Goal: Task Accomplishment & Management: Use online tool/utility

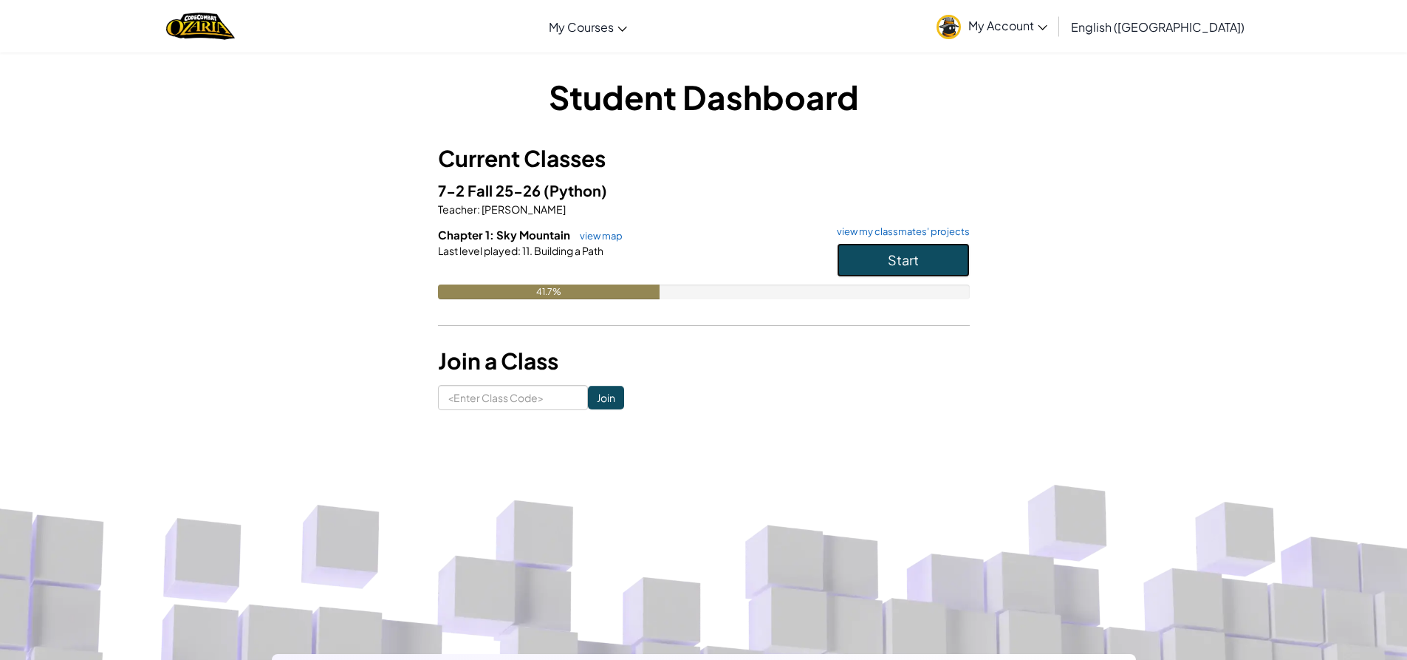
click at [859, 258] on button "Start" at bounding box center [903, 260] width 133 height 34
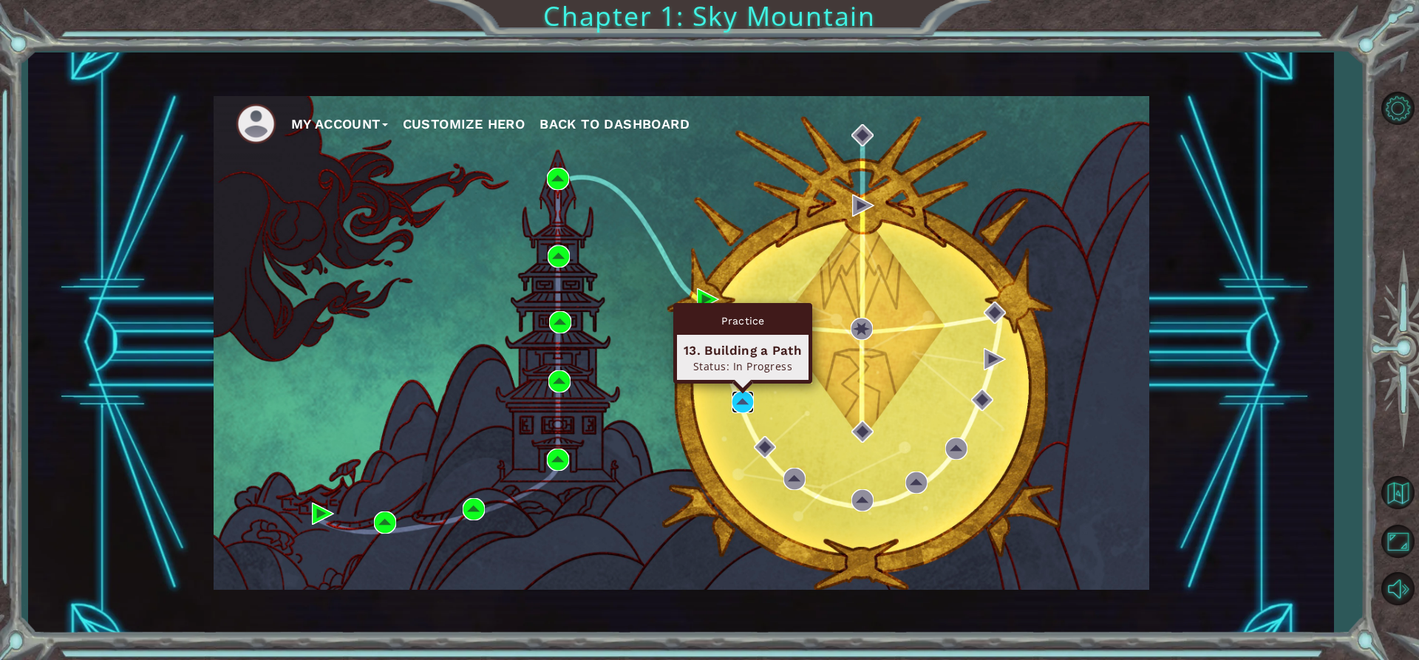
click at [744, 400] on img at bounding box center [742, 402] width 22 height 22
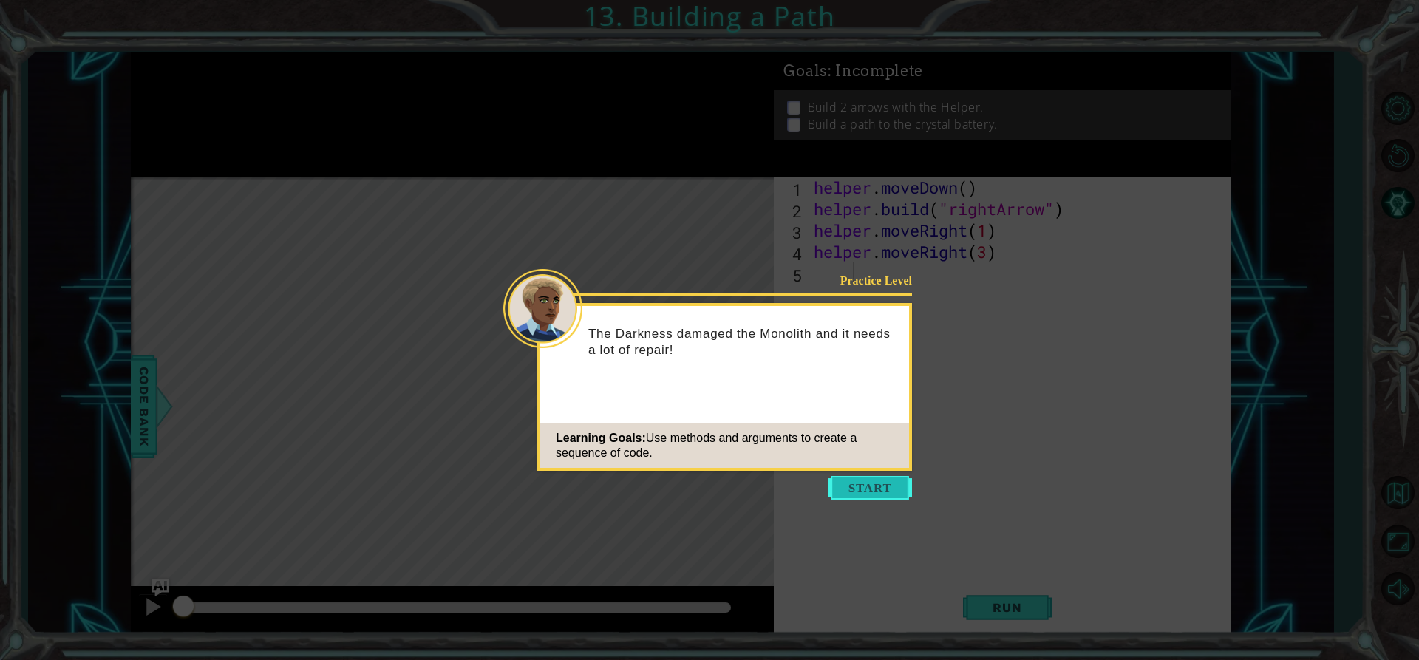
click at [842, 480] on button "Start" at bounding box center [869, 488] width 84 height 24
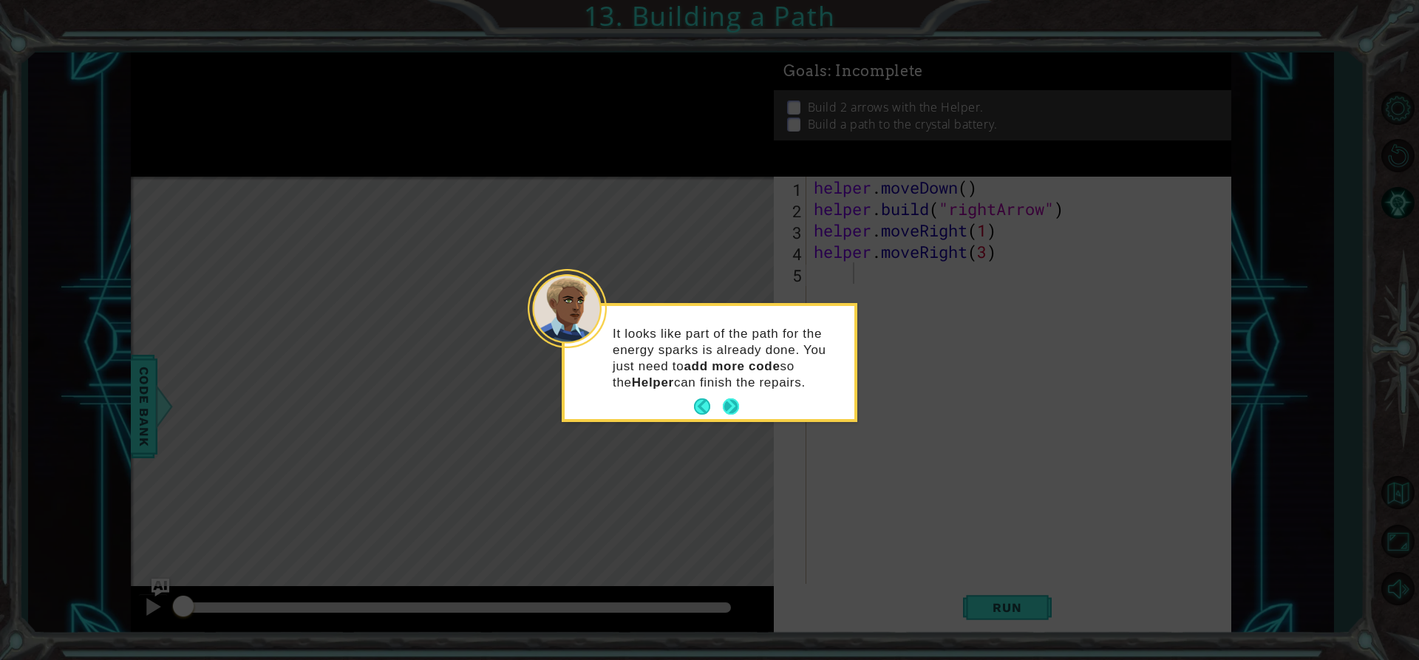
click at [732, 402] on button "Next" at bounding box center [731, 406] width 16 height 16
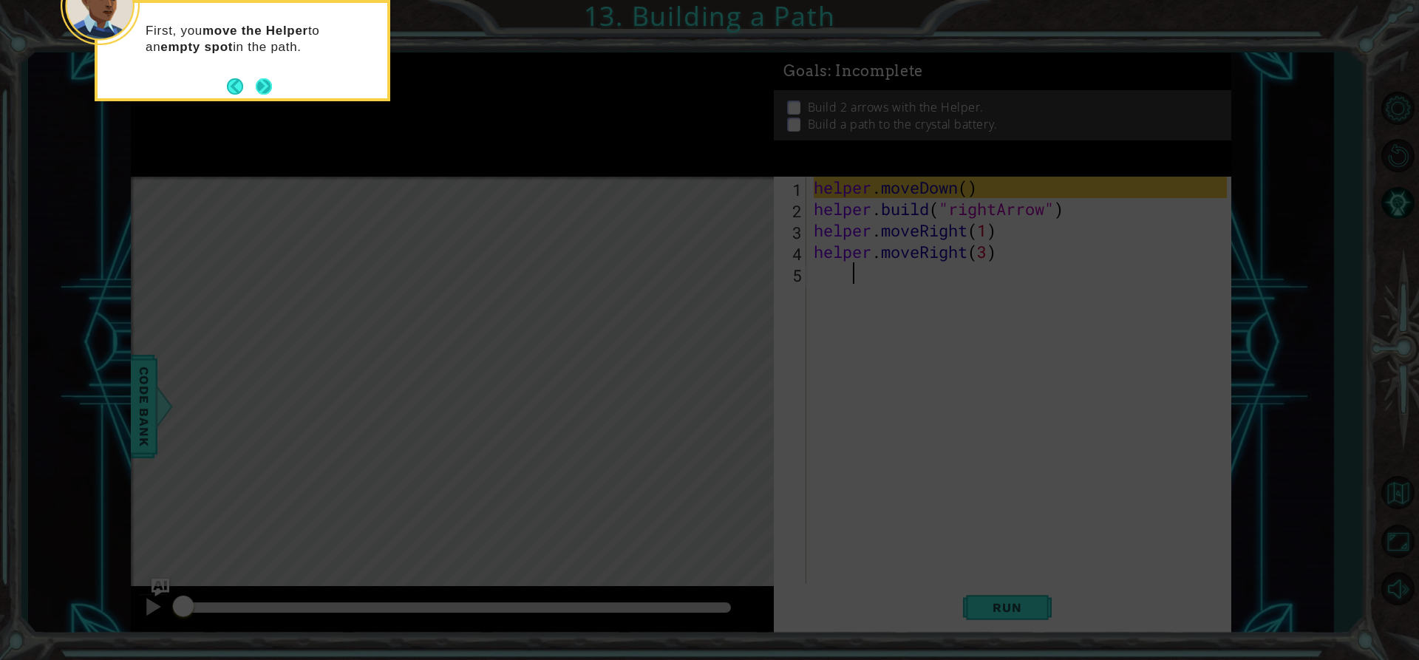
click at [264, 89] on button "Next" at bounding box center [264, 86] width 16 height 16
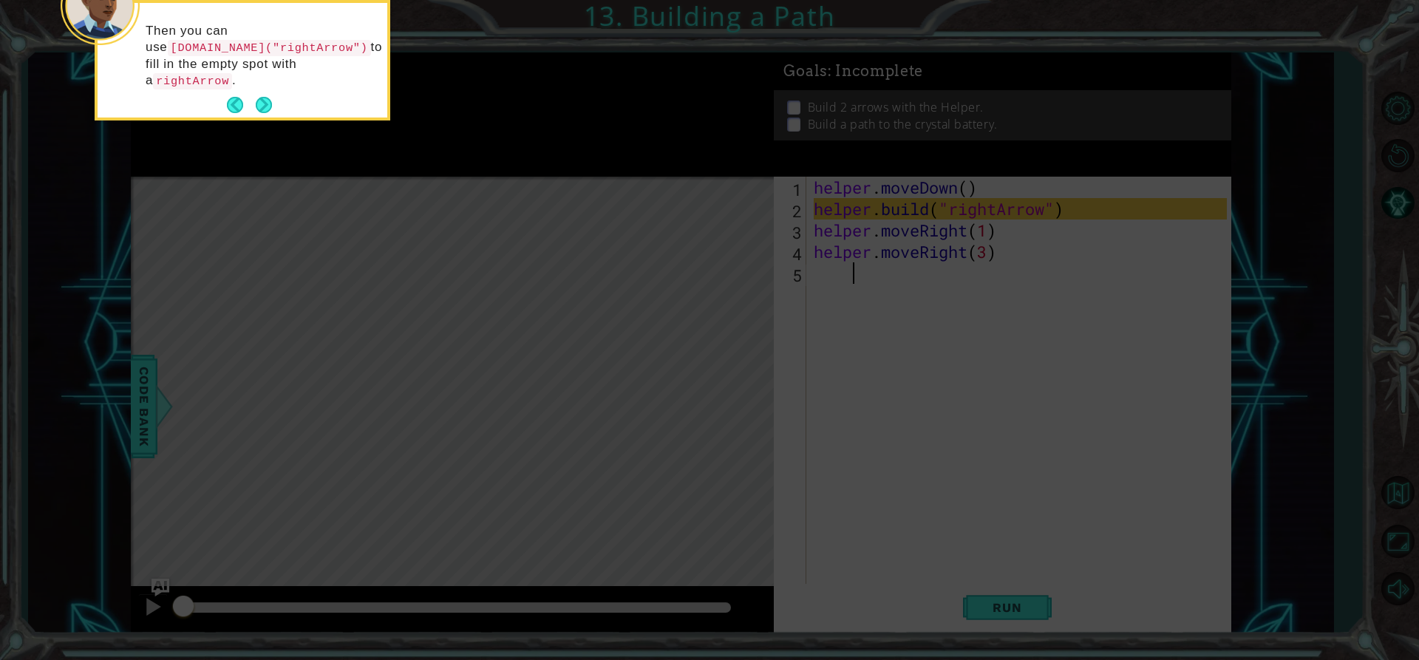
click at [264, 97] on button "Next" at bounding box center [264, 105] width 16 height 16
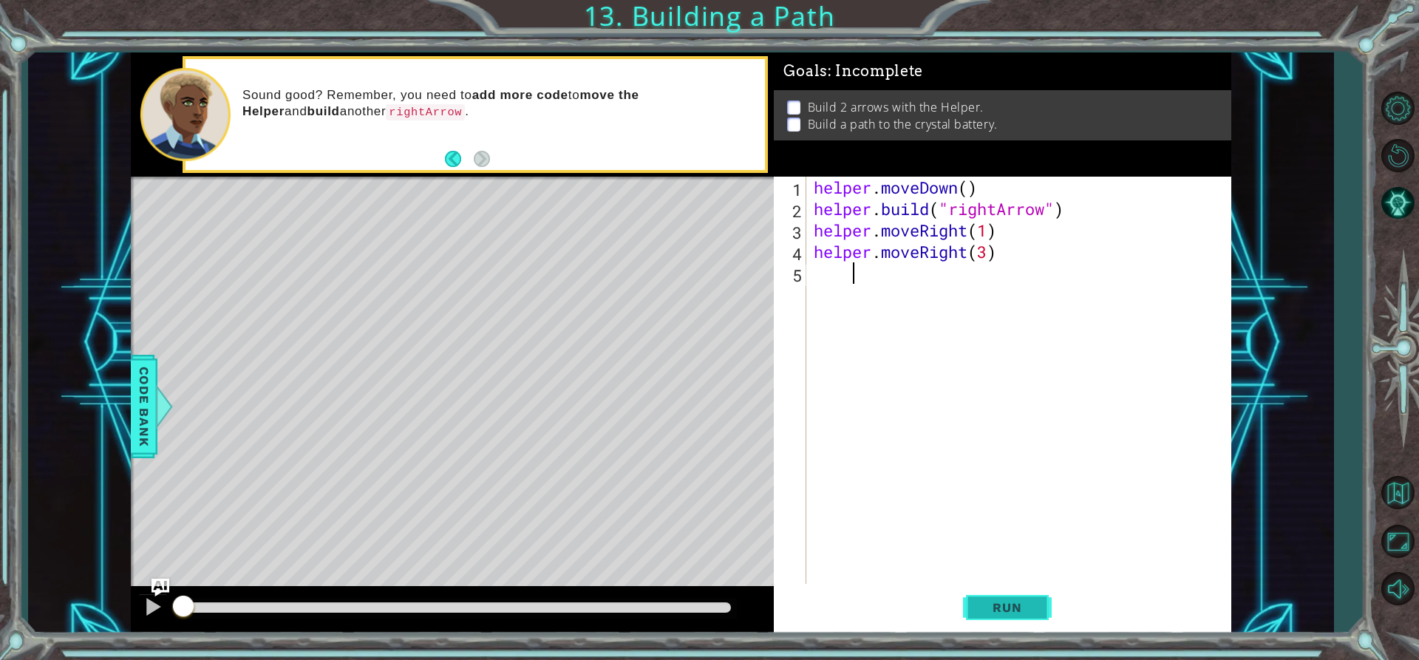
click at [989, 594] on button "Run" at bounding box center [1007, 607] width 89 height 46
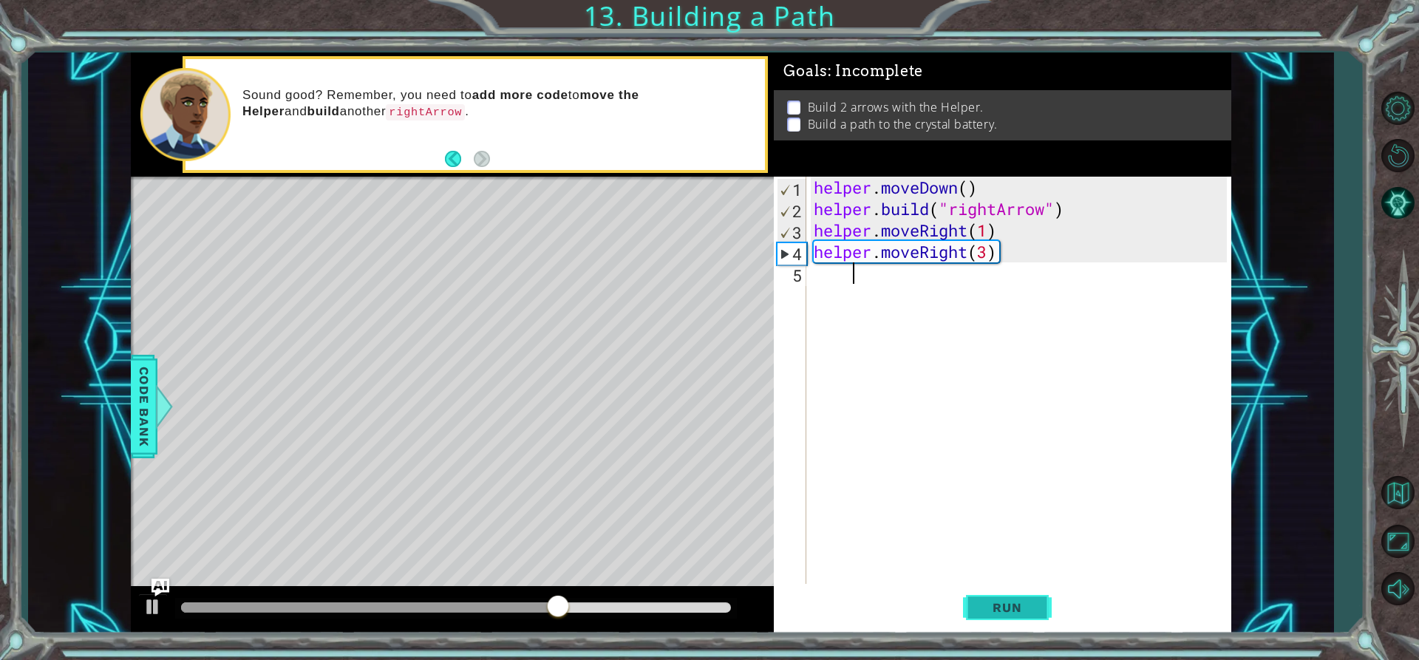
click at [980, 610] on span "Run" at bounding box center [1006, 607] width 58 height 15
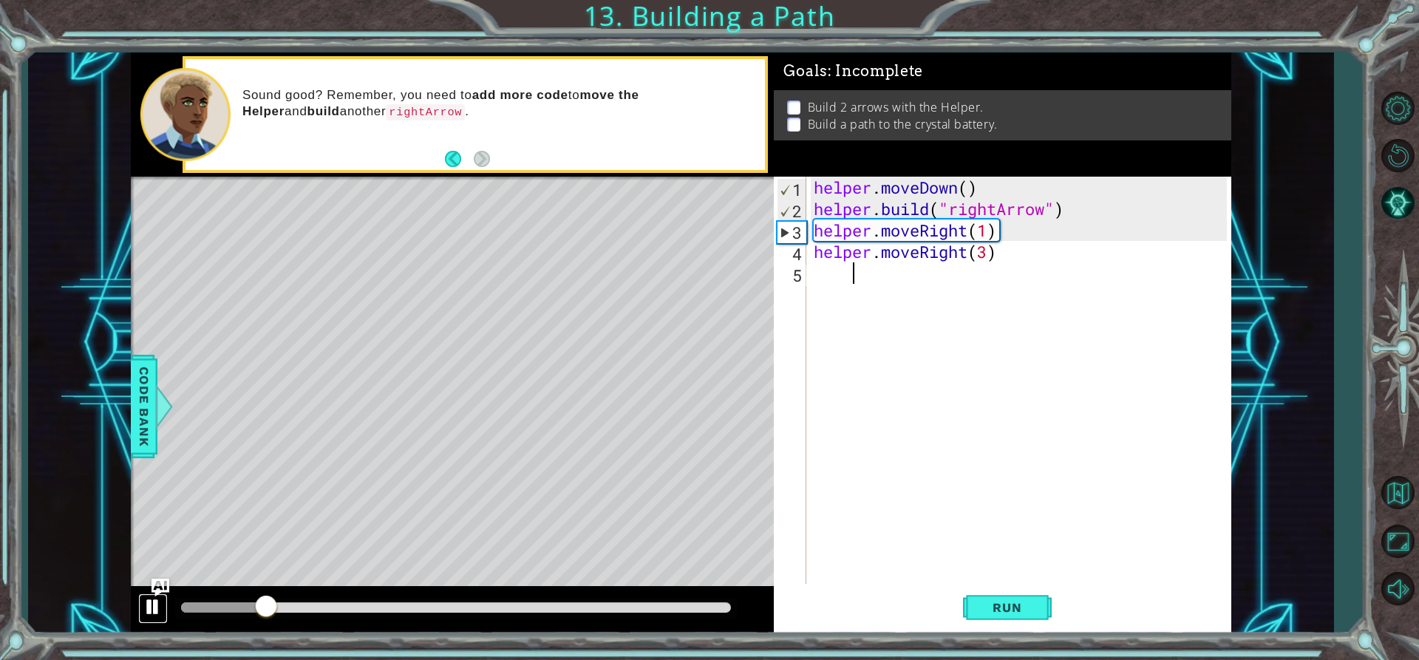
click at [157, 601] on div at bounding box center [152, 606] width 19 height 19
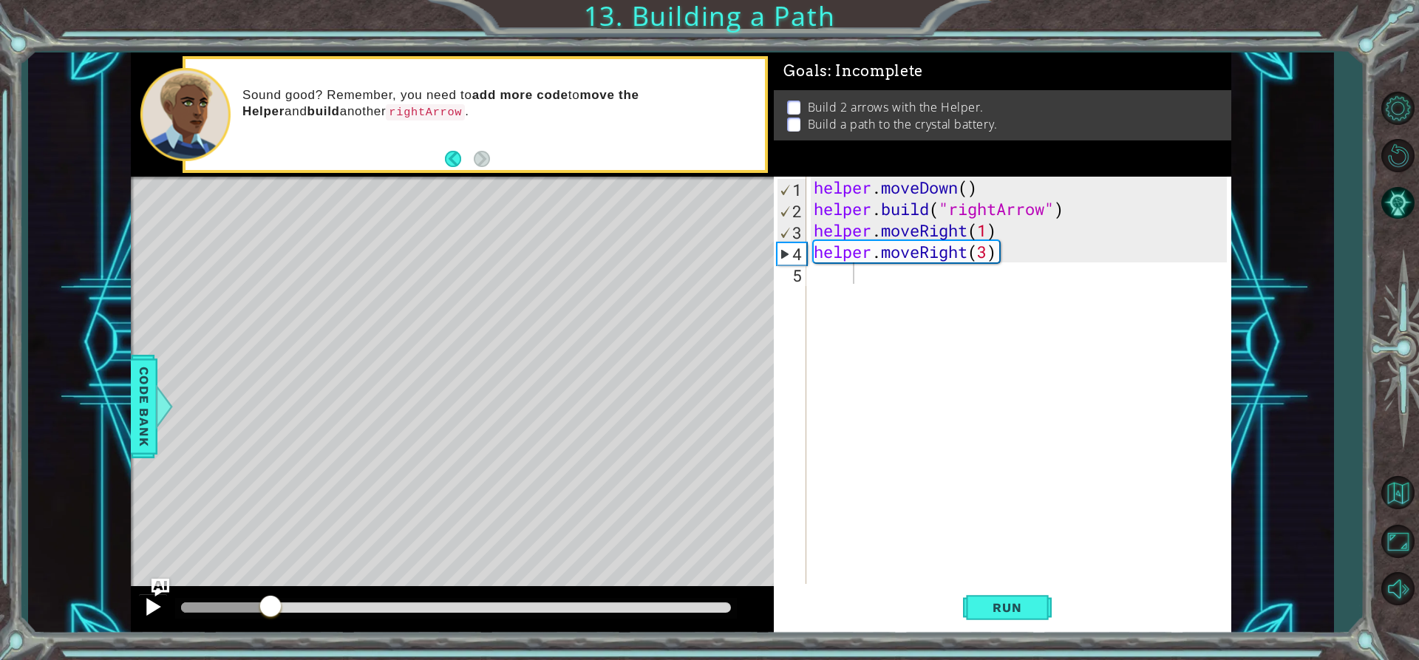
drag, startPoint x: 252, startPoint y: 601, endPoint x: 138, endPoint y: 607, distance: 113.9
click at [138, 607] on div at bounding box center [453, 609] width 644 height 47
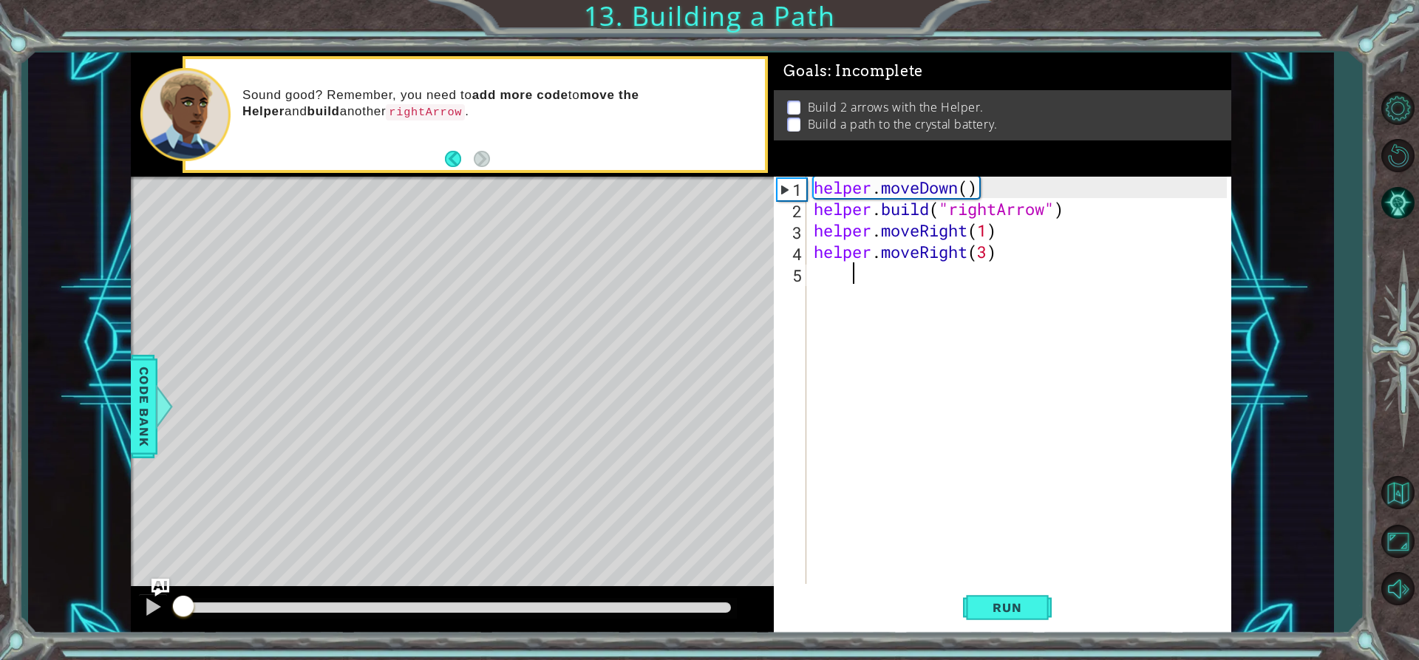
drag, startPoint x: 270, startPoint y: 609, endPoint x: 176, endPoint y: 590, distance: 96.4
click at [176, 590] on div at bounding box center [453, 609] width 644 height 47
drag, startPoint x: 165, startPoint y: 603, endPoint x: 182, endPoint y: 601, distance: 17.8
click at [182, 601] on div at bounding box center [453, 609] width 644 height 47
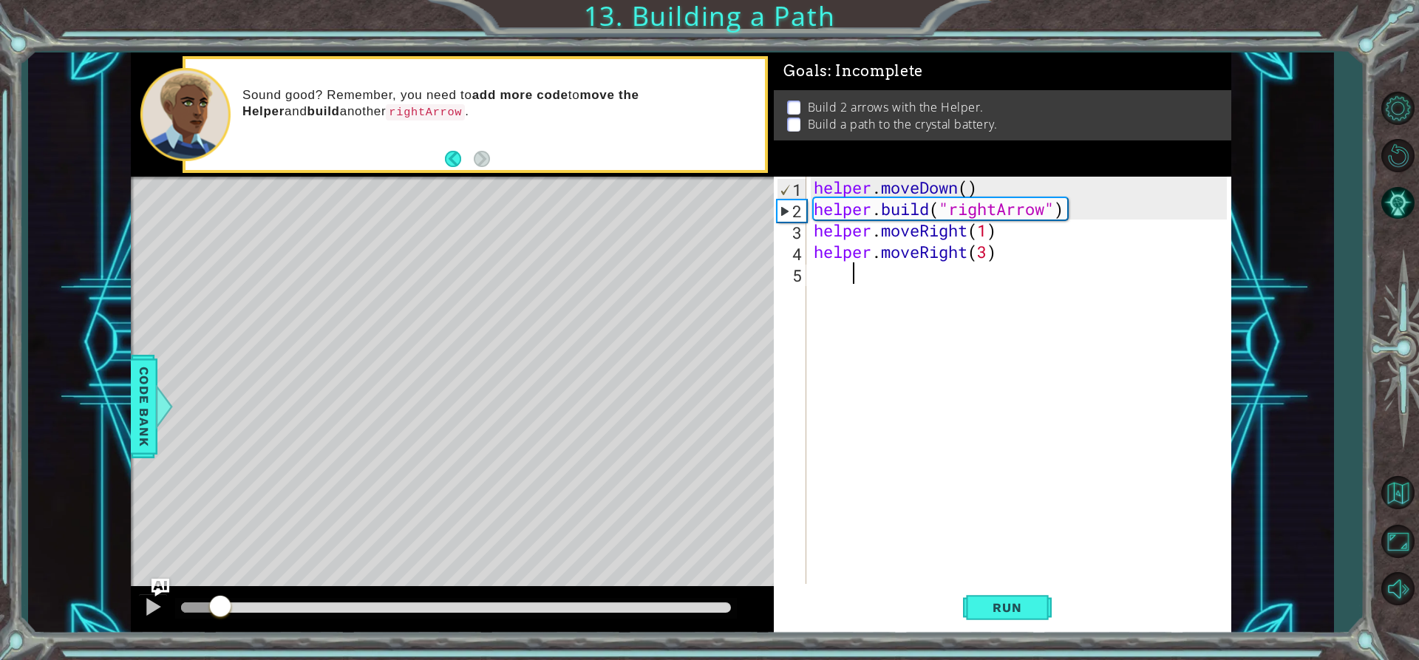
drag, startPoint x: 182, startPoint y: 601, endPoint x: 221, endPoint y: 600, distance: 38.4
click at [221, 600] on div at bounding box center [220, 607] width 27 height 27
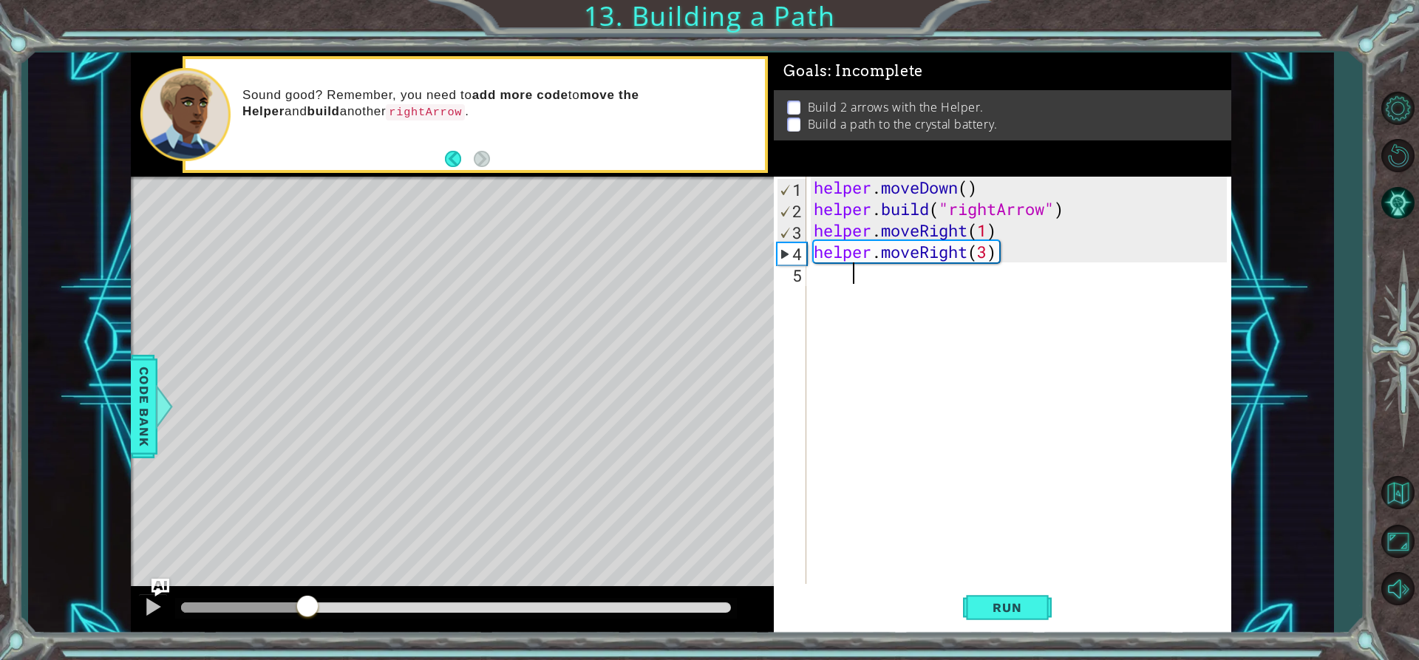
drag, startPoint x: 221, startPoint y: 600, endPoint x: 307, endPoint y: 597, distance: 86.5
click at [307, 597] on div at bounding box center [307, 607] width 27 height 27
click at [878, 279] on div "helper . moveDown ( ) helper . build ( "rightArrow" ) helper . moveRight ( 1 ) …" at bounding box center [1021, 402] width 423 height 450
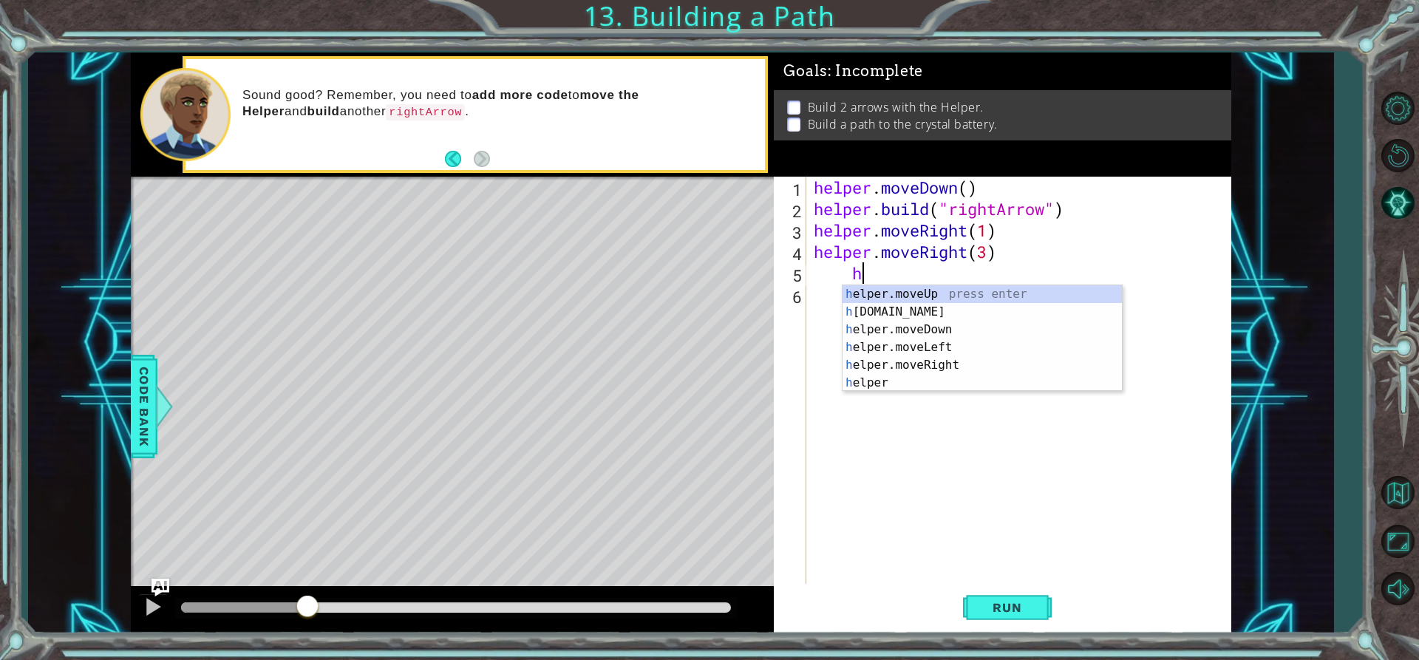
scroll to position [0, 2]
click at [901, 309] on div "he lper.moveUp press enter he [DOMAIN_NAME] press enter he lper.moveDown press …" at bounding box center [981, 356] width 279 height 142
type textarea "[DOMAIN_NAME]("rightArrow")"
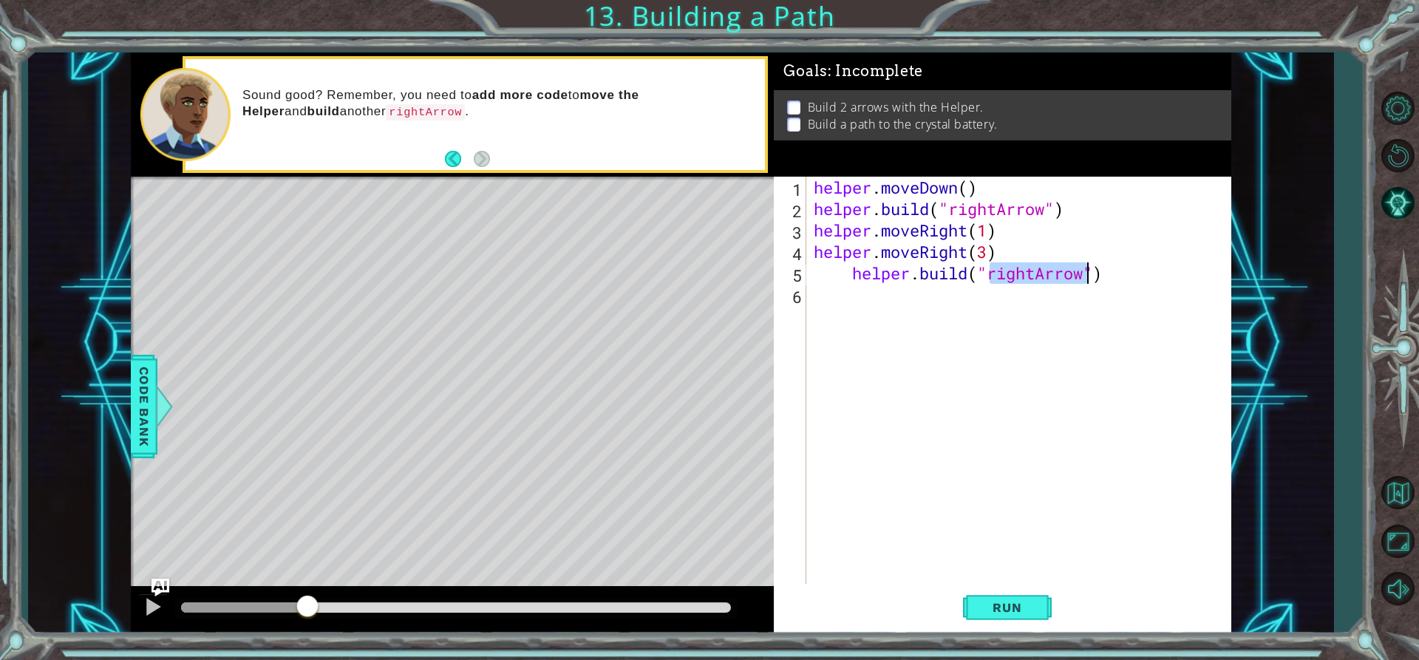
click at [1077, 386] on div "helper . moveDown ( ) helper . build ( "rightArrow" ) helper . moveRight ( 1 ) …" at bounding box center [1021, 402] width 423 height 450
click at [1030, 607] on span "Run" at bounding box center [1006, 607] width 58 height 15
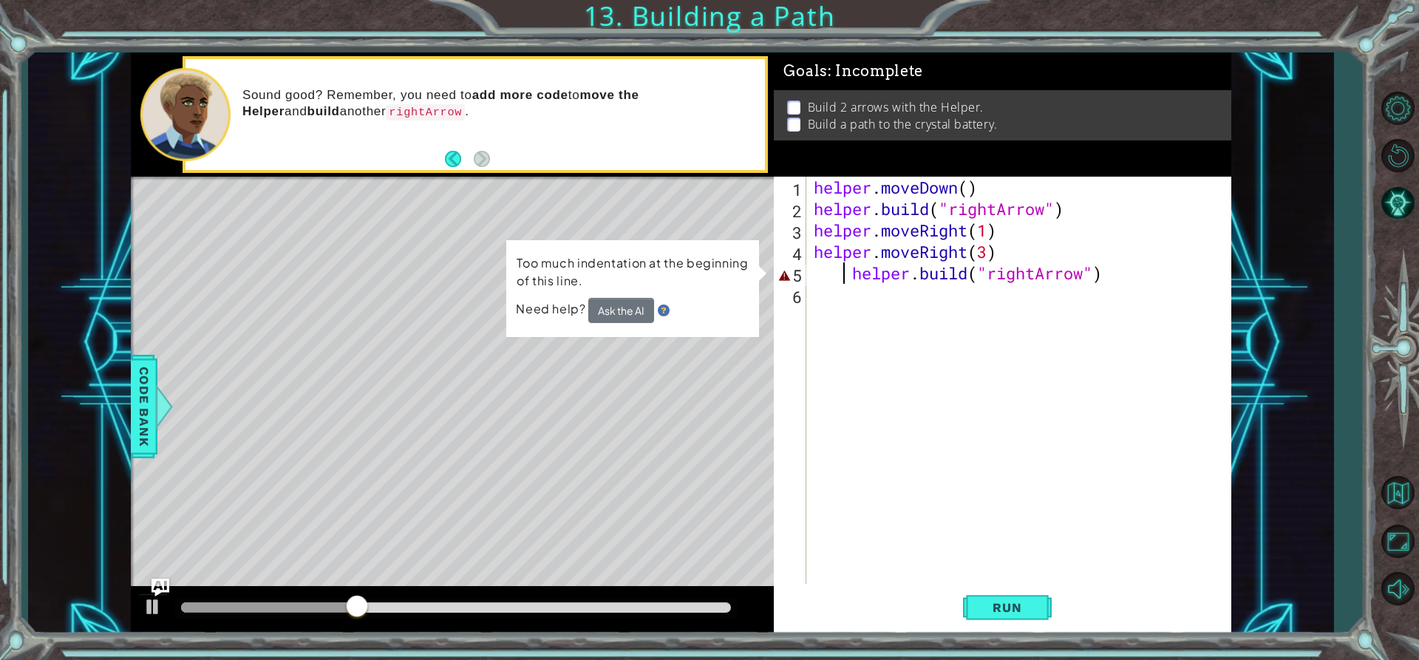
click at [844, 278] on div "helper . moveDown ( ) helper . build ( "rightArrow" ) helper . moveRight ( 1 ) …" at bounding box center [1021, 402] width 423 height 450
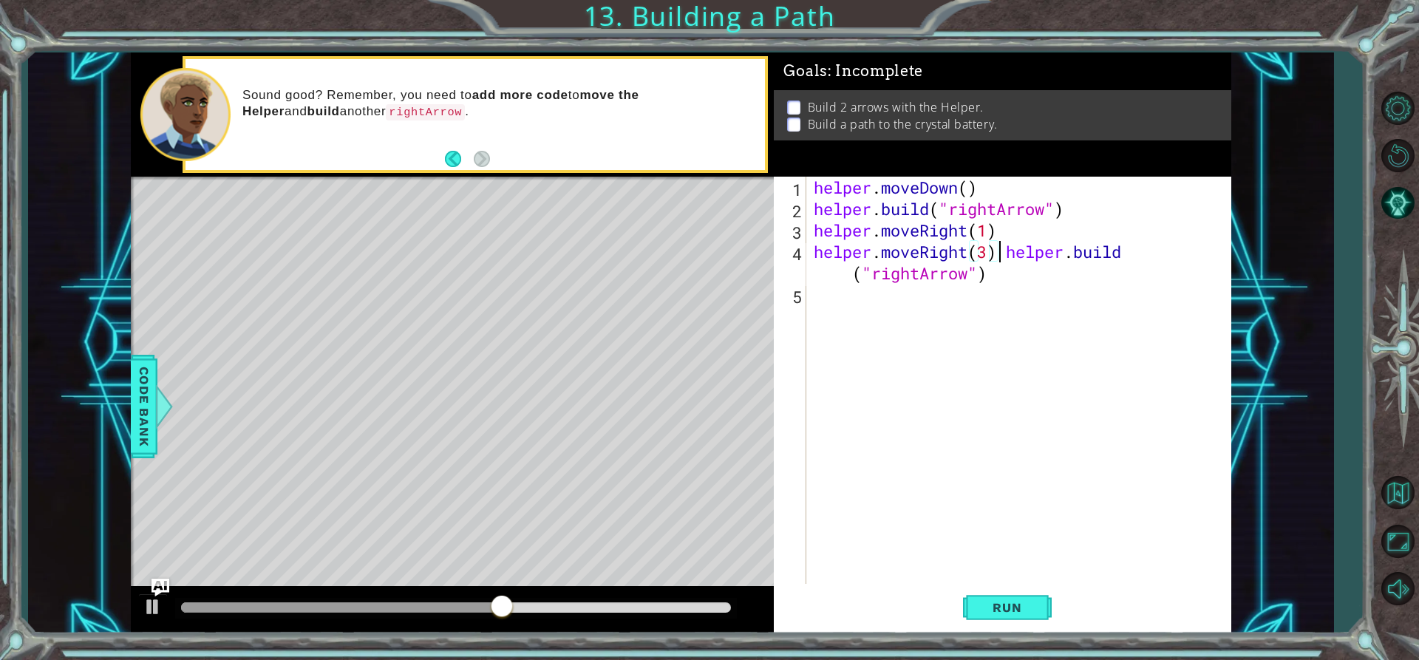
type textarea "[DOMAIN_NAME]("rightArrow")"
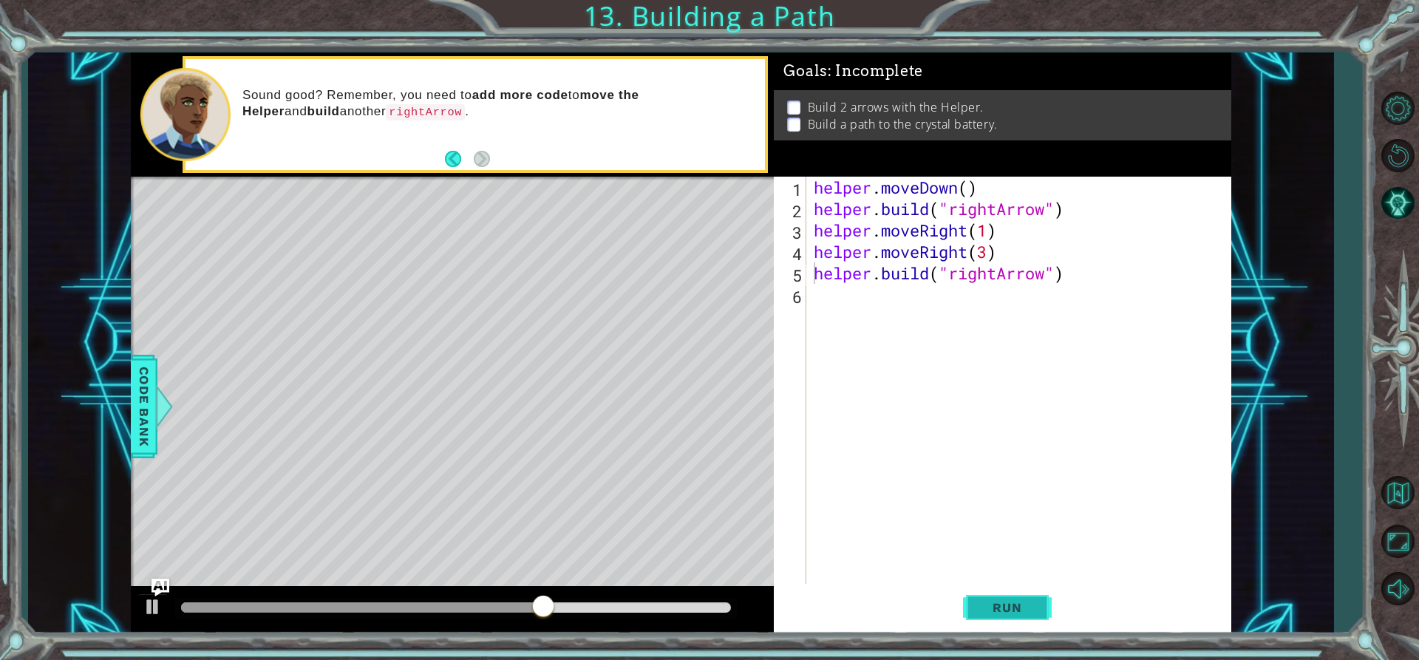
drag, startPoint x: 1010, startPoint y: 592, endPoint x: 1016, endPoint y: 599, distance: 9.5
click at [1016, 599] on button "Run" at bounding box center [1007, 607] width 89 height 46
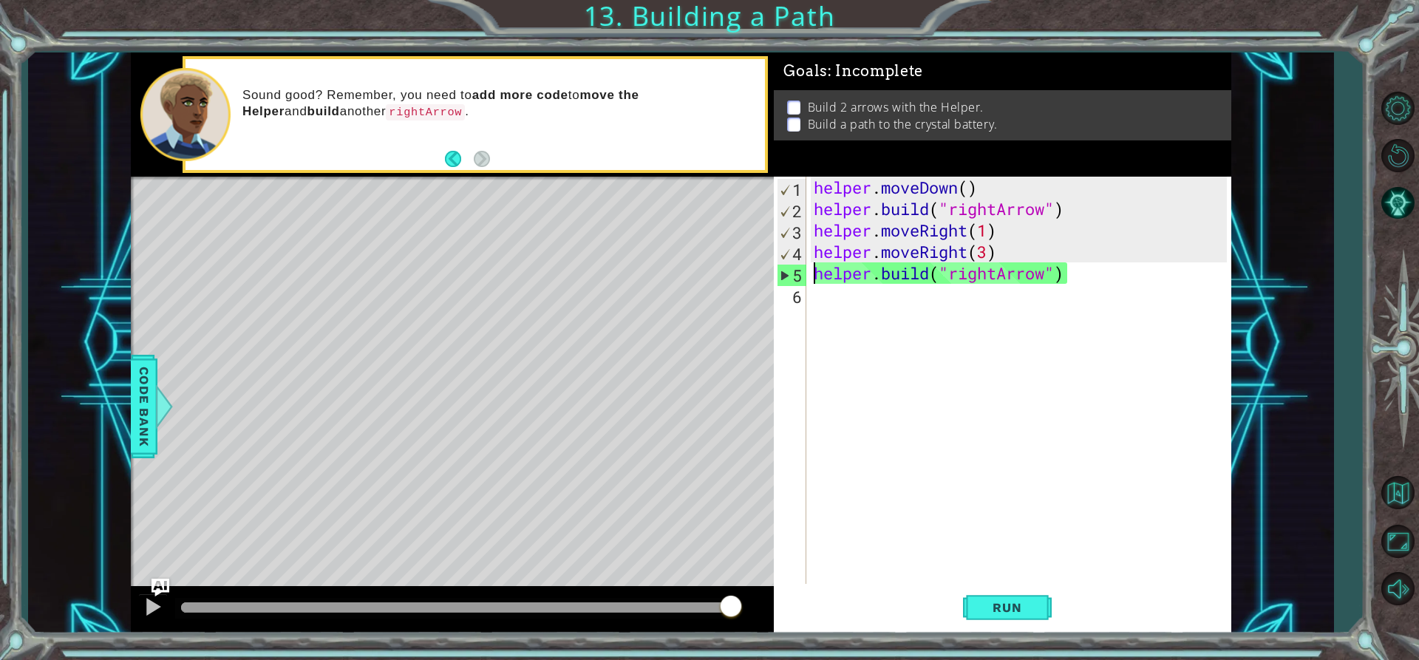
click at [1134, 285] on div "helper . moveDown ( ) helper . build ( "rightArrow" ) helper . moveRight ( 1 ) …" at bounding box center [1021, 402] width 423 height 450
click at [994, 618] on button "Run" at bounding box center [1007, 607] width 89 height 46
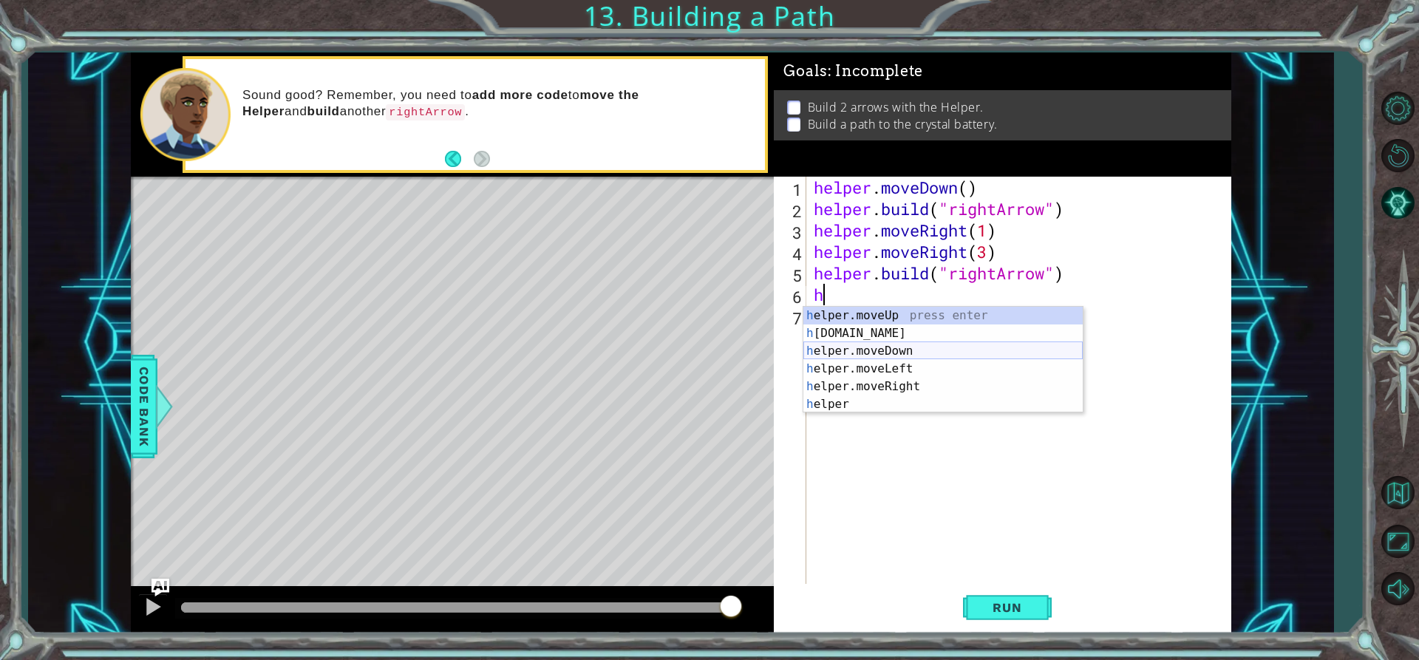
click at [851, 350] on div "h elper.moveUp press enter h [DOMAIN_NAME] press enter h elper.moveDown press e…" at bounding box center [942, 378] width 279 height 142
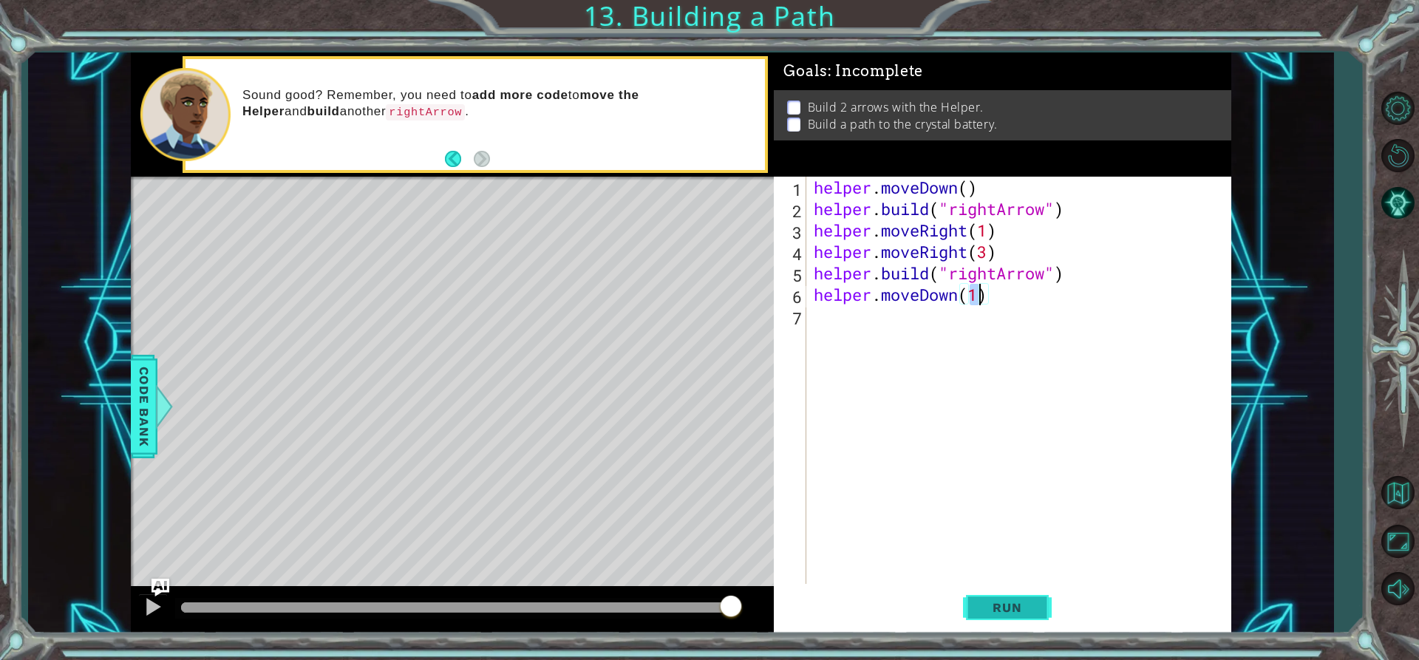
click at [993, 615] on button "Run" at bounding box center [1007, 607] width 89 height 46
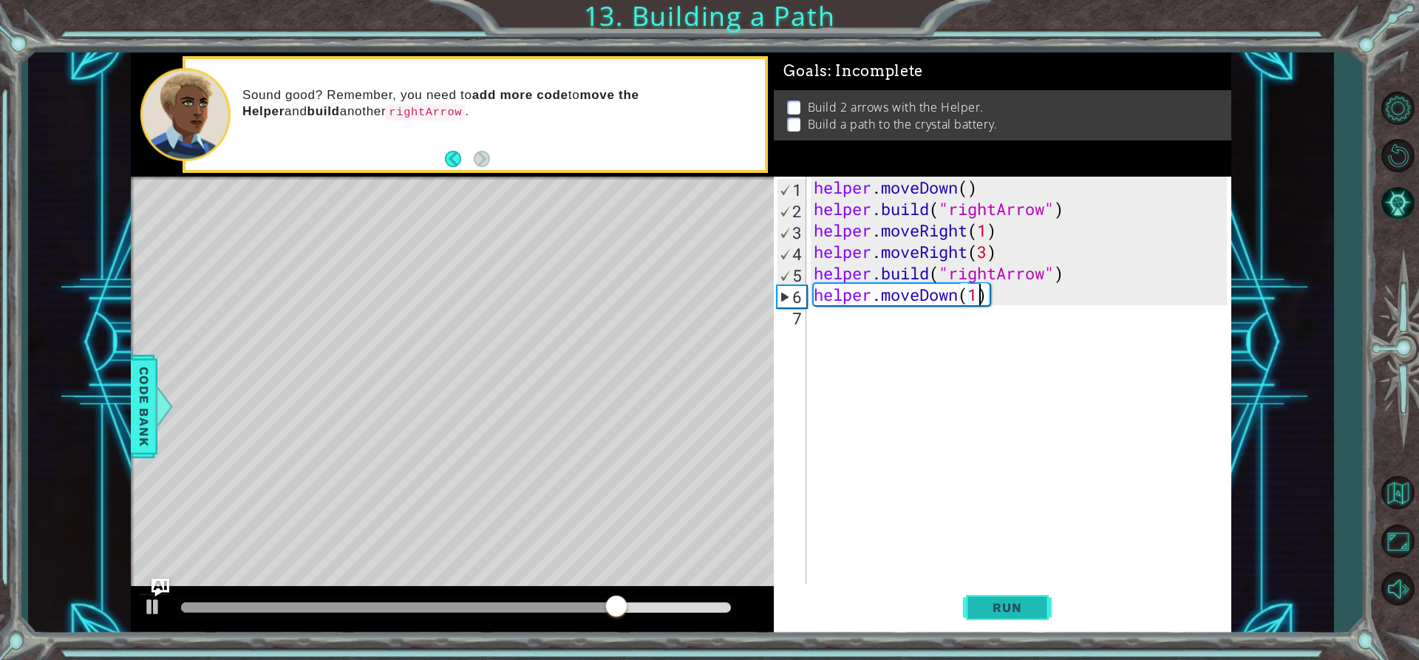
click at [1002, 607] on span "Run" at bounding box center [1006, 607] width 58 height 15
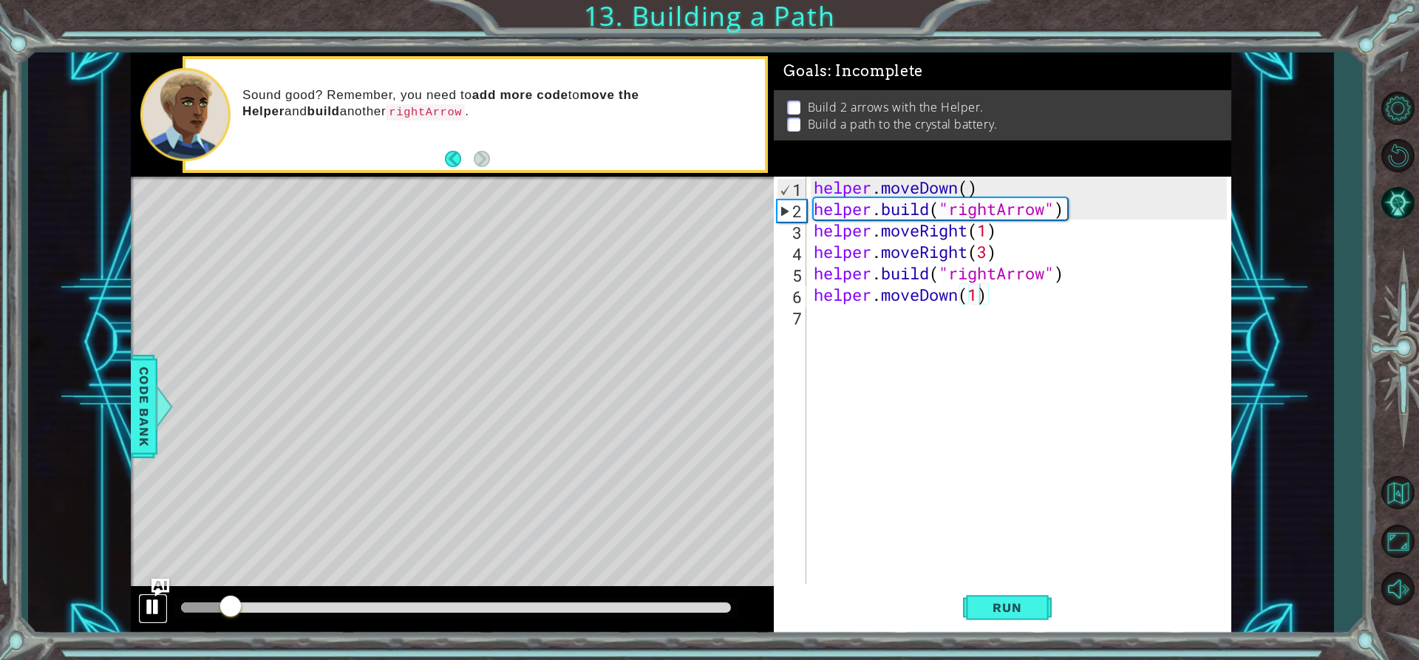
click at [155, 609] on div at bounding box center [152, 606] width 19 height 19
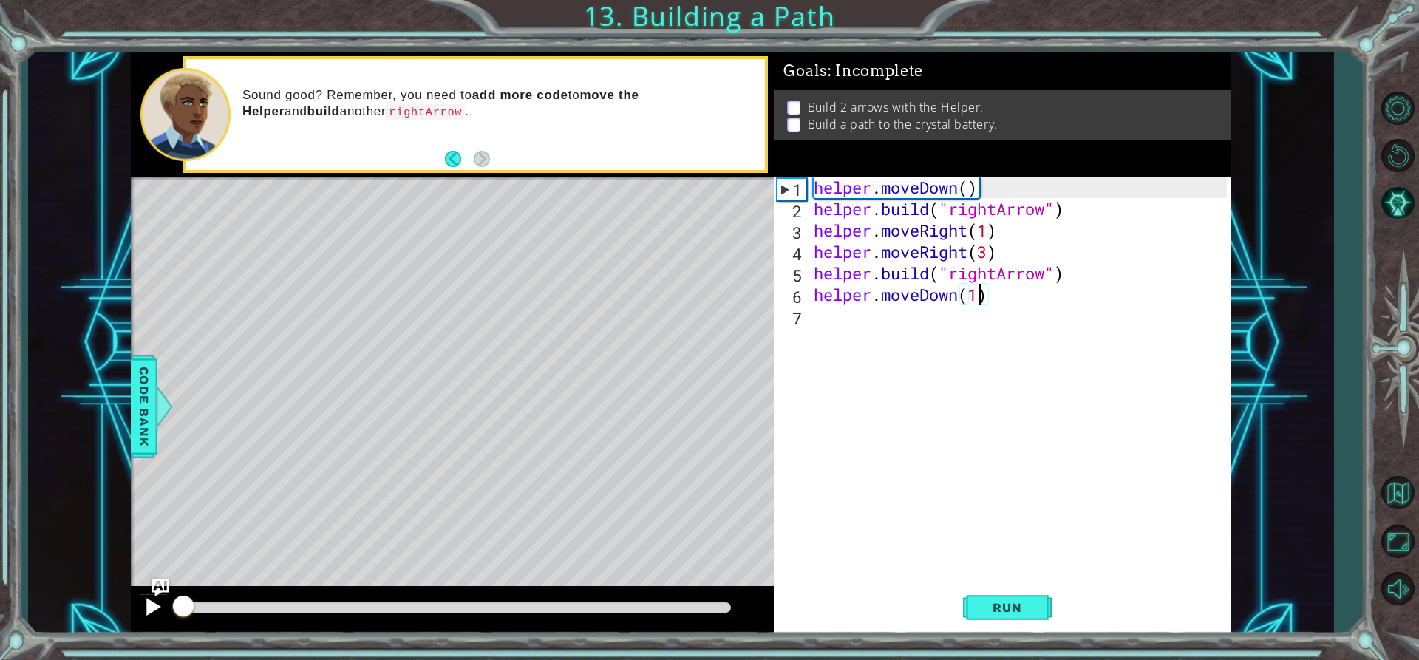
drag, startPoint x: 244, startPoint y: 605, endPoint x: 138, endPoint y: 615, distance: 106.2
click at [138, 615] on div at bounding box center [453, 609] width 644 height 47
drag, startPoint x: 300, startPoint y: 260, endPoint x: 298, endPoint y: 354, distance: 93.8
click at [302, 353] on div "Level Map" at bounding box center [472, 394] width 683 height 435
click at [145, 406] on span "Code Bank" at bounding box center [144, 406] width 24 height 90
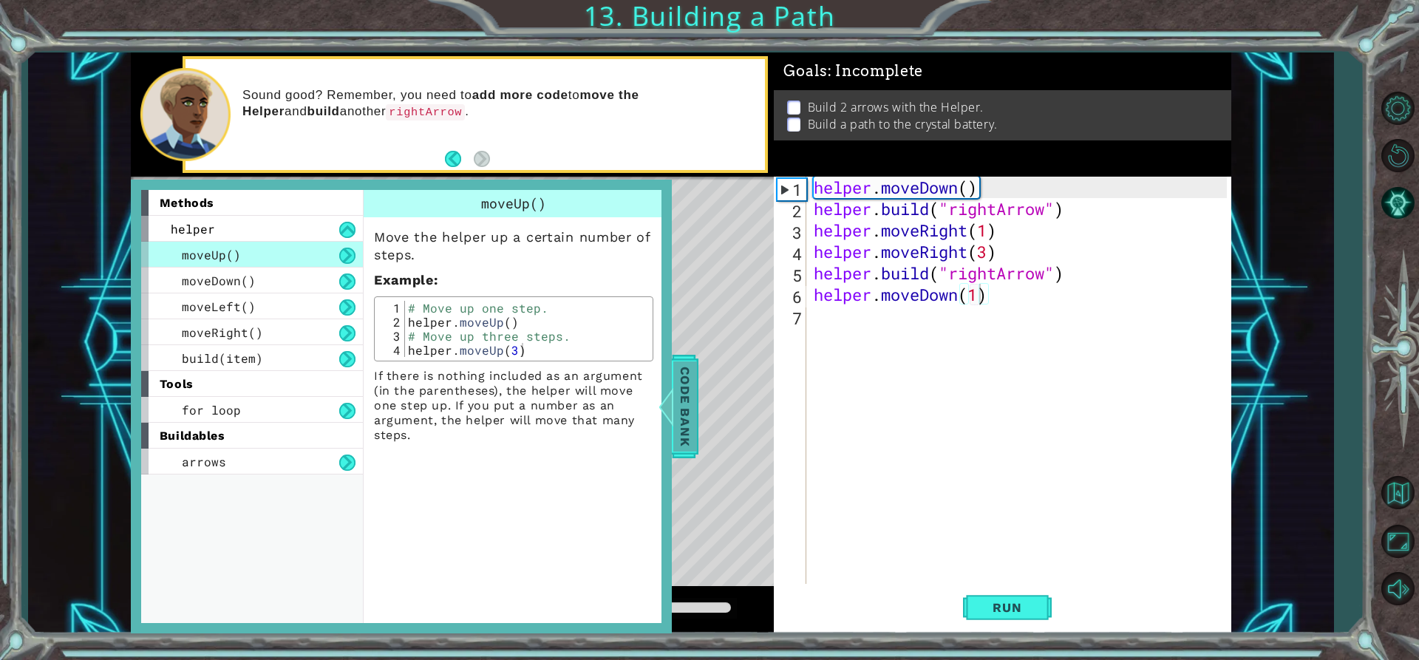
click at [683, 381] on span "Code Bank" at bounding box center [685, 406] width 24 height 90
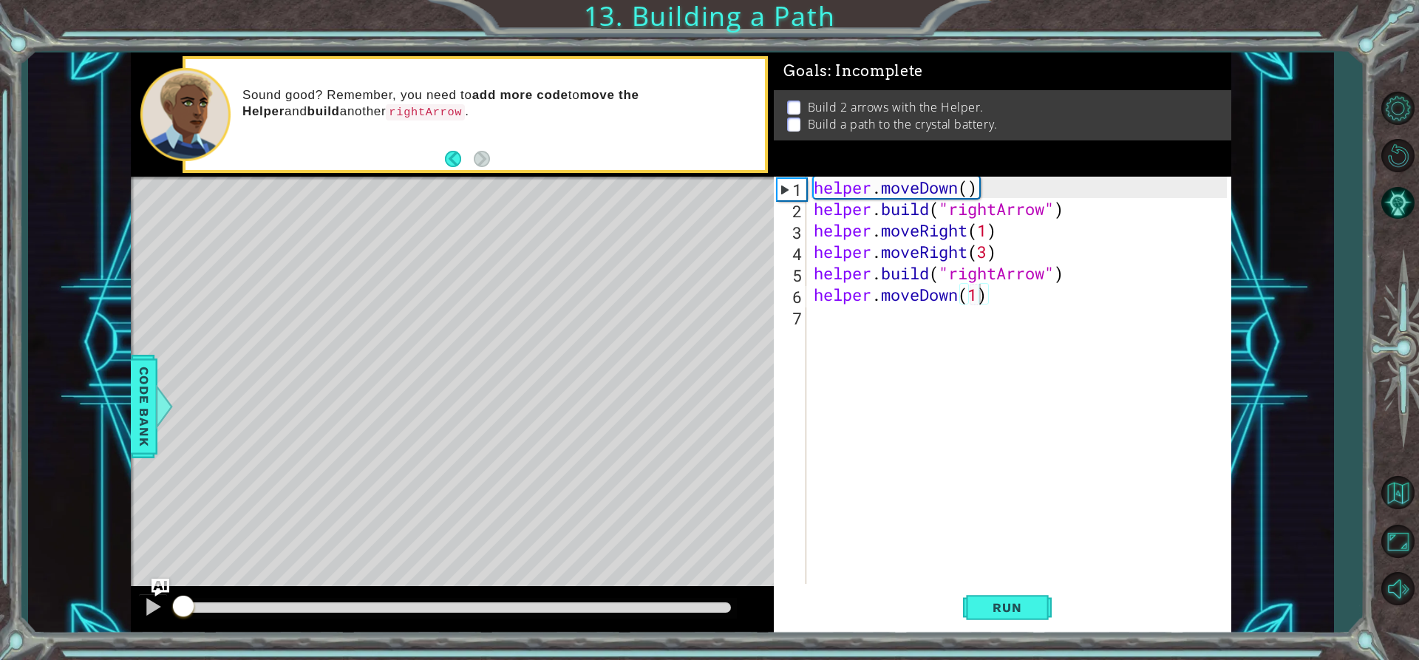
click at [1003, 289] on div "helper . moveDown ( ) helper . build ( "rightArrow" ) helper . moveRight ( 1 ) …" at bounding box center [1021, 402] width 423 height 450
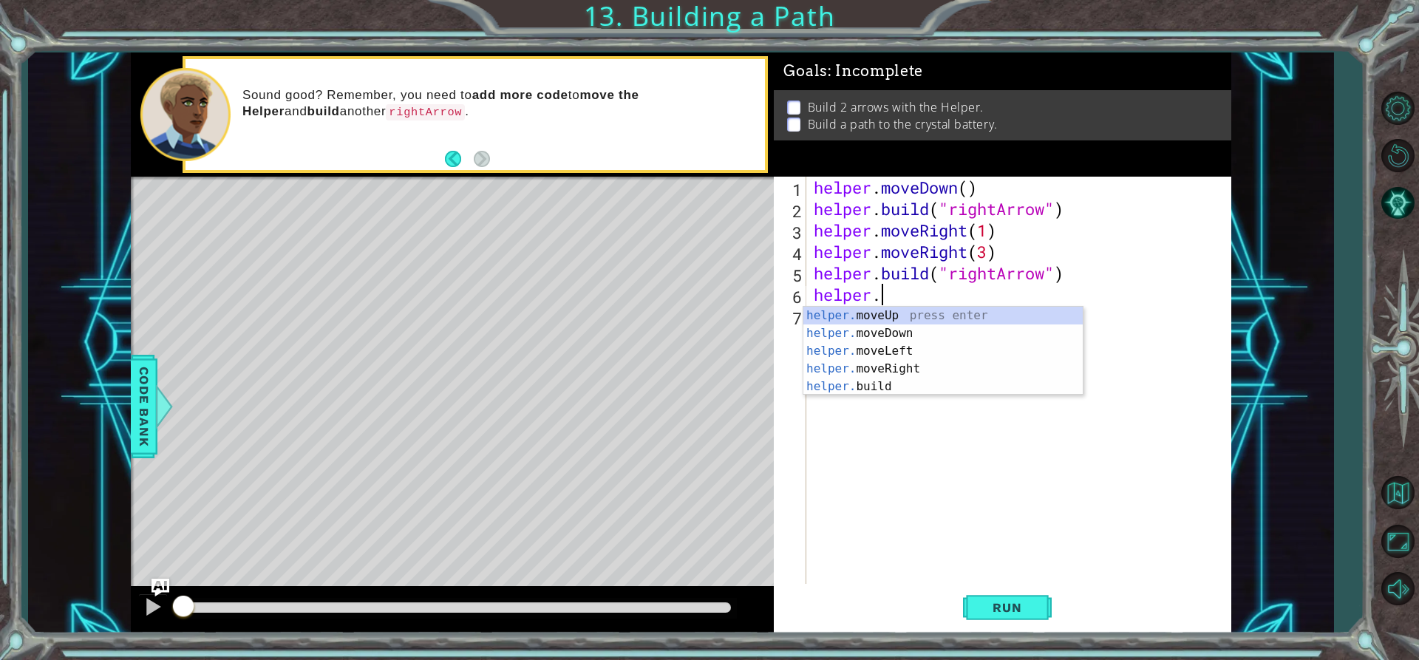
type textarea "h"
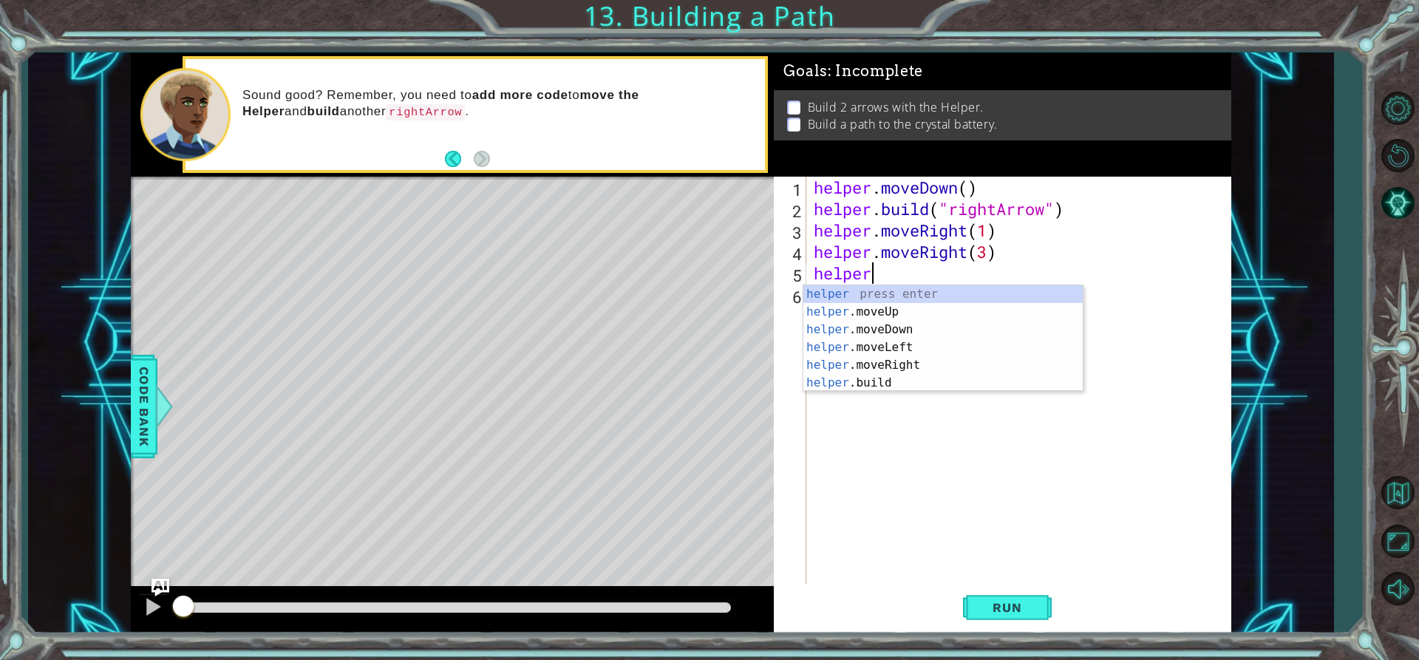
type textarea "h"
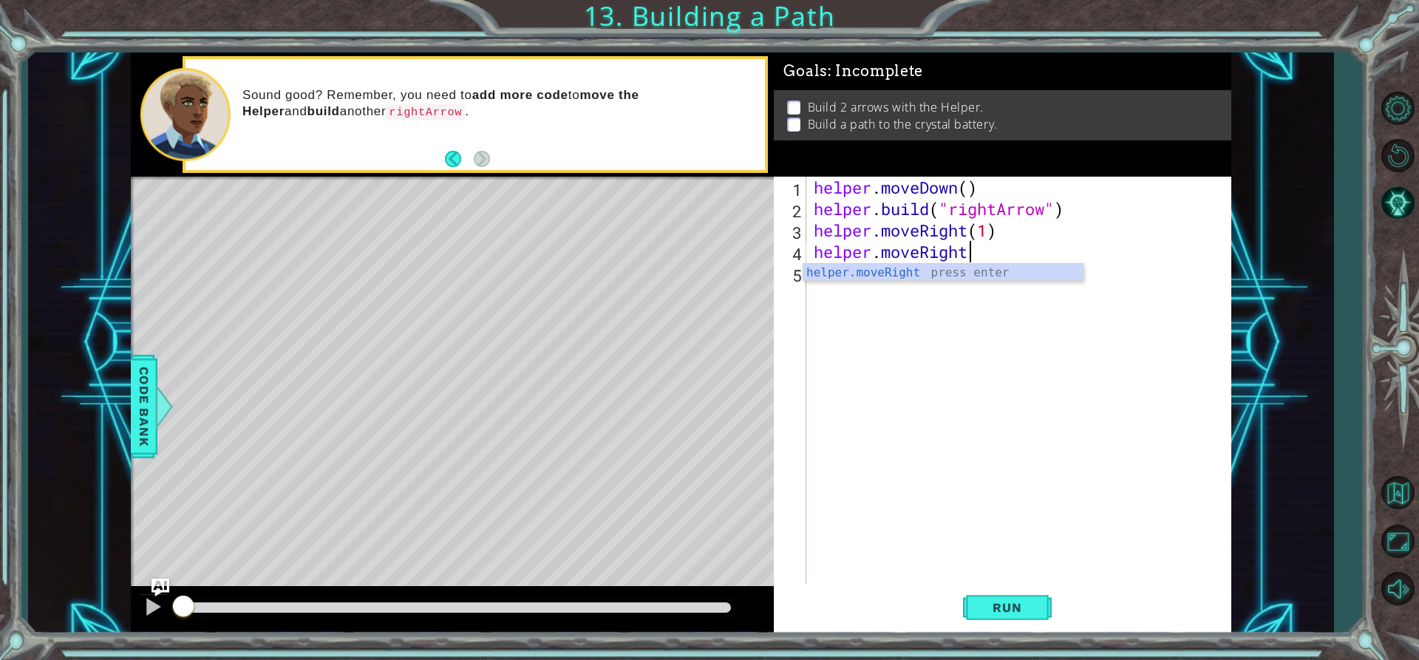
type textarea "helper.moveRig"
click at [978, 253] on div "helper . moveDown ( ) helper . build ( "rightArrow" ) helper . moveRight ( 1 ) …" at bounding box center [1021, 402] width 423 height 450
type textarea "h"
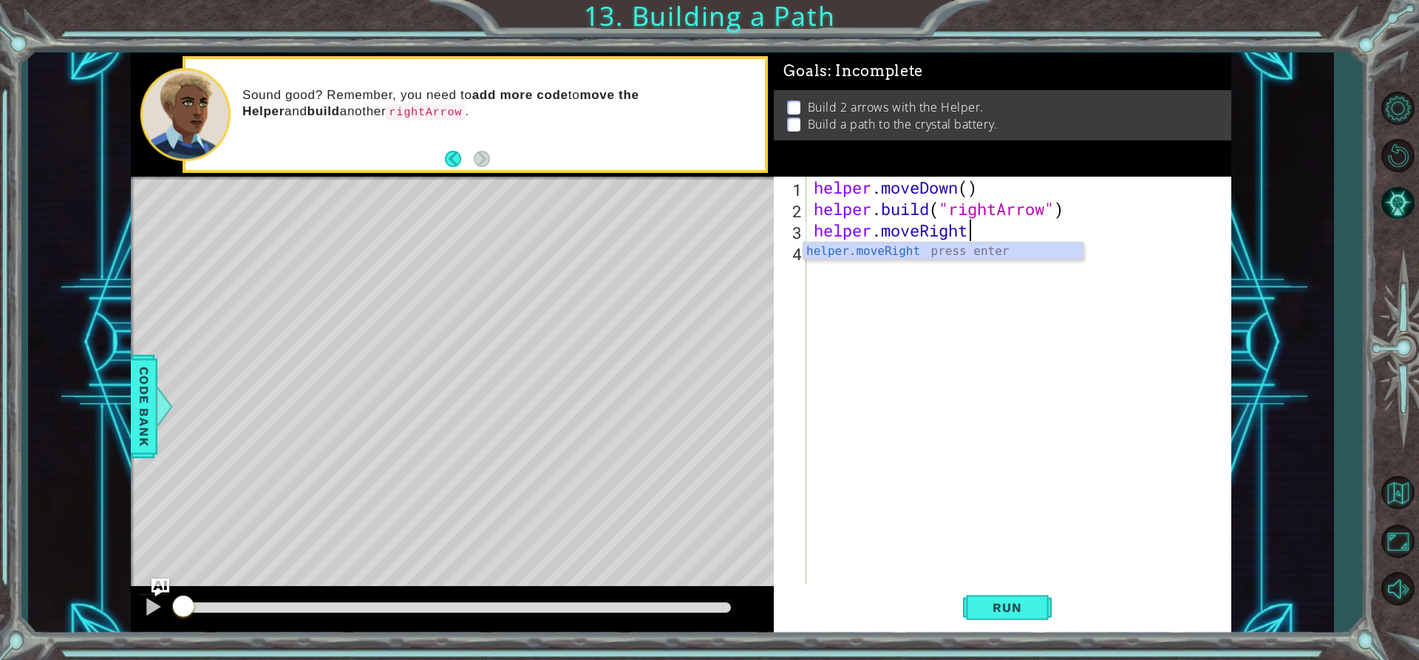
click at [978, 253] on div "helper.moveRight press enter" at bounding box center [942, 268] width 279 height 53
click at [1071, 239] on div "helper . moveDown ( ) helper . build ( "rightArrow" ) helper . moveRight ( 1 )" at bounding box center [1021, 402] width 423 height 450
type textarea "helper.moveRight(1)"
click at [1021, 606] on span "Run" at bounding box center [1006, 607] width 58 height 15
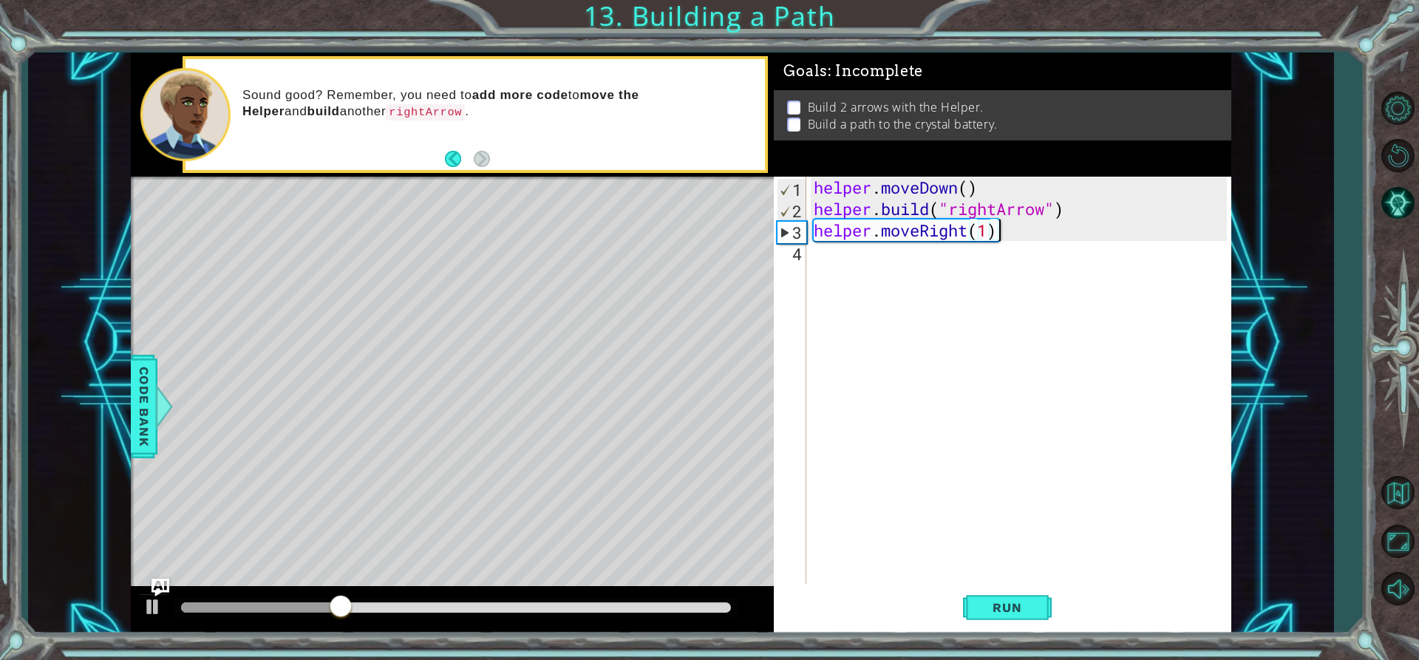
click at [841, 253] on div "helper . moveDown ( ) helper . build ( "rightArrow" ) helper . moveRight ( 1 )" at bounding box center [1021, 402] width 423 height 450
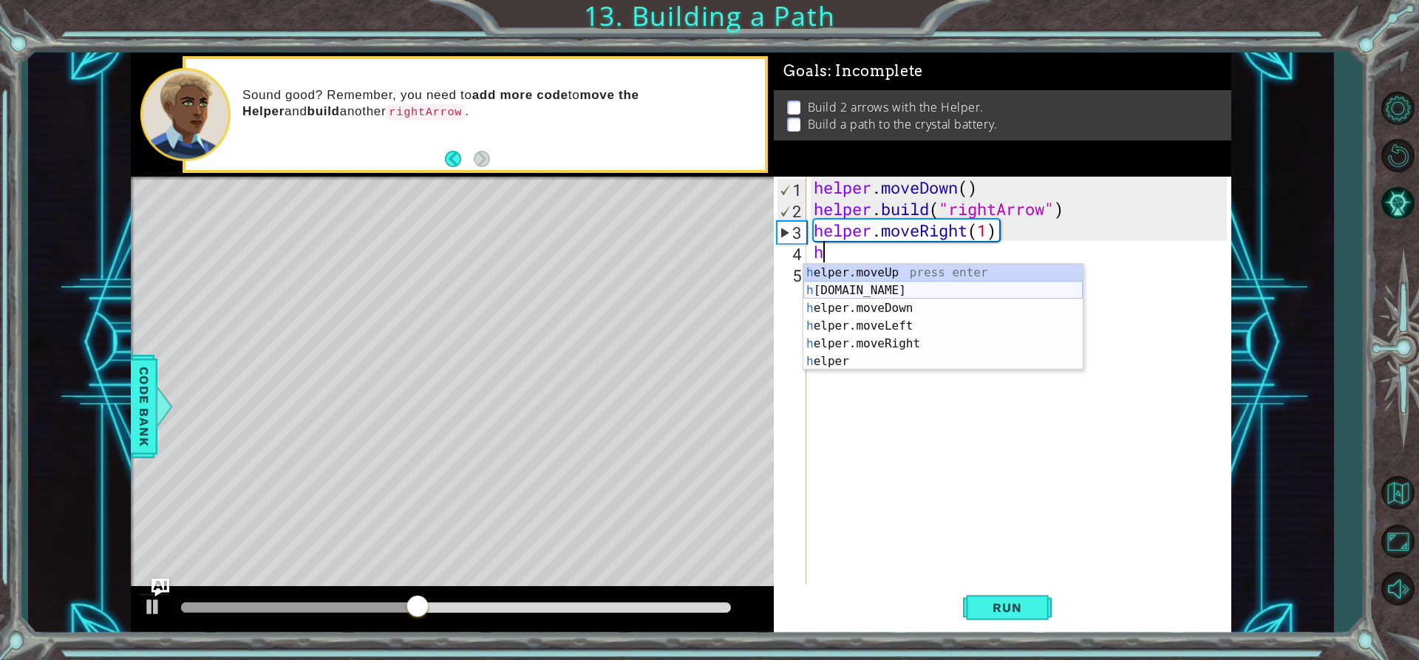
click at [869, 287] on div "h elper.moveUp press enter h [DOMAIN_NAME] press enter h elper.moveDown press e…" at bounding box center [942, 335] width 279 height 142
type textarea "[DOMAIN_NAME]("rightArrow")"
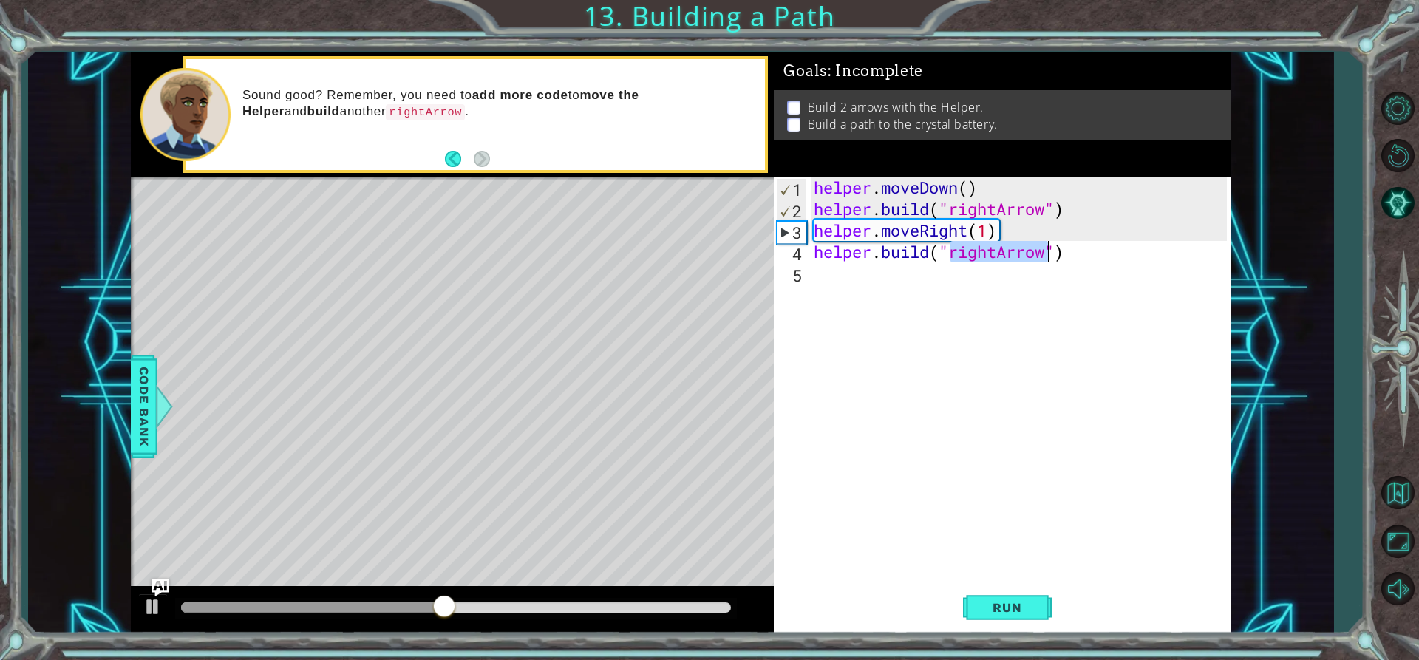
click at [997, 310] on div "helper . moveDown ( ) helper . build ( "rightArrow" ) helper . moveRight ( 1 ) …" at bounding box center [1021, 402] width 423 height 450
click at [1005, 612] on span "Run" at bounding box center [1006, 607] width 58 height 15
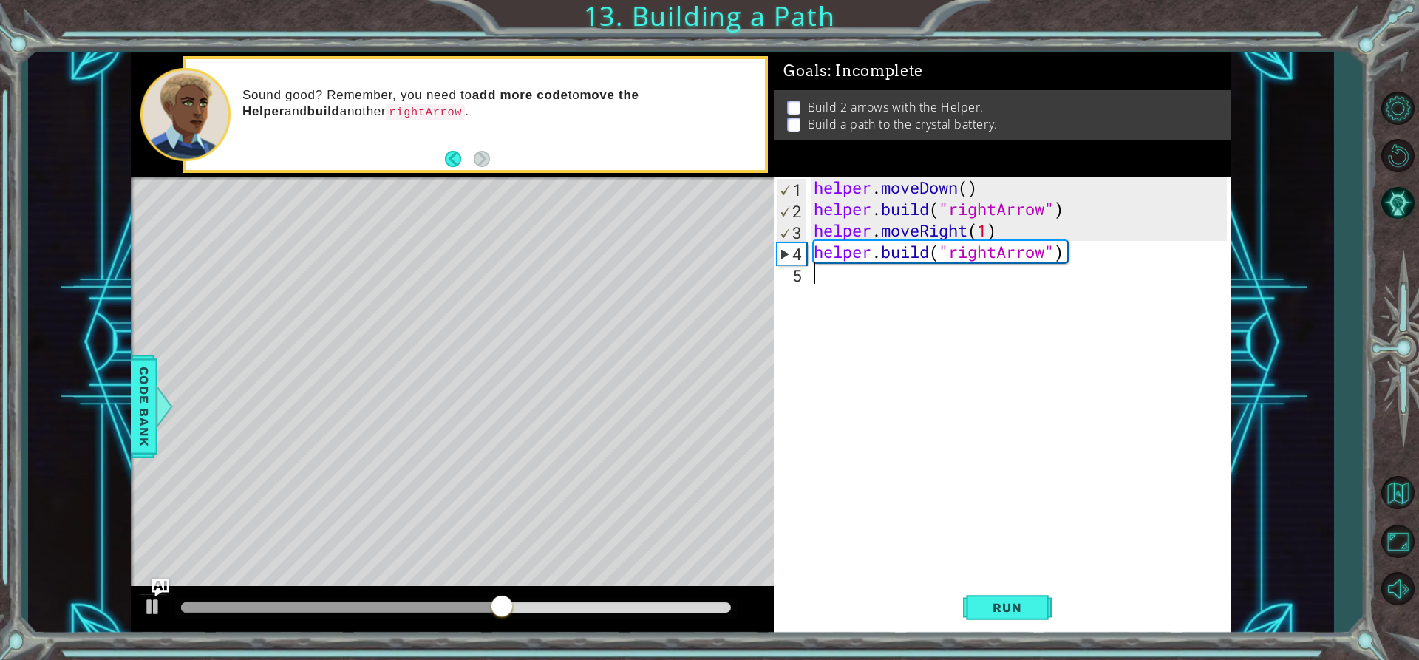
click at [872, 274] on div "helper . moveDown ( ) helper . build ( "rightArrow" ) helper . moveRight ( 1 ) …" at bounding box center [1021, 402] width 423 height 450
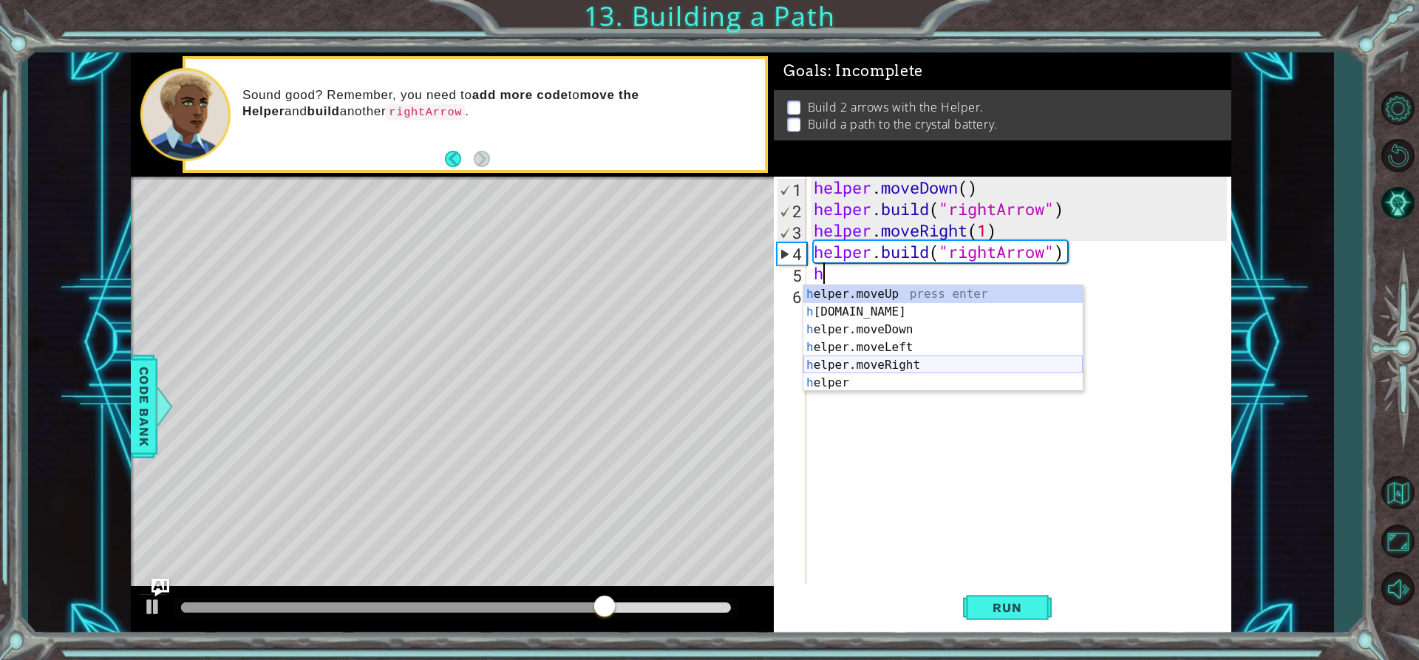
click at [874, 358] on div "h elper.moveUp press enter h [DOMAIN_NAME] press enter h elper.moveDown press e…" at bounding box center [942, 356] width 279 height 142
type textarea "helper.moveRight(1)"
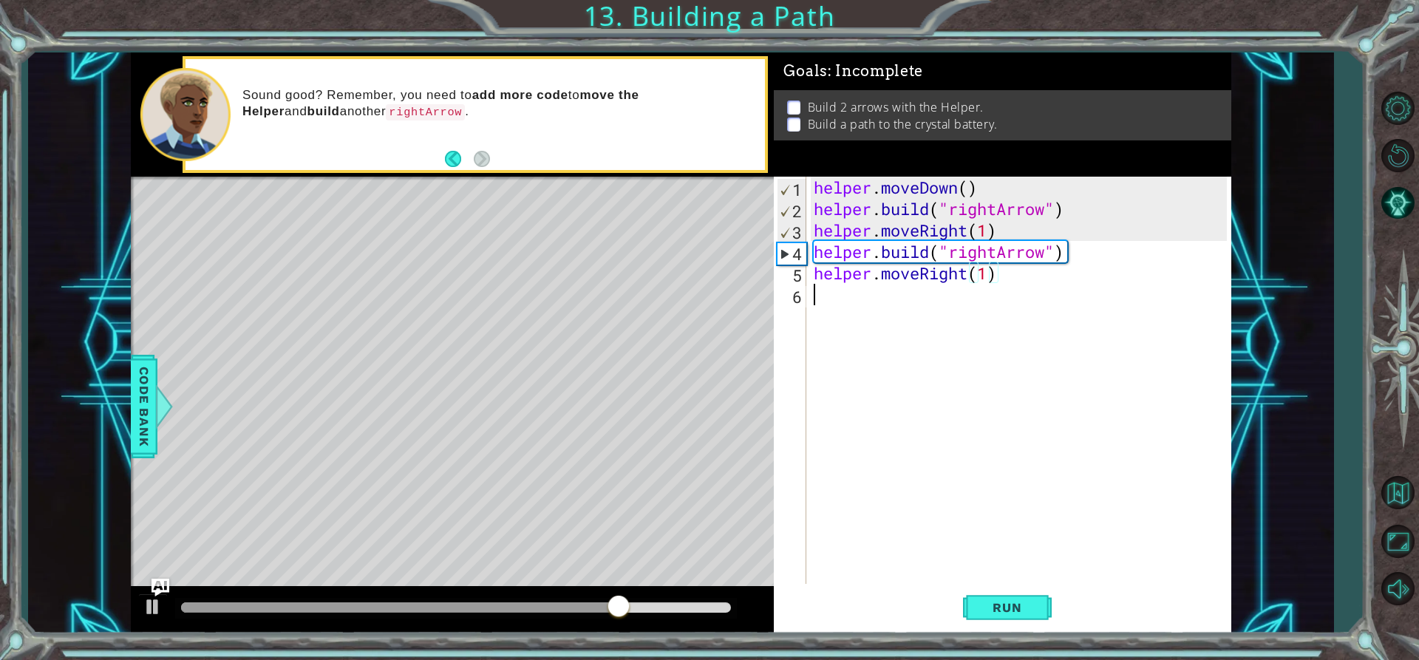
click at [881, 363] on div "helper . moveDown ( ) helper . build ( "rightArrow" ) helper . moveRight ( 1 ) …" at bounding box center [1021, 402] width 423 height 450
click at [1038, 617] on button "Run" at bounding box center [1007, 607] width 89 height 46
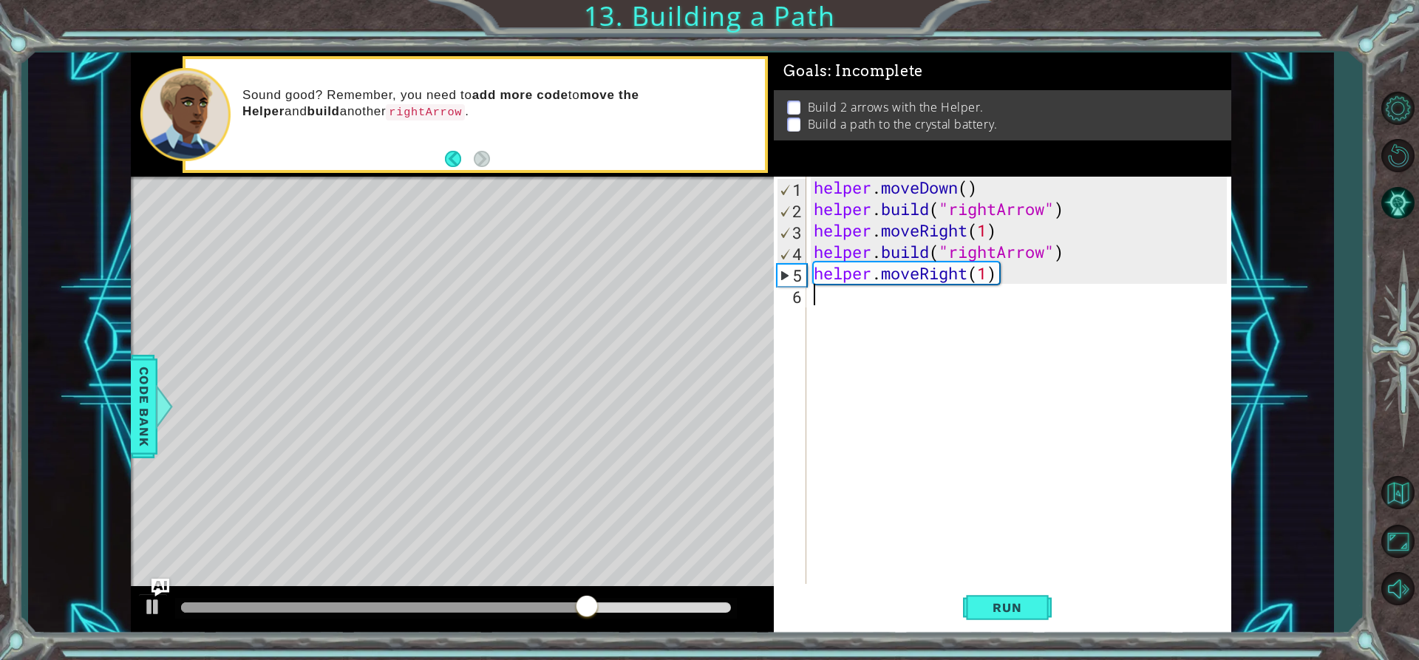
click at [986, 277] on div "helper . moveDown ( ) helper . build ( "rightArrow" ) helper . moveRight ( 1 ) …" at bounding box center [1021, 402] width 423 height 450
type textarea "helper.moveRight(2)"
click at [946, 306] on div "helper . moveDown ( ) helper . build ( "rightArrow" ) helper . moveRight ( 1 ) …" at bounding box center [1021, 402] width 423 height 450
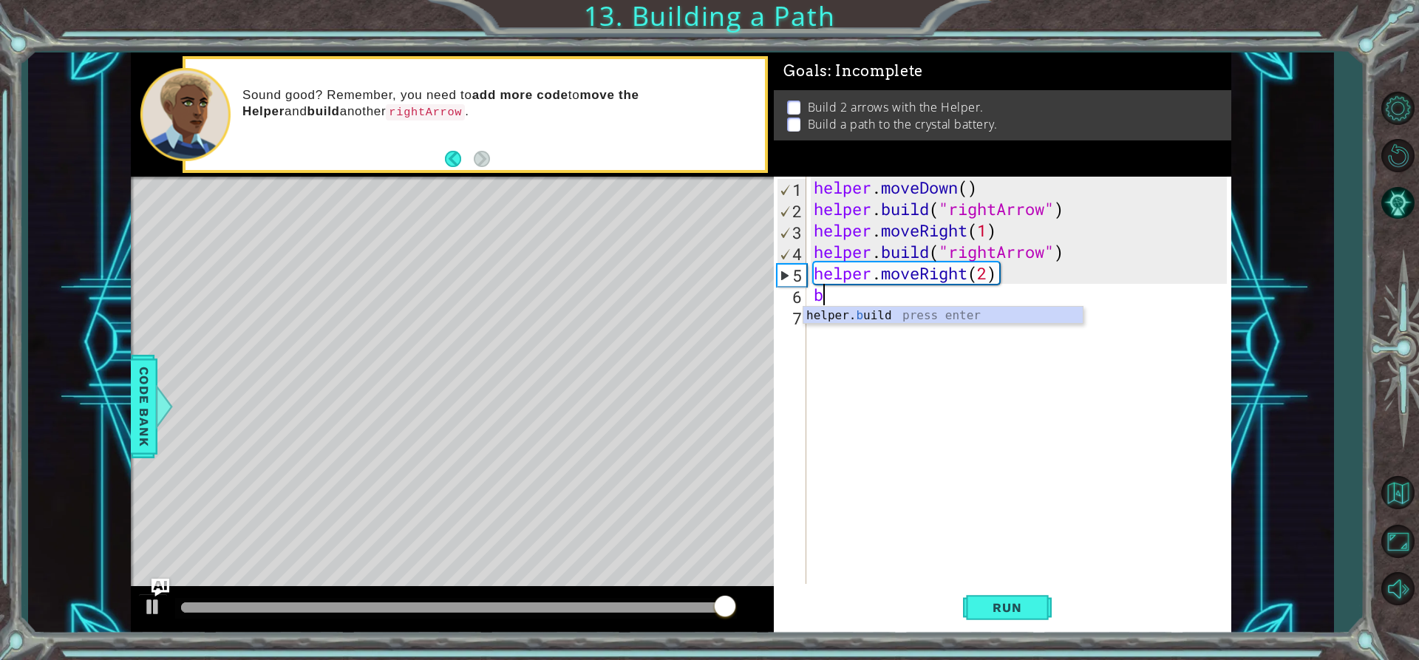
click at [940, 307] on div "helper. b uild press enter" at bounding box center [942, 333] width 279 height 53
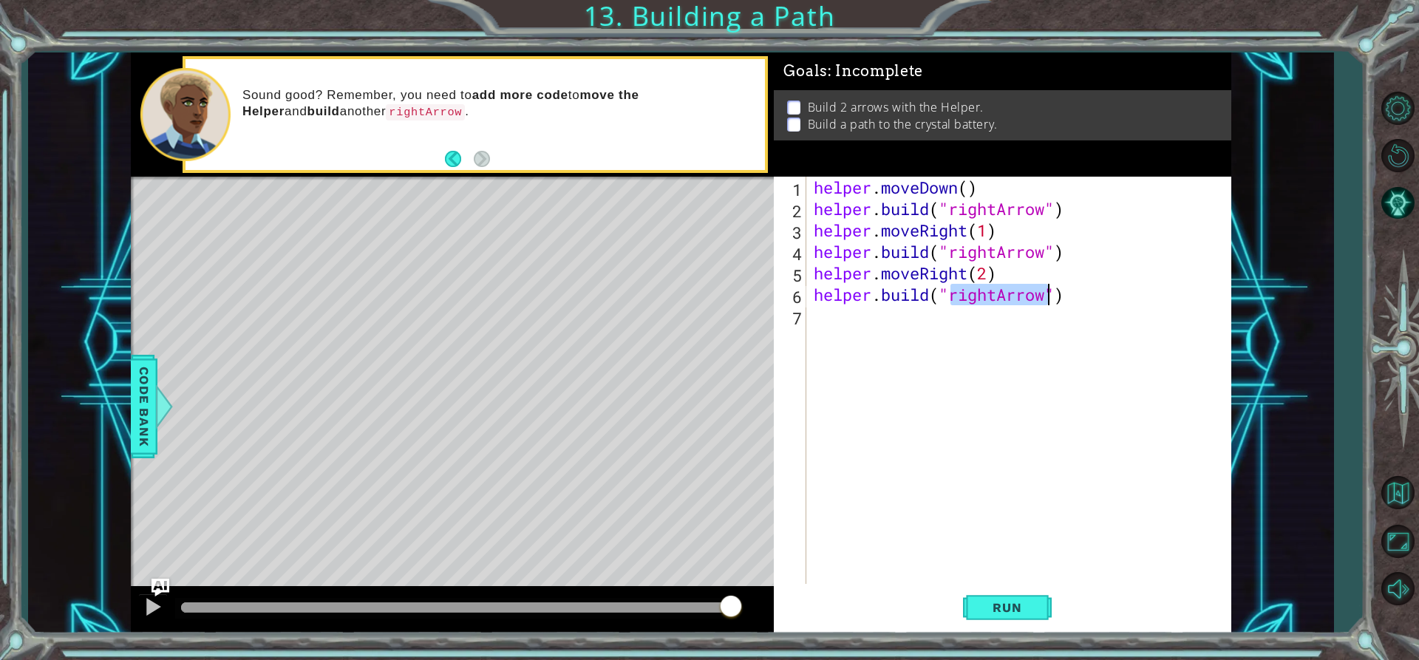
click at [959, 363] on div "helper . moveDown ( ) helper . build ( "rightArrow" ) helper . moveRight ( 1 ) …" at bounding box center [1021, 402] width 423 height 450
type textarea "[DOMAIN_NAME]("rightArrow")"
click at [994, 516] on div "helper . moveDown ( ) helper . build ( "rightArrow" ) helper . moveRight ( 1 ) …" at bounding box center [1018, 380] width 416 height 407
click at [1017, 610] on span "Run" at bounding box center [1006, 607] width 58 height 15
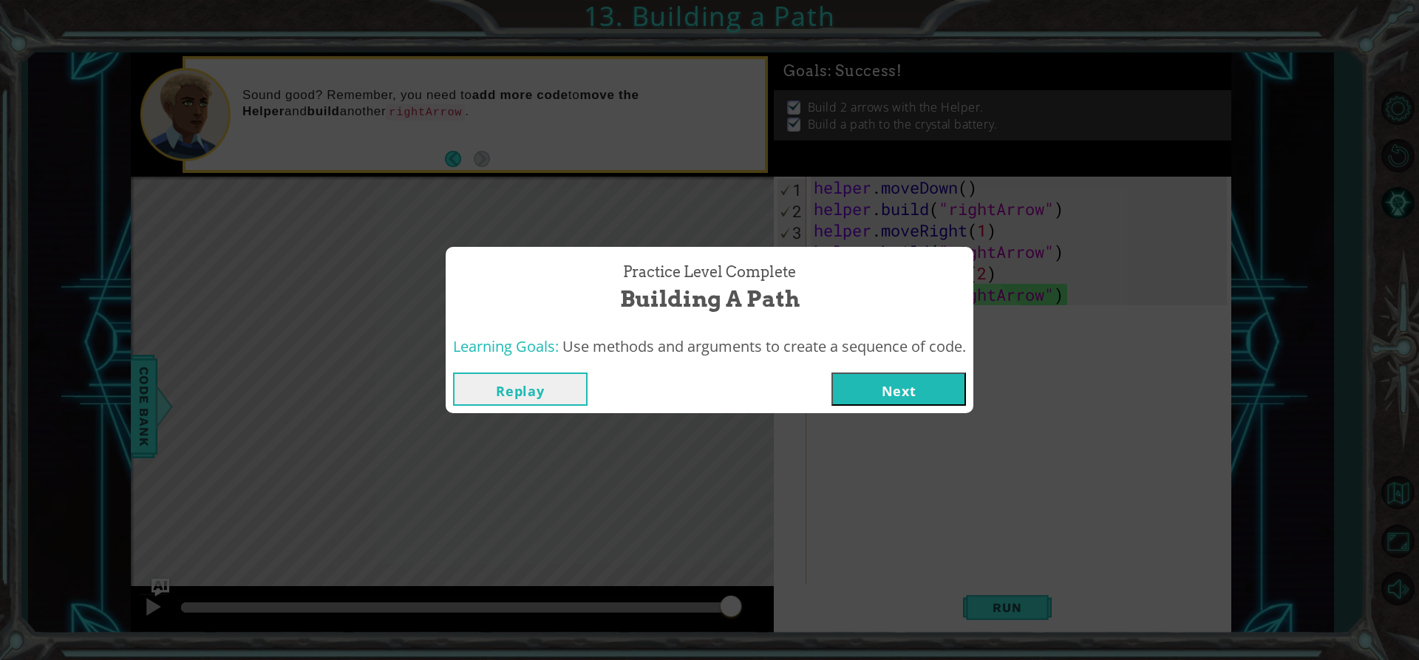
click at [901, 389] on button "Next" at bounding box center [898, 388] width 134 height 33
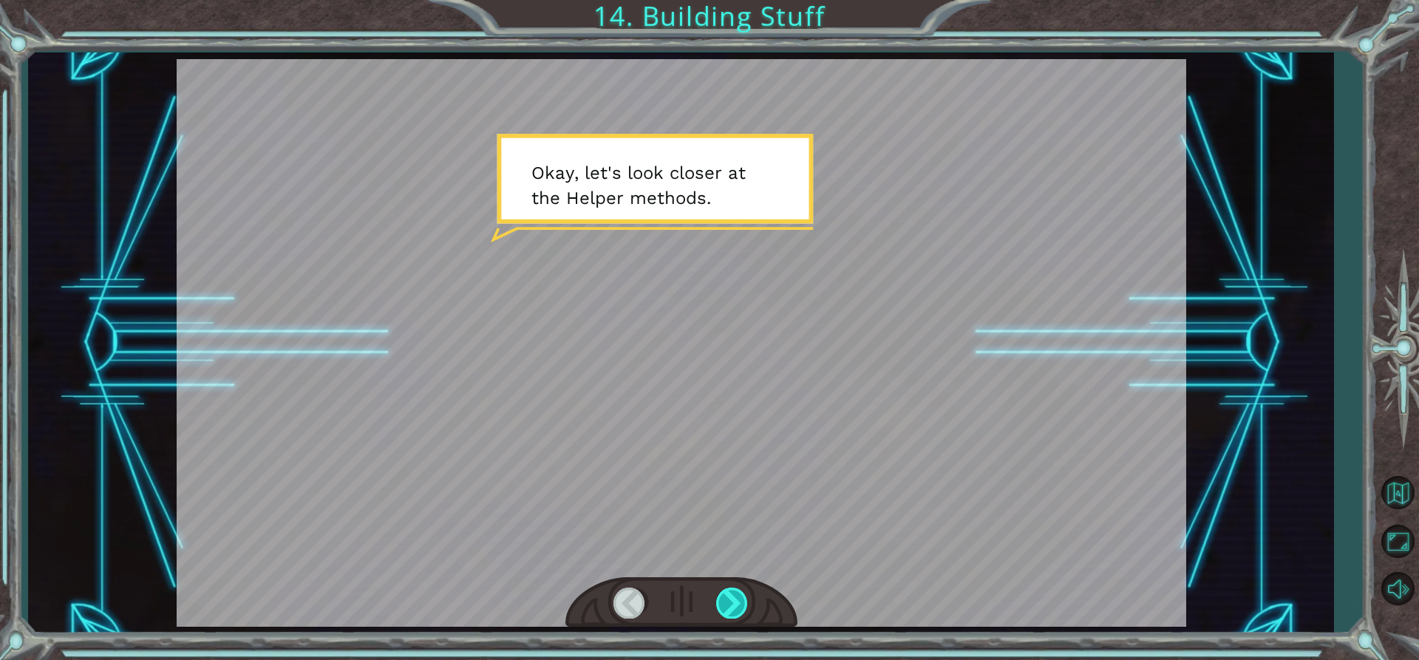
click at [720, 613] on div at bounding box center [732, 602] width 33 height 30
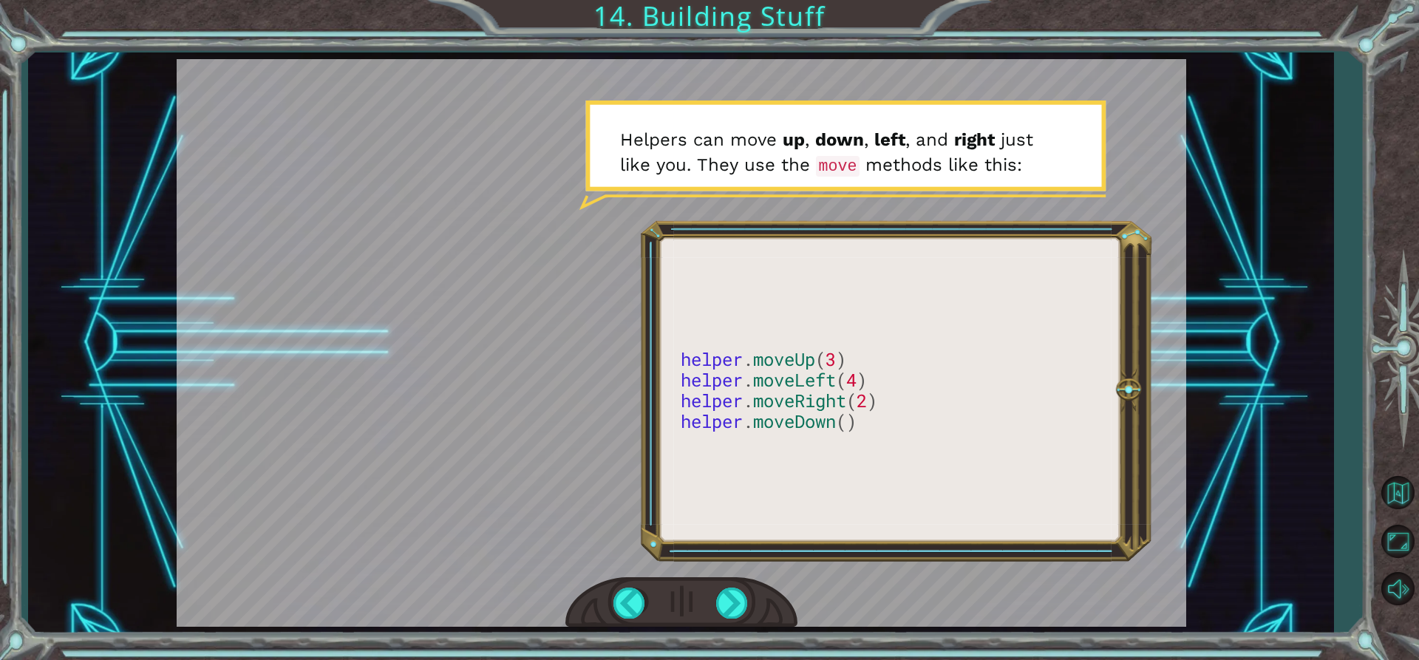
click at [750, 605] on div at bounding box center [681, 602] width 232 height 51
click at [740, 605] on div at bounding box center [732, 602] width 33 height 30
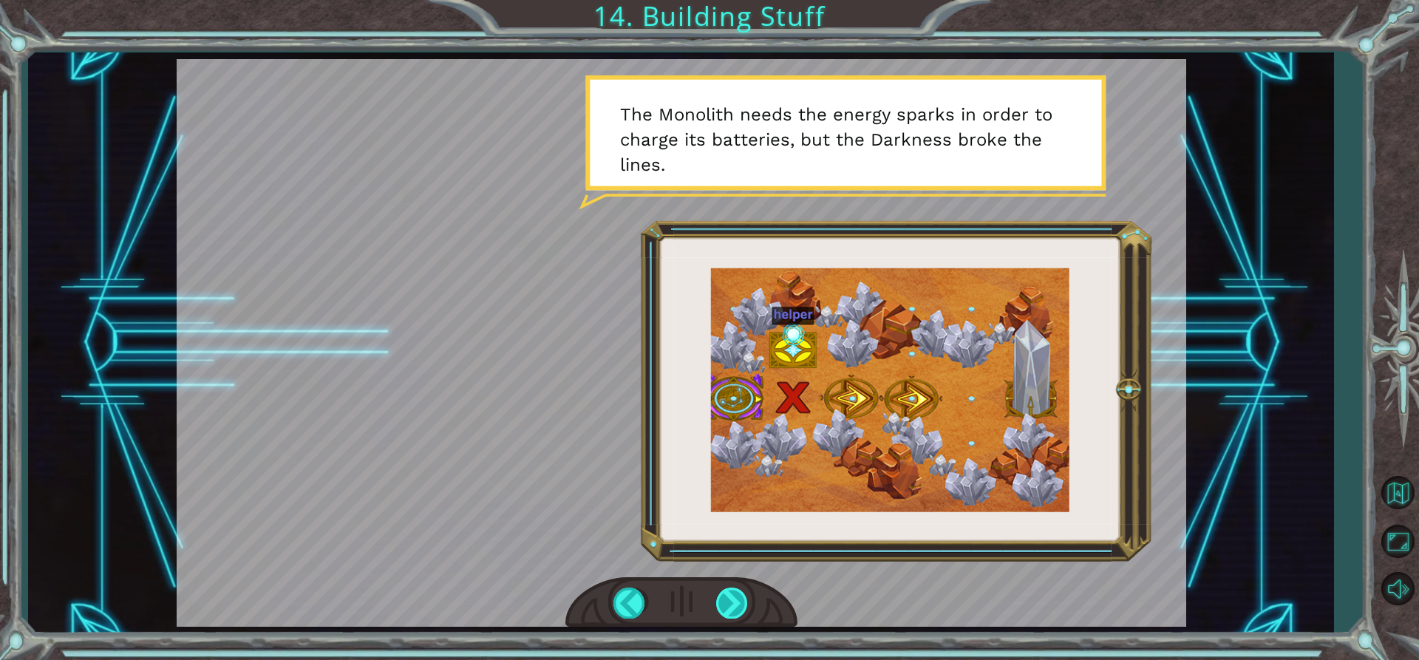
click at [732, 600] on div at bounding box center [732, 602] width 33 height 30
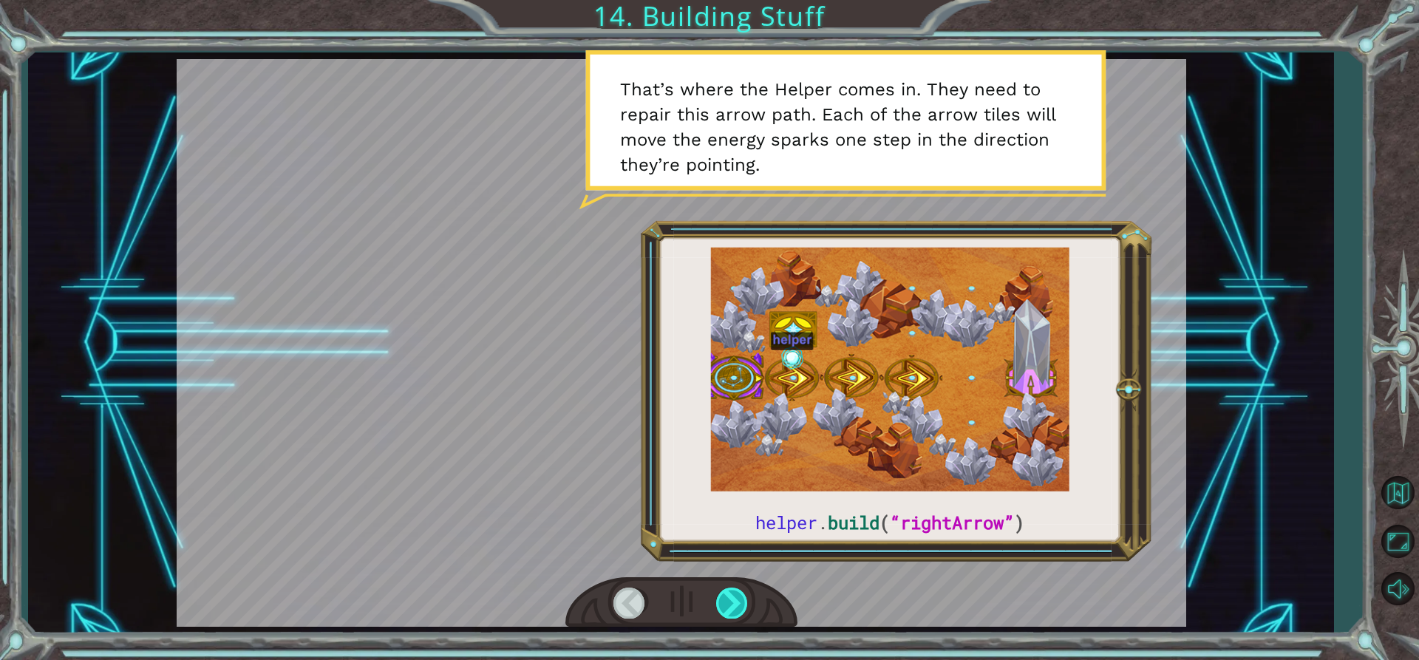
click at [723, 598] on div at bounding box center [732, 602] width 33 height 30
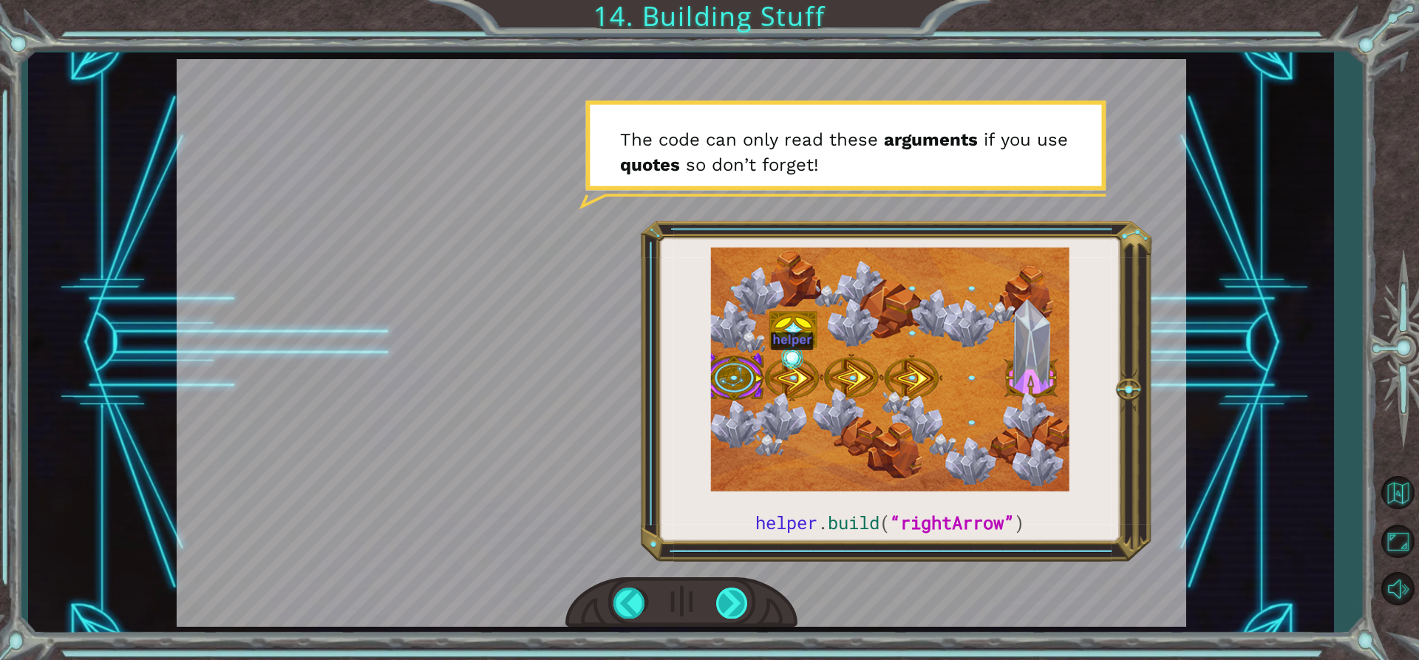
click at [735, 599] on div at bounding box center [732, 602] width 33 height 30
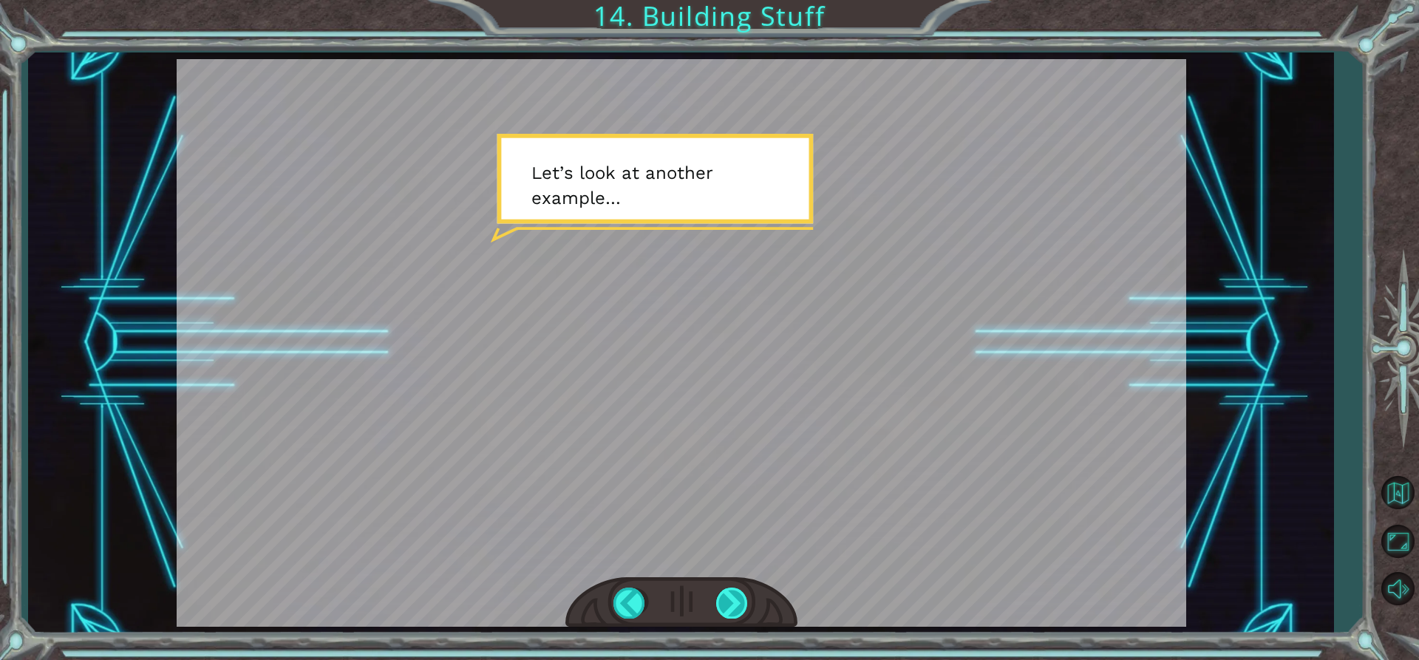
click at [729, 602] on div at bounding box center [732, 602] width 33 height 30
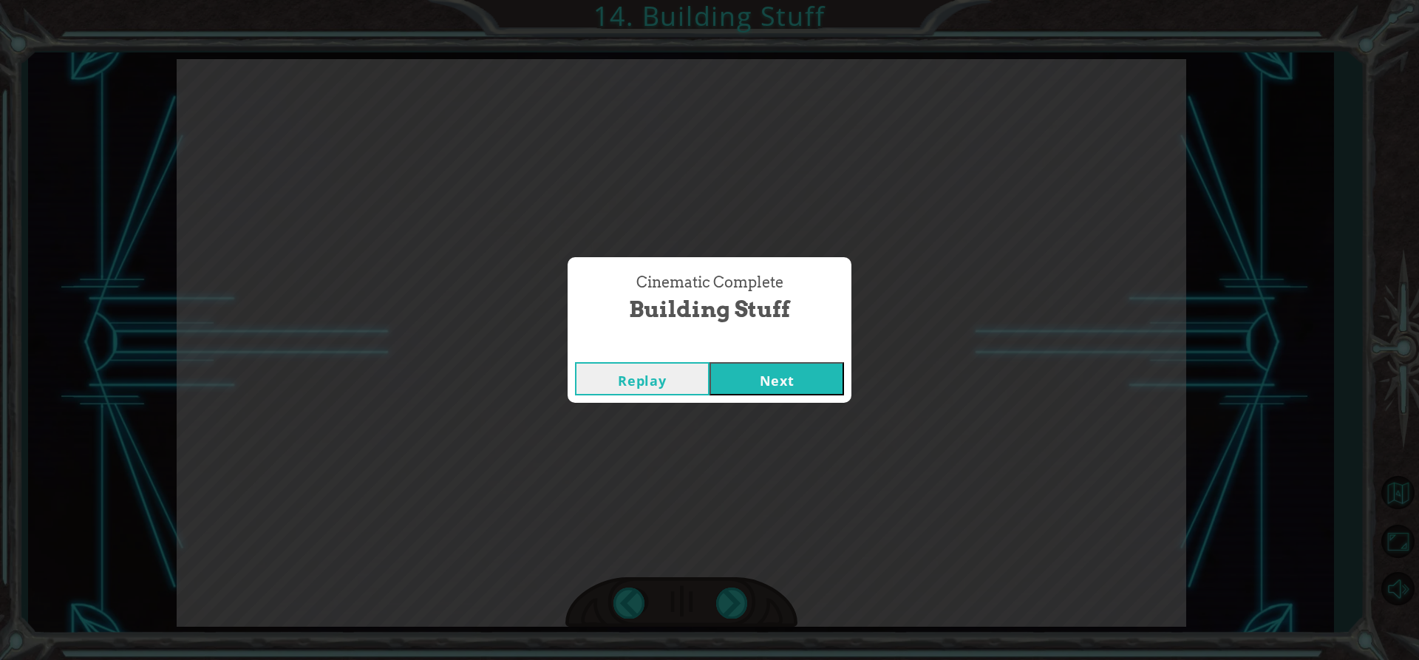
click at [770, 383] on button "Next" at bounding box center [776, 378] width 134 height 33
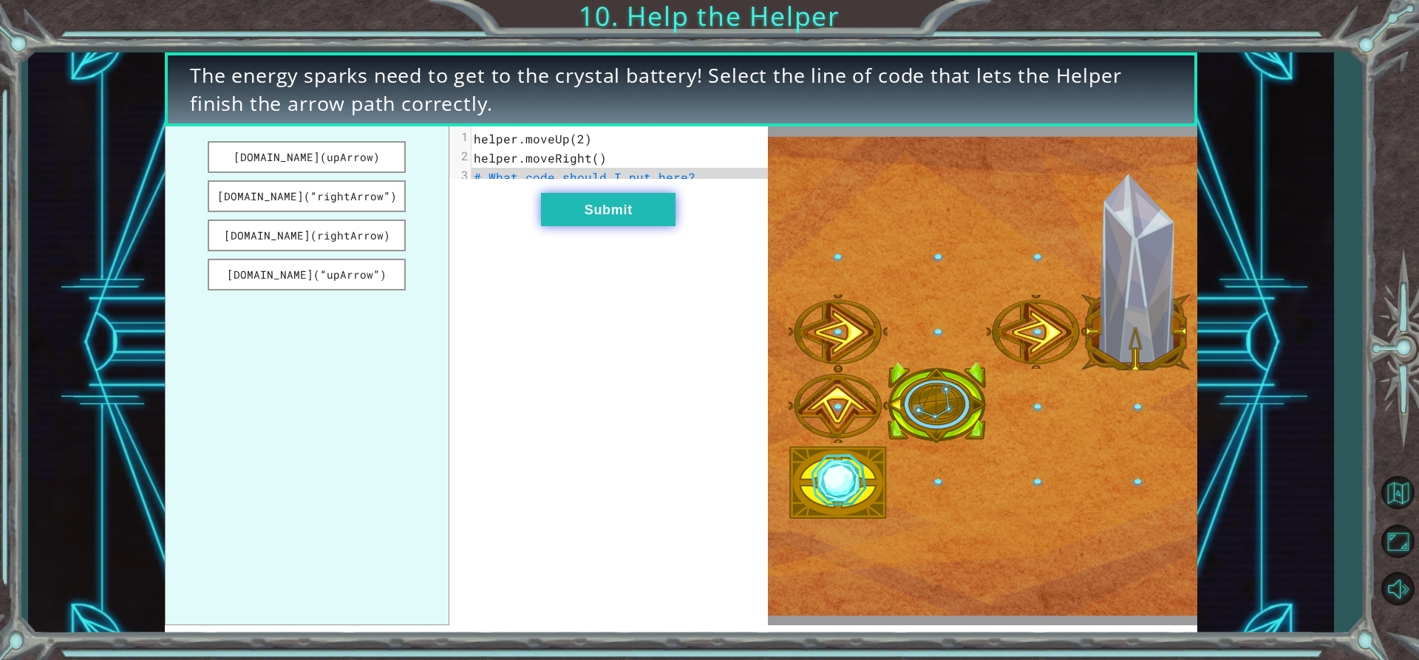
click at [583, 219] on button "Submit" at bounding box center [608, 209] width 134 height 33
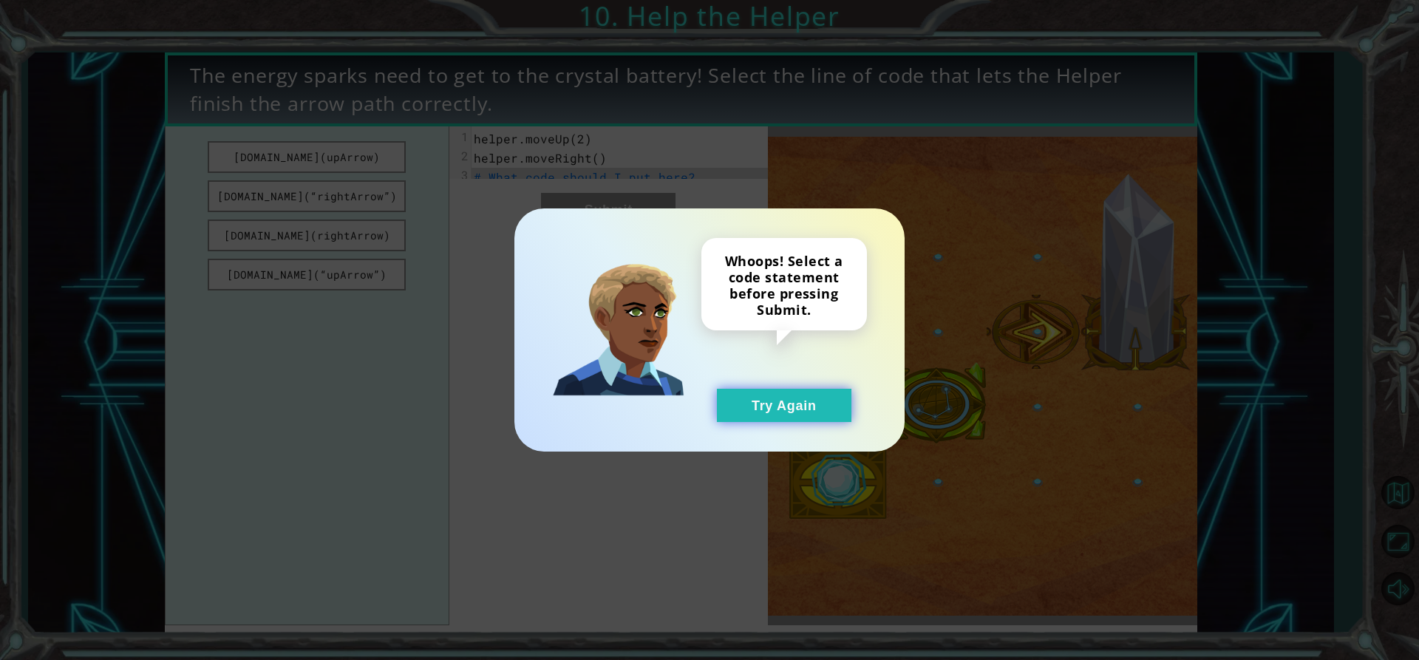
click at [816, 410] on button "Try Again" at bounding box center [784, 405] width 134 height 33
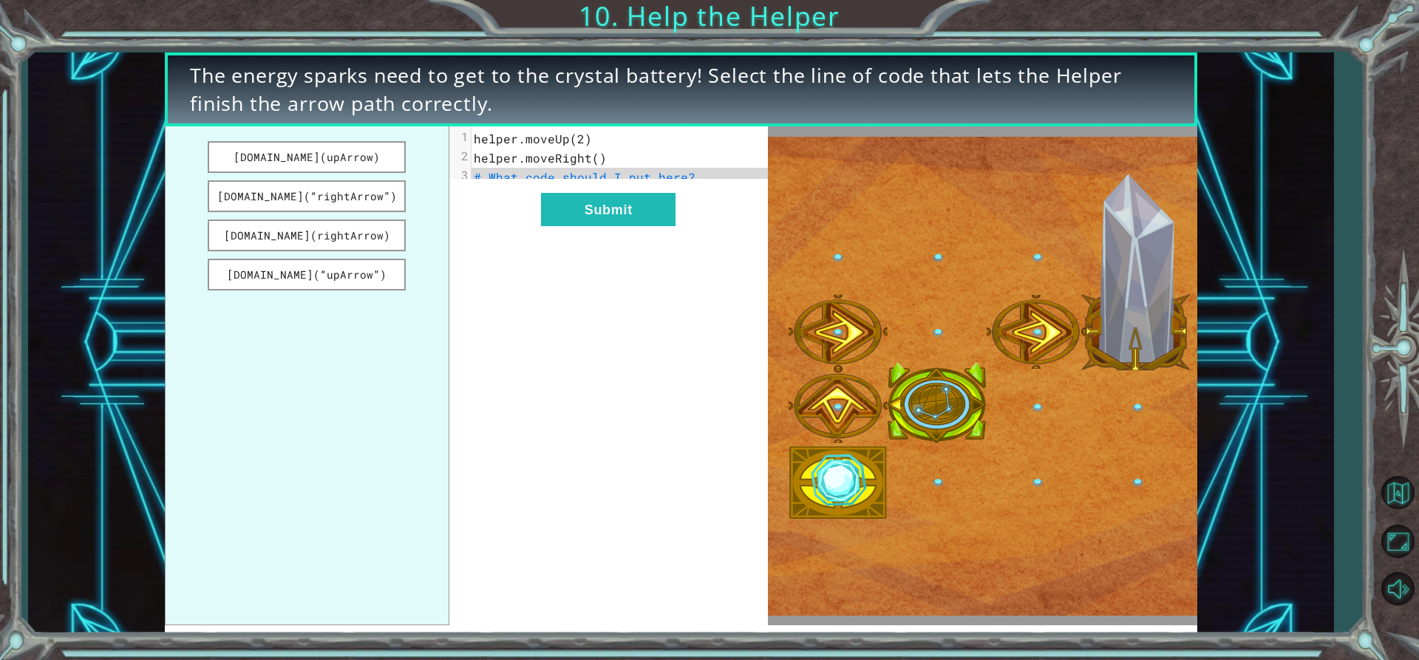
drag, startPoint x: 344, startPoint y: 195, endPoint x: 239, endPoint y: 214, distance: 106.5
click at [203, 219] on ul "[DOMAIN_NAME](upArrow) [DOMAIN_NAME](“rightArrow”) [DOMAIN_NAME](rightArrow) [D…" at bounding box center [307, 375] width 284 height 499
click at [344, 227] on button "[DOMAIN_NAME](rightArrow)" at bounding box center [307, 235] width 198 height 32
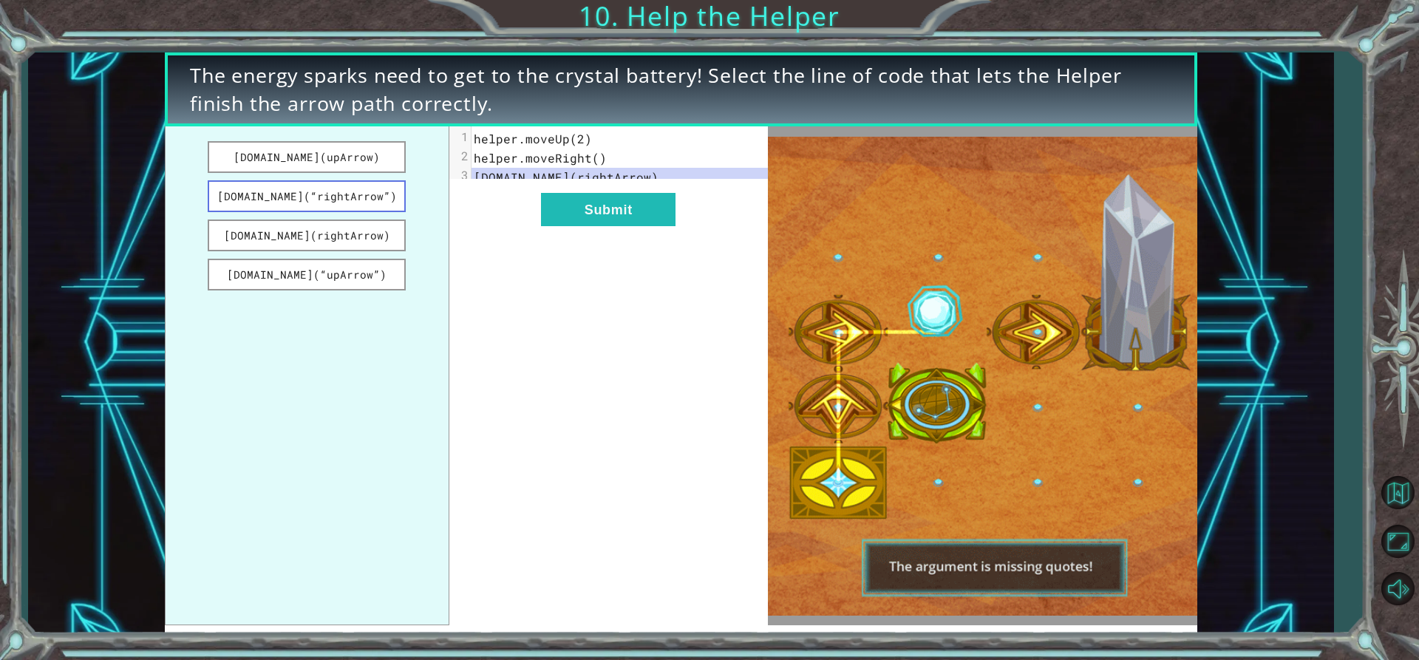
click at [342, 191] on button "[DOMAIN_NAME](“rightArrow”)" at bounding box center [307, 196] width 198 height 32
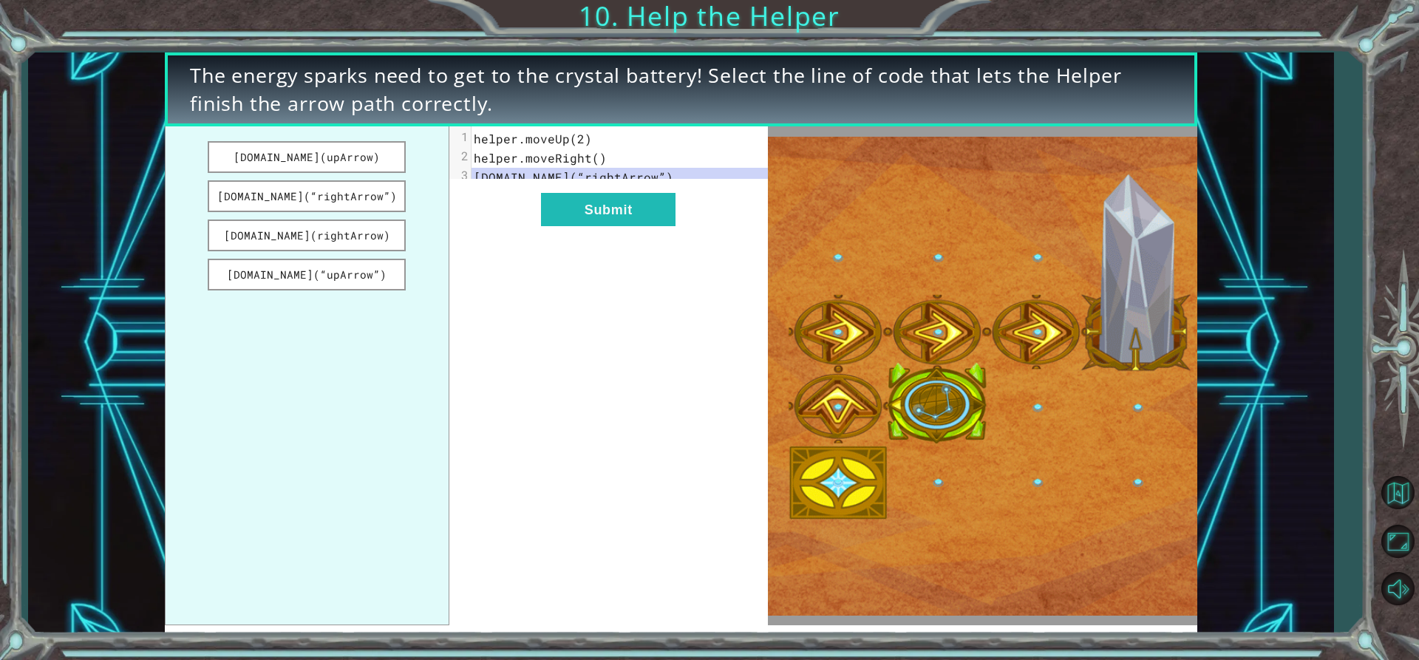
click at [652, 242] on div "xxxxxxxxxx 3 1 helper.moveUp(2) 2 helper.moveRight() 3 [DOMAIN_NAME](“rightArro…" at bounding box center [608, 375] width 318 height 499
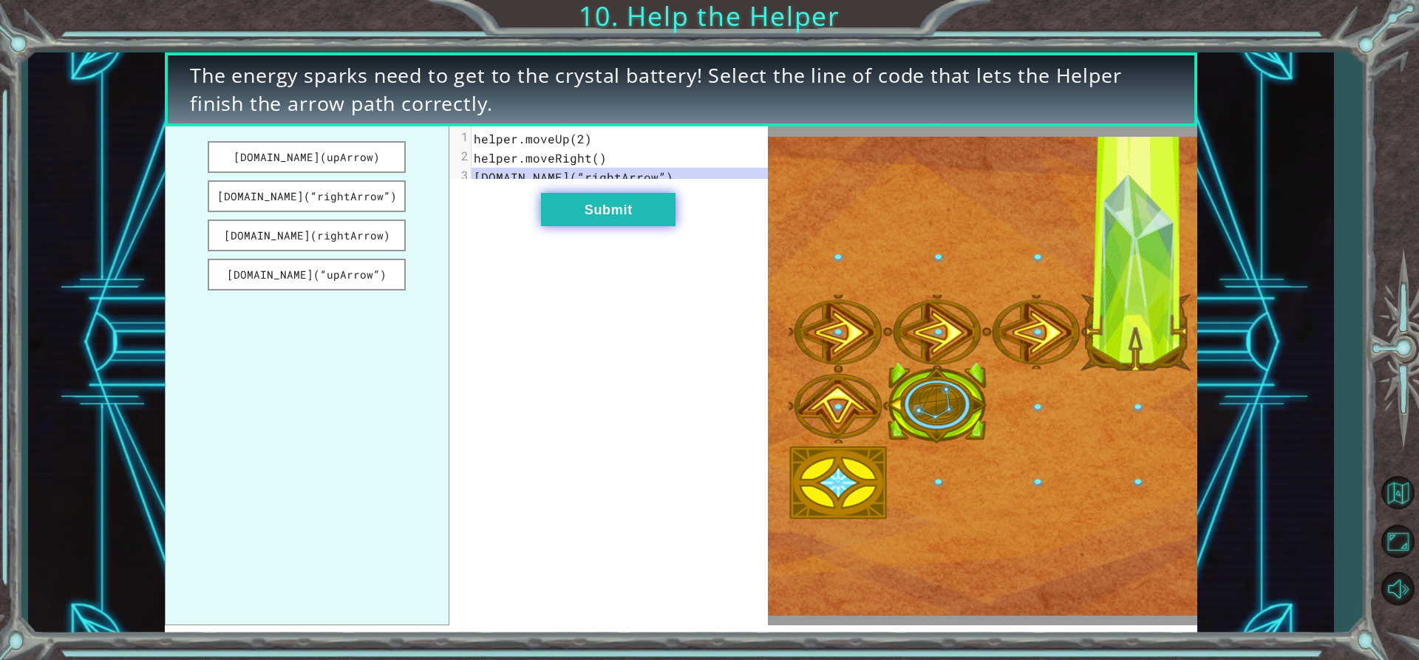
click at [649, 214] on button "Submit" at bounding box center [608, 209] width 134 height 33
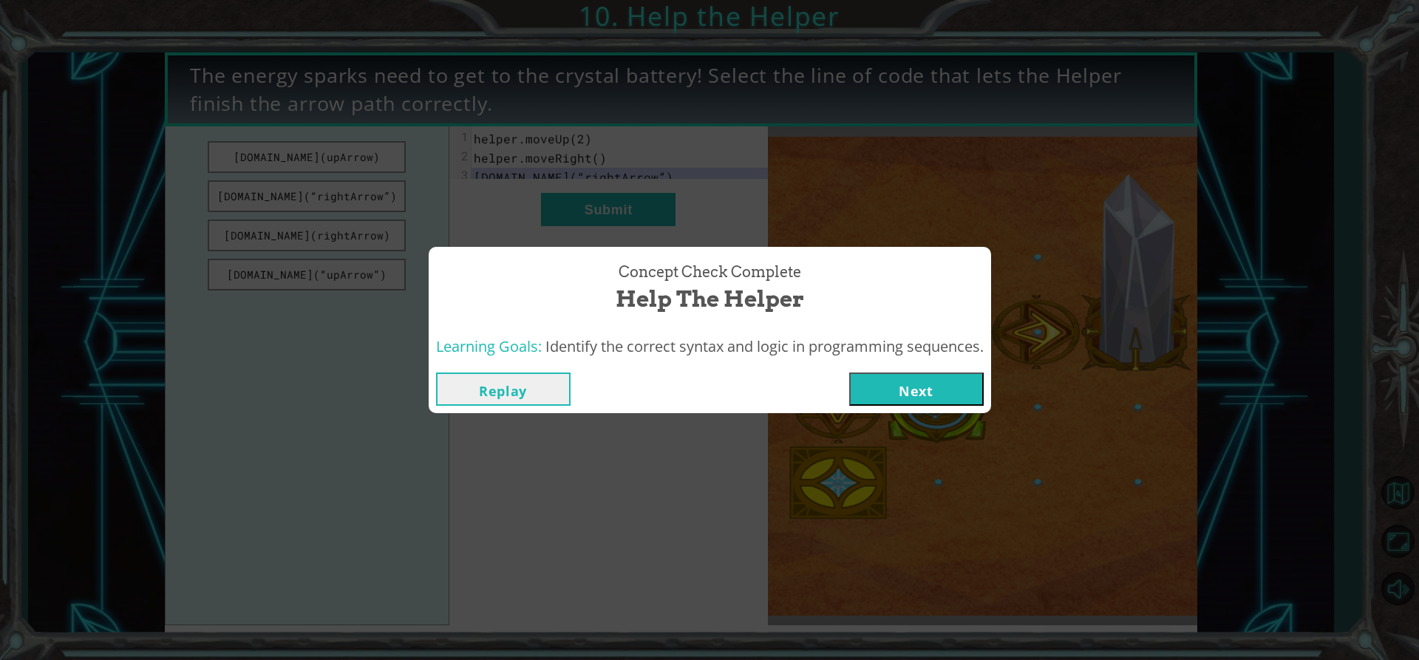
click at [903, 381] on button "Next" at bounding box center [916, 388] width 134 height 33
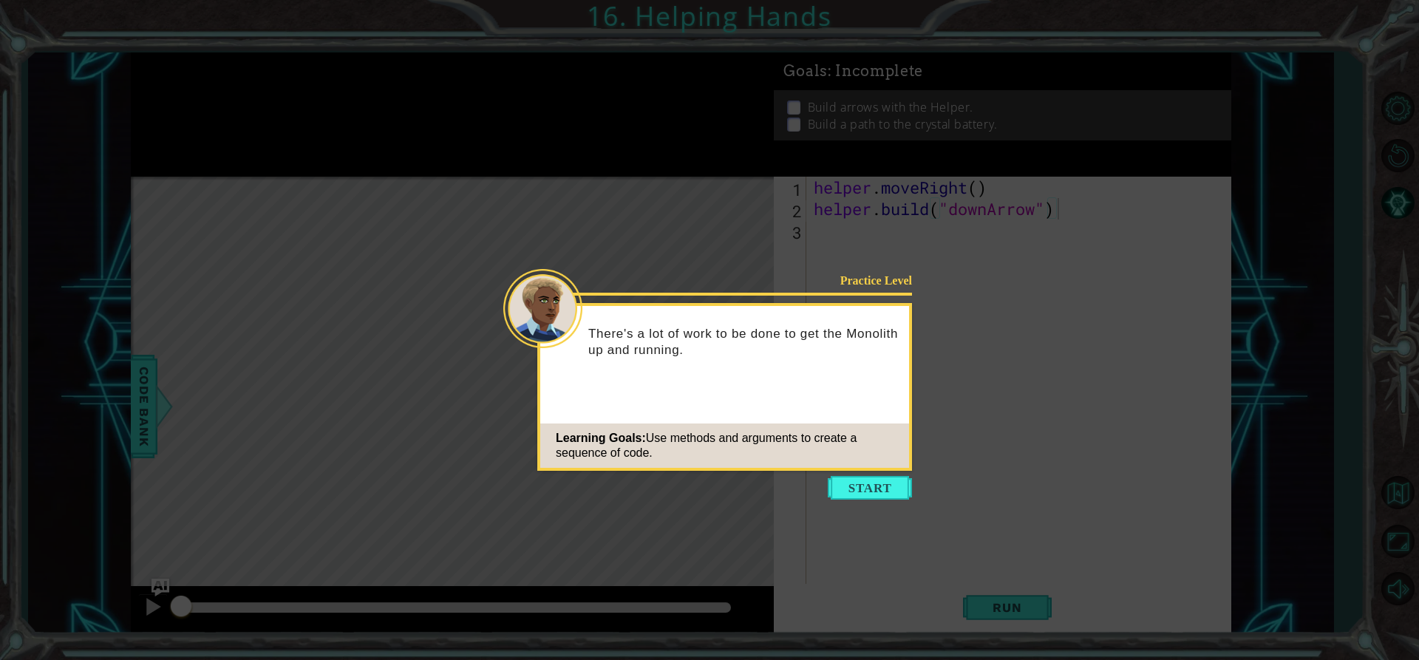
click at [863, 475] on icon at bounding box center [709, 330] width 1419 height 660
click at [865, 494] on button "Start" at bounding box center [869, 488] width 84 height 24
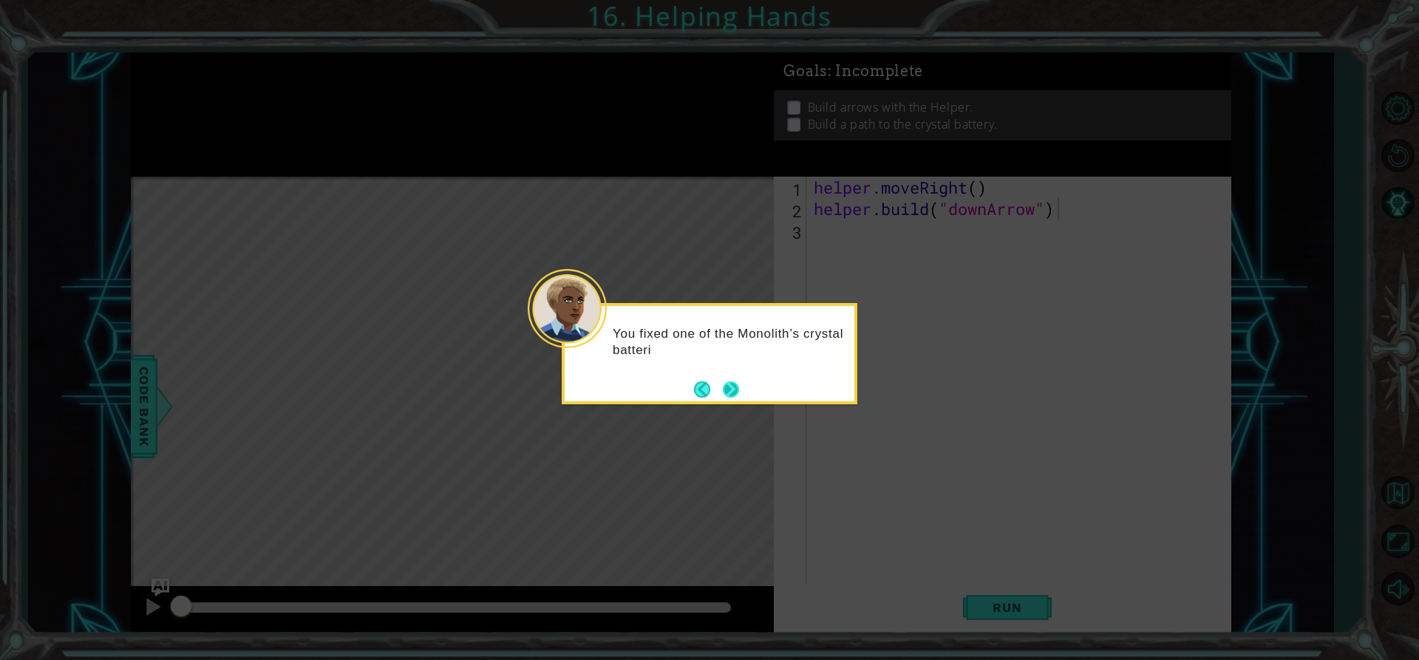
click at [731, 385] on button "Next" at bounding box center [731, 389] width 16 height 16
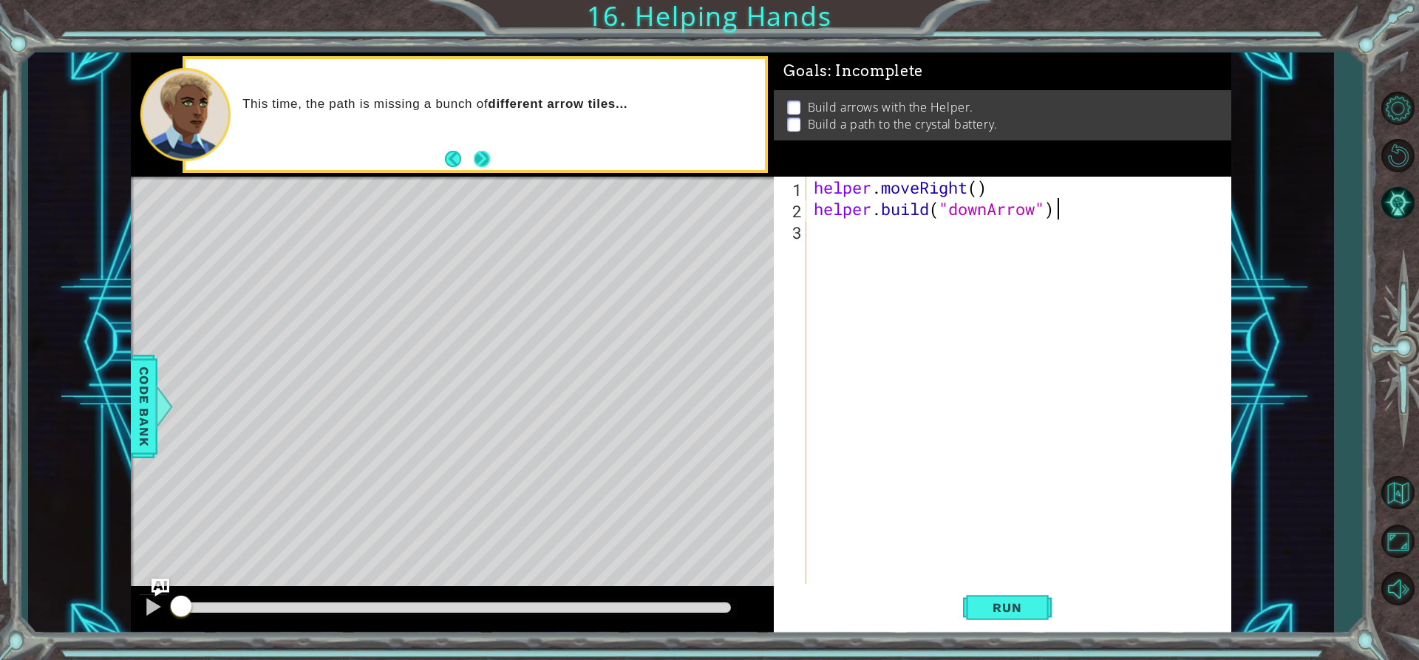
click at [474, 164] on button "Next" at bounding box center [482, 159] width 16 height 16
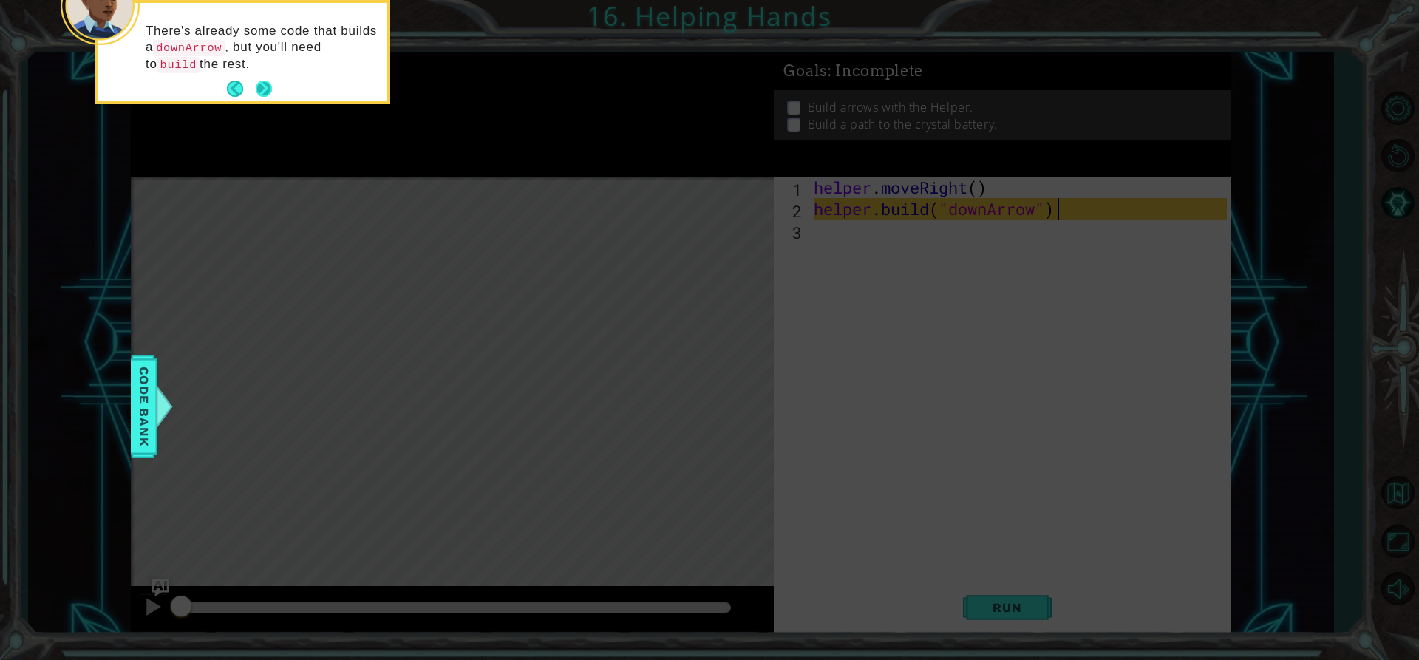
click at [262, 82] on button "Next" at bounding box center [264, 89] width 16 height 16
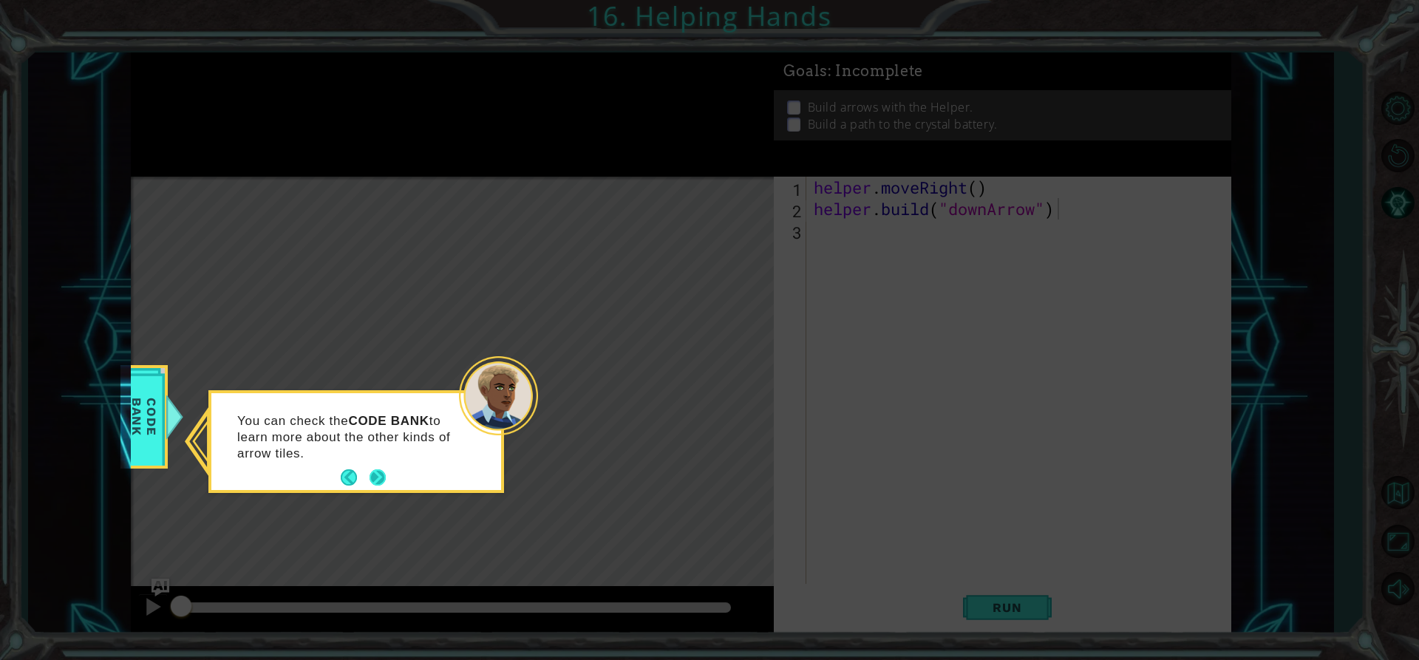
click at [375, 471] on button "Next" at bounding box center [377, 477] width 16 height 16
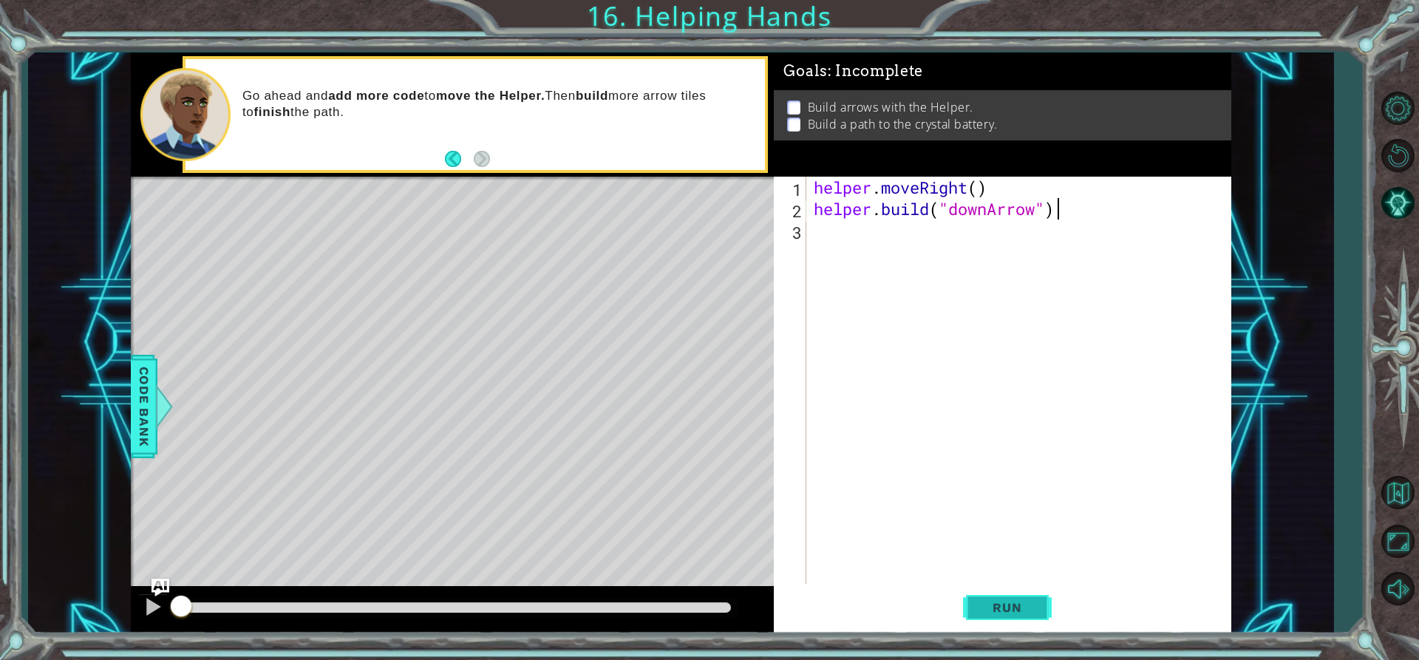
drag, startPoint x: 1028, startPoint y: 580, endPoint x: 1025, endPoint y: 587, distance: 7.7
click at [1026, 590] on div "[DOMAIN_NAME]("downArrow") 1 2 3 helper . moveRight ( ) helper . build ( "downA…" at bounding box center [1002, 405] width 457 height 457
click at [1022, 601] on span "Run" at bounding box center [1006, 607] width 58 height 15
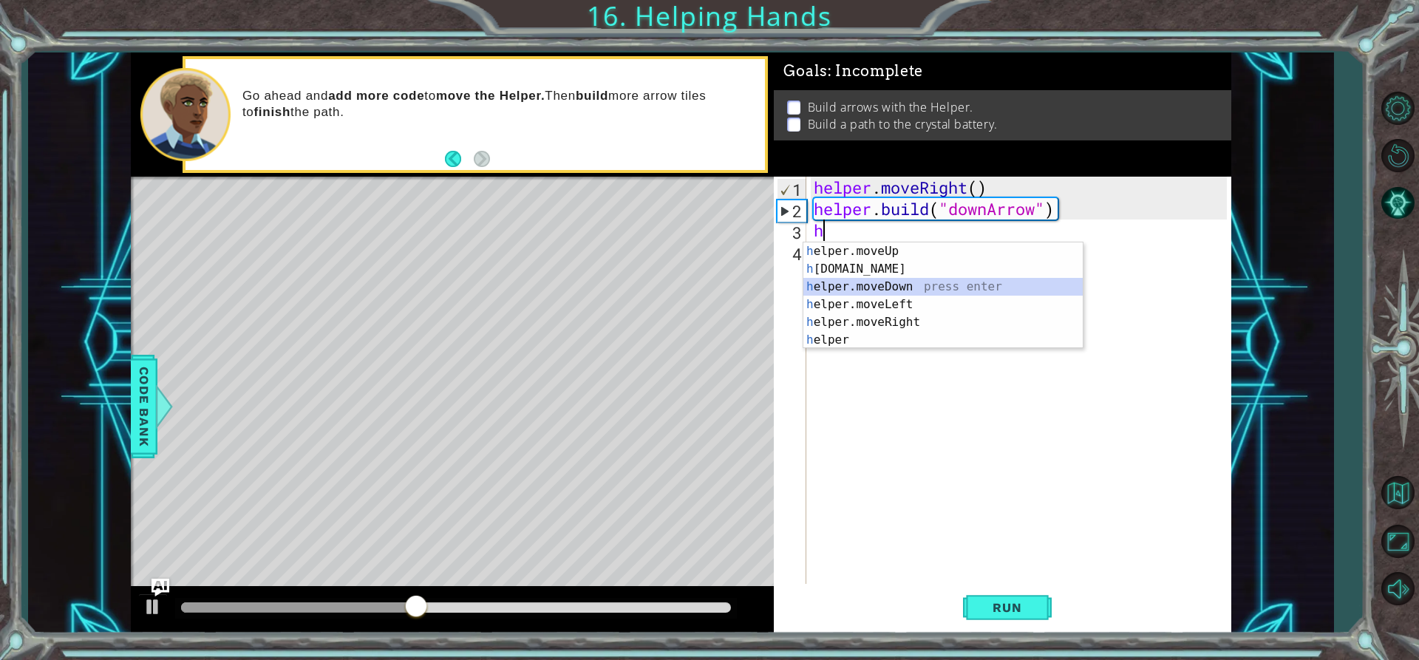
click at [892, 290] on div "h elper.moveUp press enter h [DOMAIN_NAME] press enter h elper.moveDown press e…" at bounding box center [942, 313] width 279 height 142
type textarea "helper.moveDown(1)"
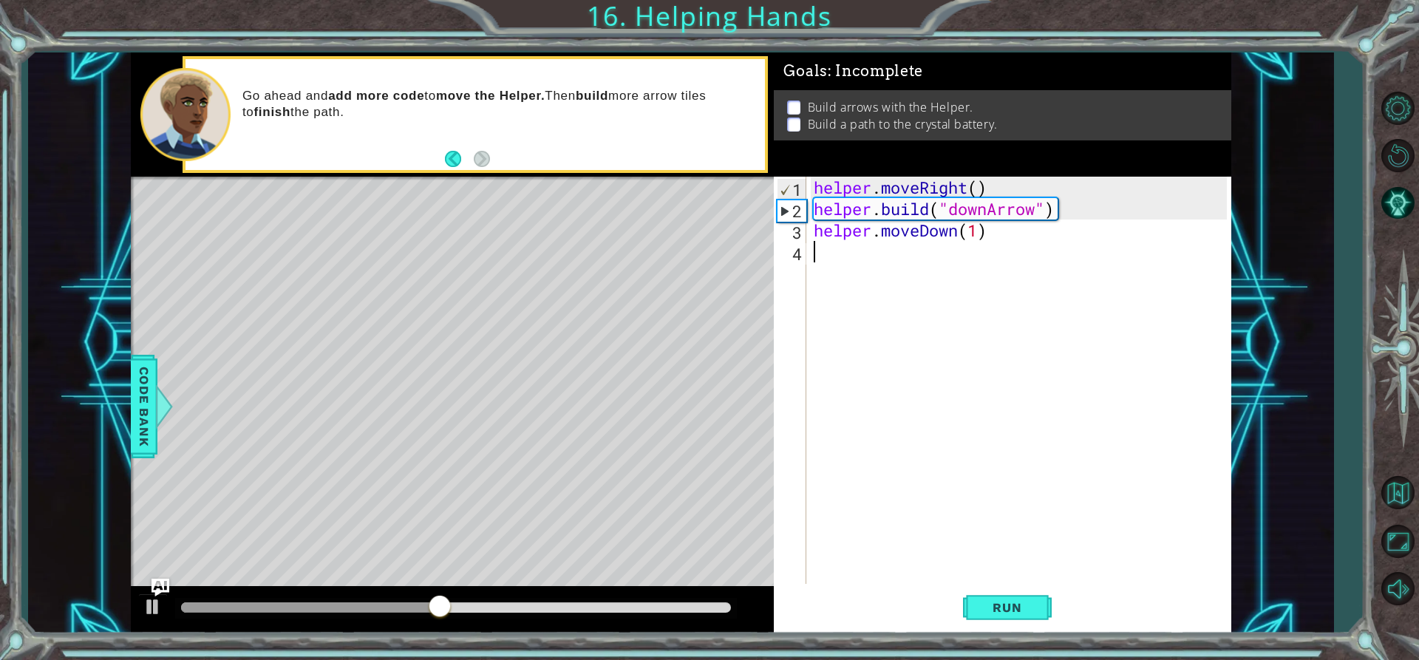
click at [832, 246] on div "helper . moveRight ( ) helper . build ( "downArrow" ) helper . moveDown ( 1 )" at bounding box center [1021, 402] width 423 height 450
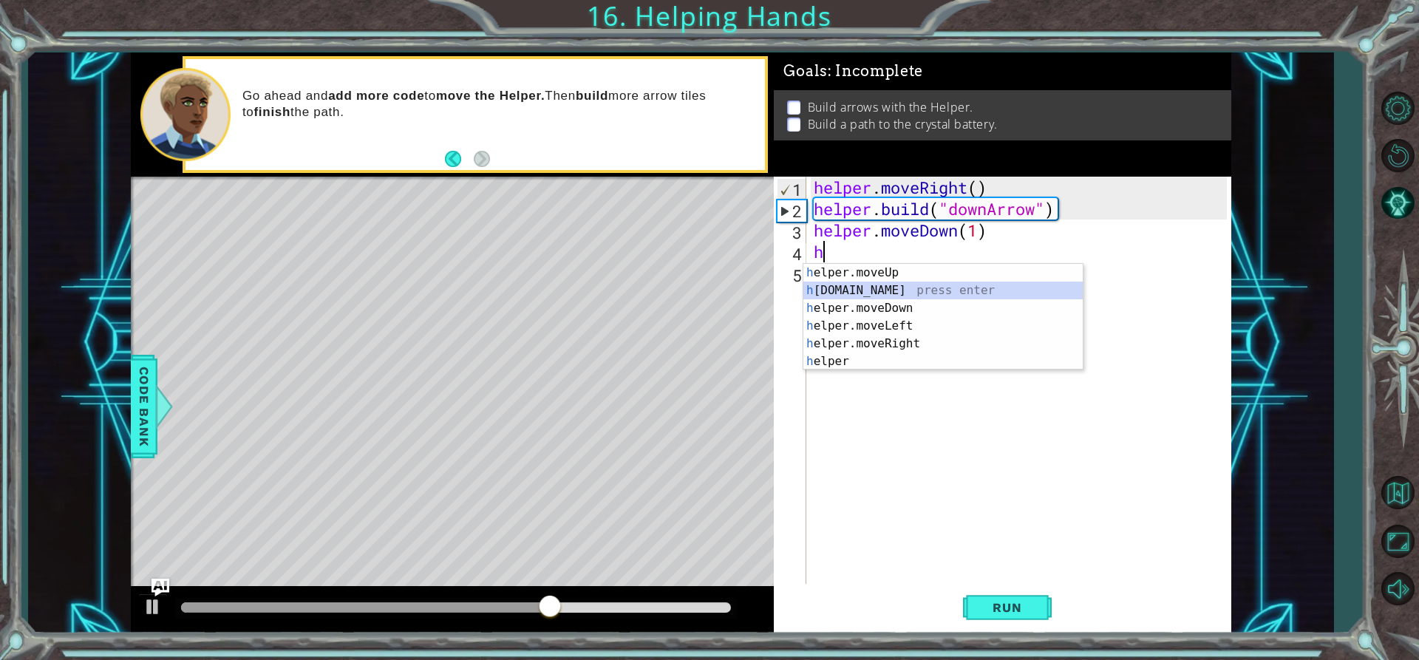
click at [835, 290] on div "h elper.moveUp press enter h [DOMAIN_NAME] press enter h elper.moveDown press e…" at bounding box center [942, 335] width 279 height 142
type textarea "[DOMAIN_NAME]("rightArrow")"
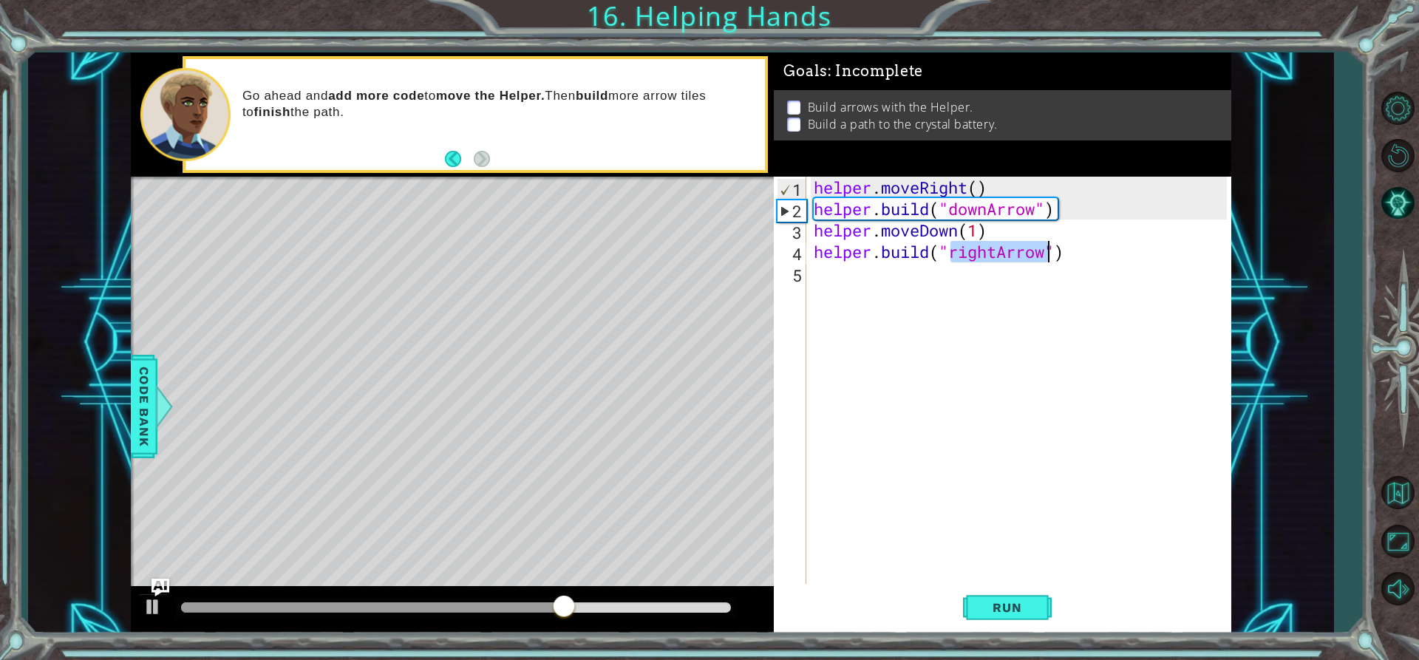
click at [1105, 490] on div "helper . moveRight ( ) helper . build ( "downArrow" ) helper . moveDown ( 1 ) h…" at bounding box center [1021, 402] width 423 height 450
click at [1003, 614] on span "Run" at bounding box center [1006, 607] width 58 height 15
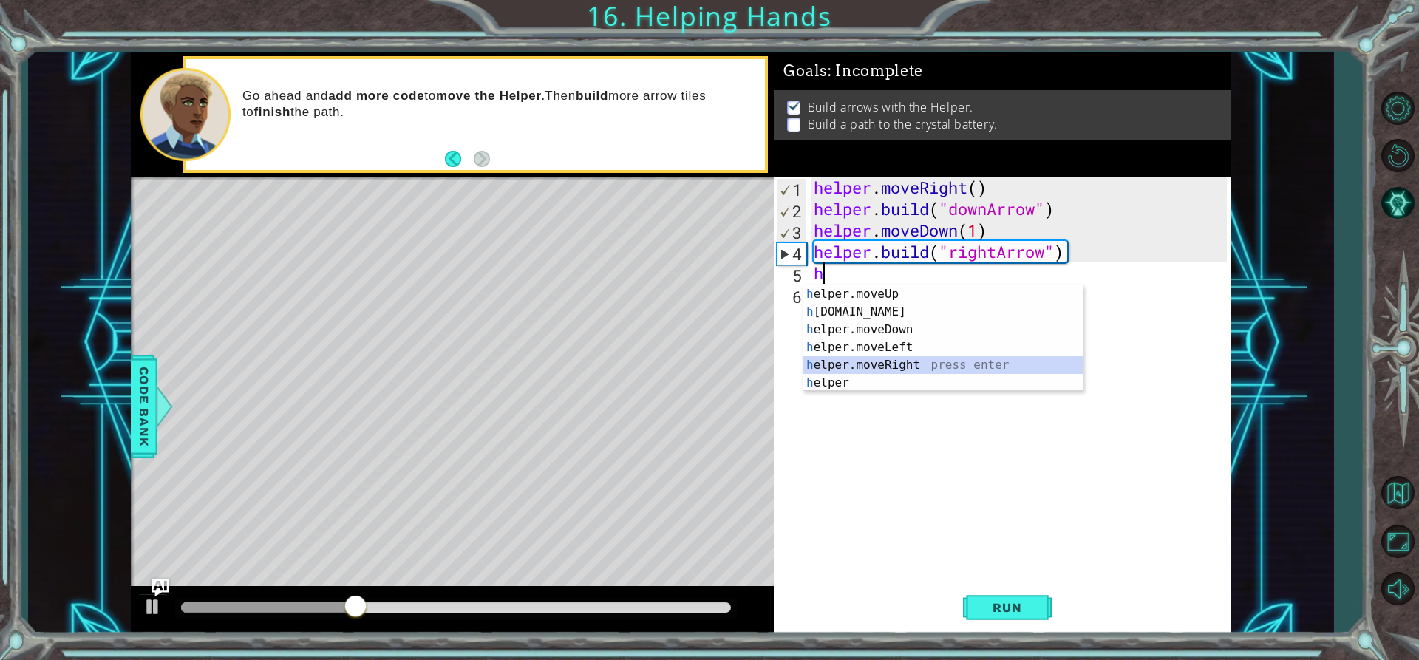
click at [908, 358] on div "h elper.moveUp press enter h [DOMAIN_NAME] press enter h elper.moveDown press e…" at bounding box center [942, 356] width 279 height 142
type textarea "helper.moveRight(1)"
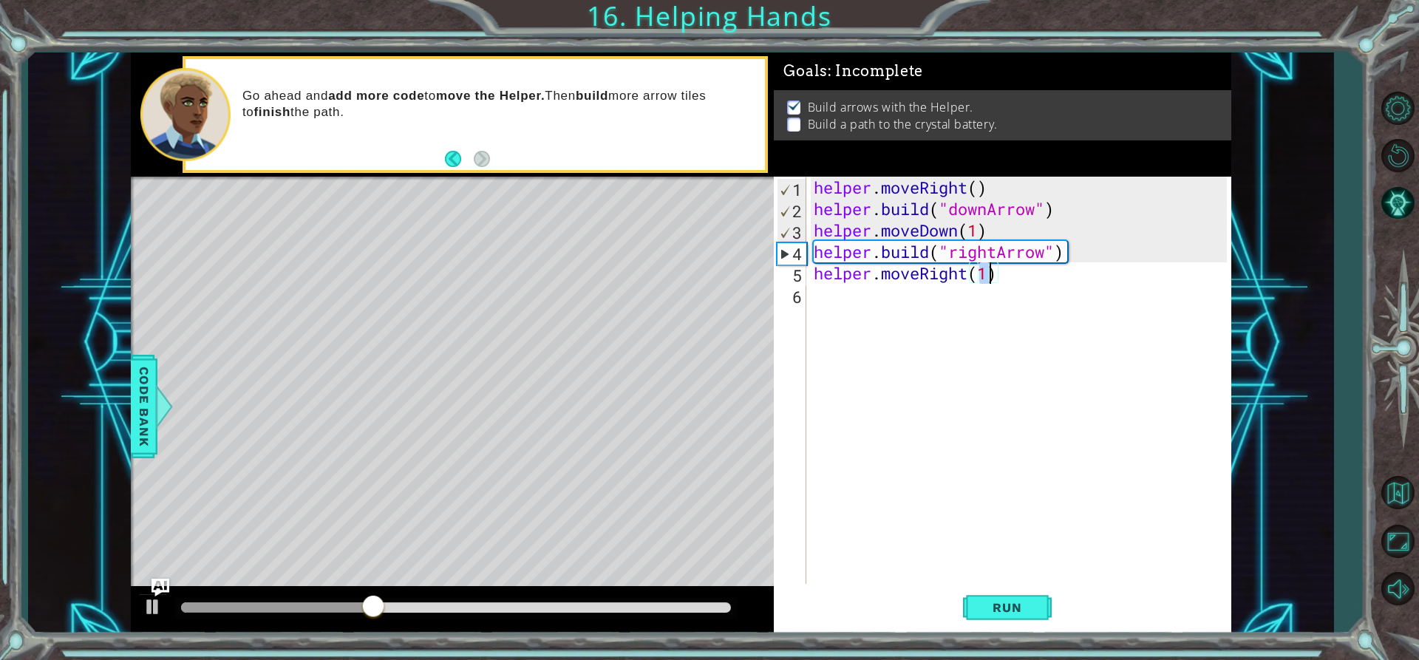
click at [838, 307] on div "helper . moveRight ( ) helper . build ( "downArrow" ) helper . moveDown ( 1 ) h…" at bounding box center [1021, 402] width 423 height 450
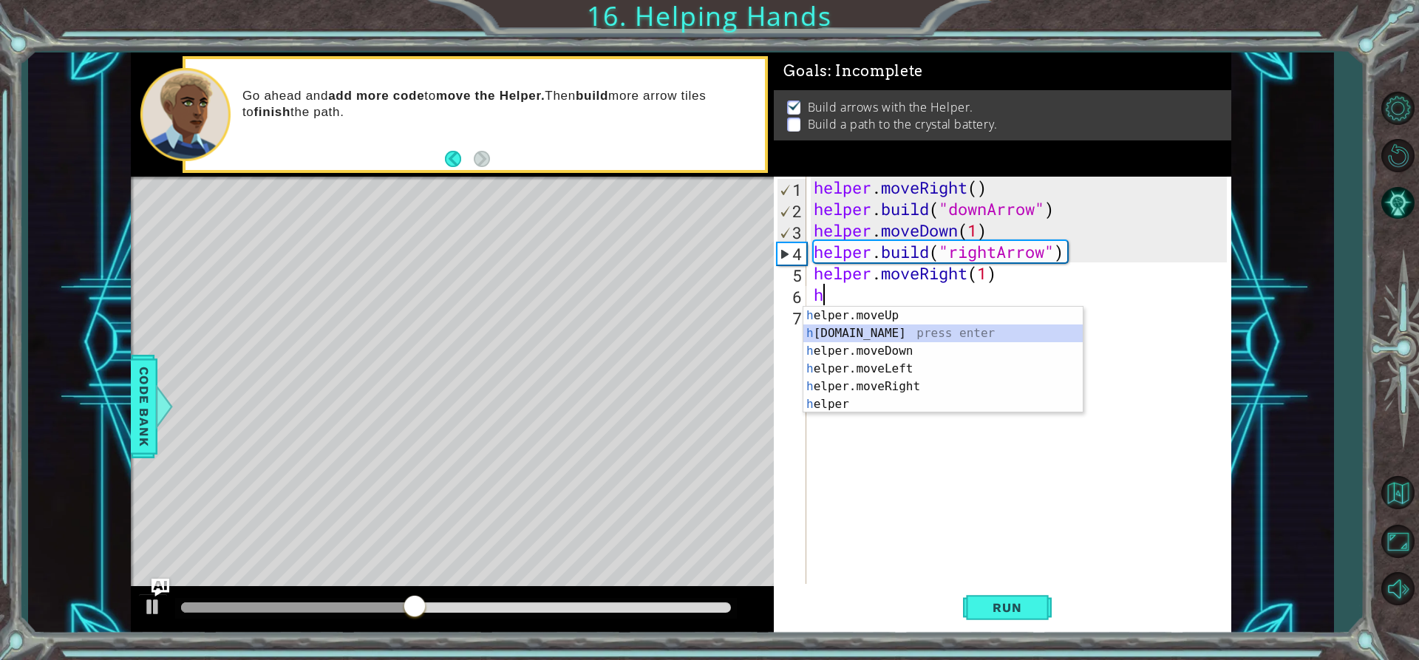
click at [845, 334] on div "h elper.moveUp press enter h [DOMAIN_NAME] press enter h elper.moveDown press e…" at bounding box center [942, 378] width 279 height 142
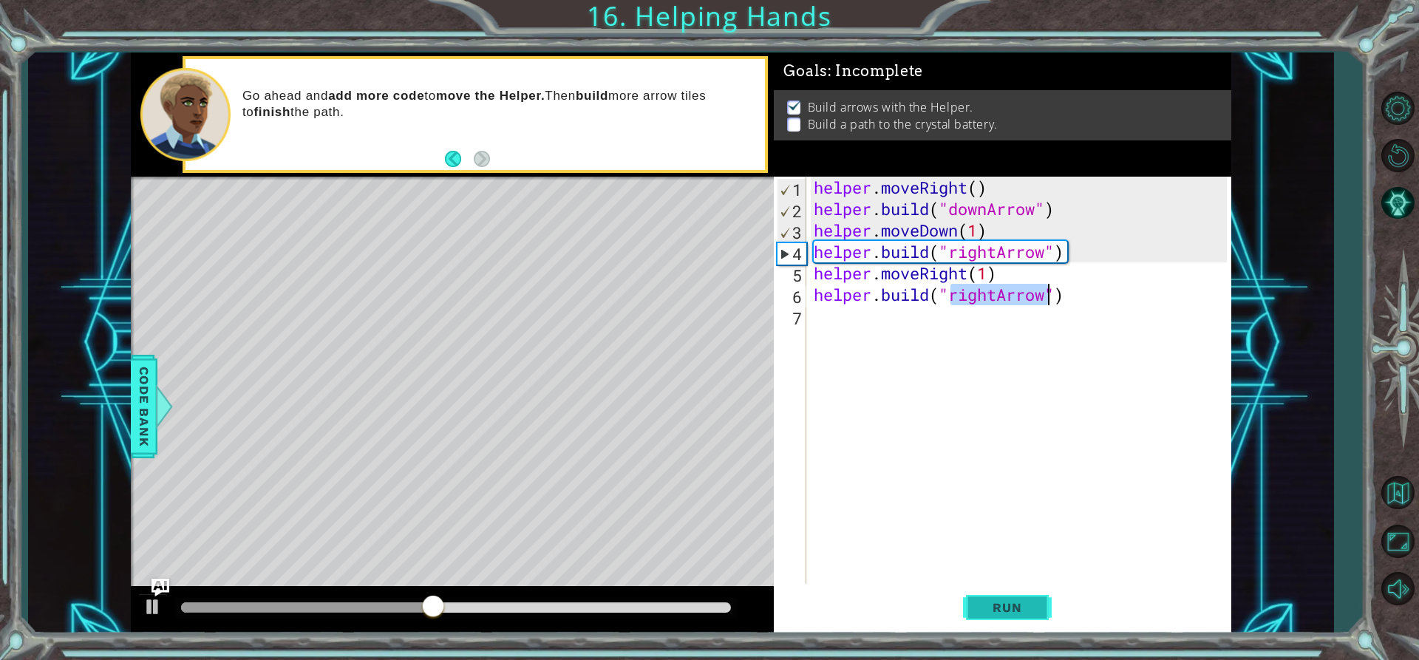
type textarea "[DOMAIN_NAME]("rightArrow")"
click at [1000, 610] on span "Run" at bounding box center [1006, 607] width 58 height 15
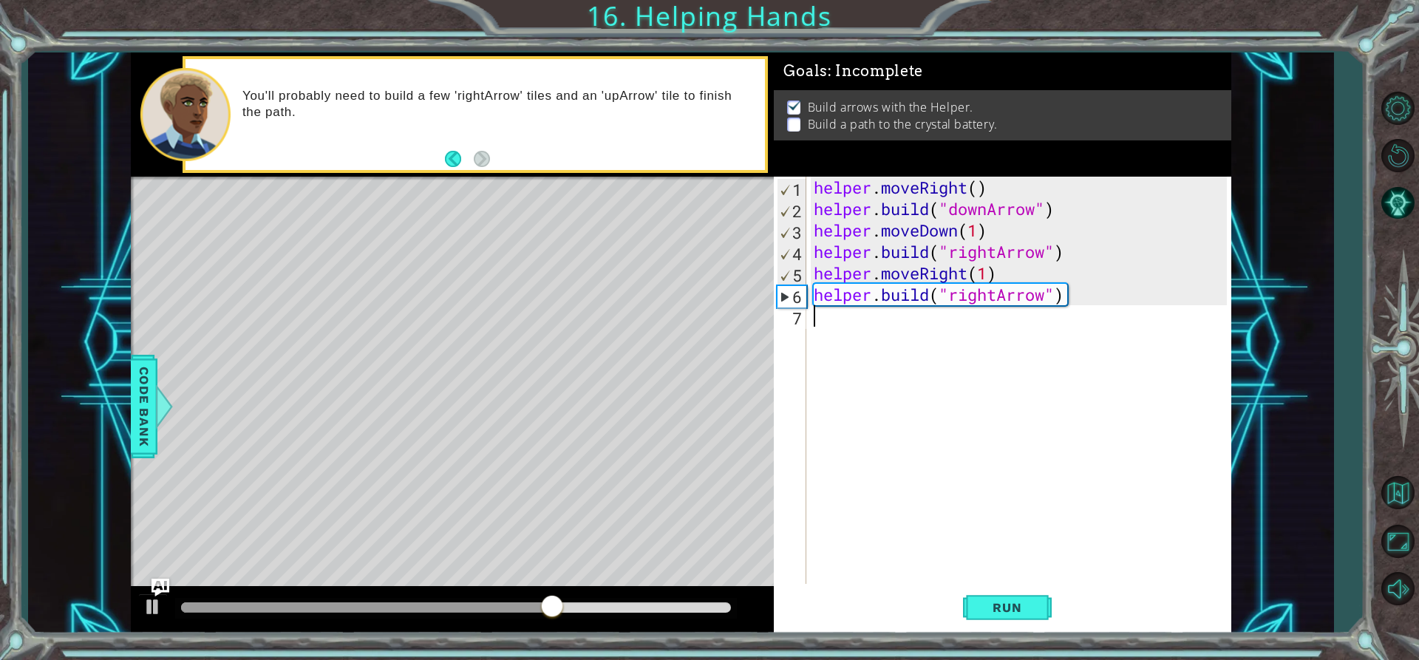
click at [878, 315] on div "helper . moveRight ( ) helper . build ( "downArrow" ) helper . moveDown ( 1 ) h…" at bounding box center [1021, 402] width 423 height 450
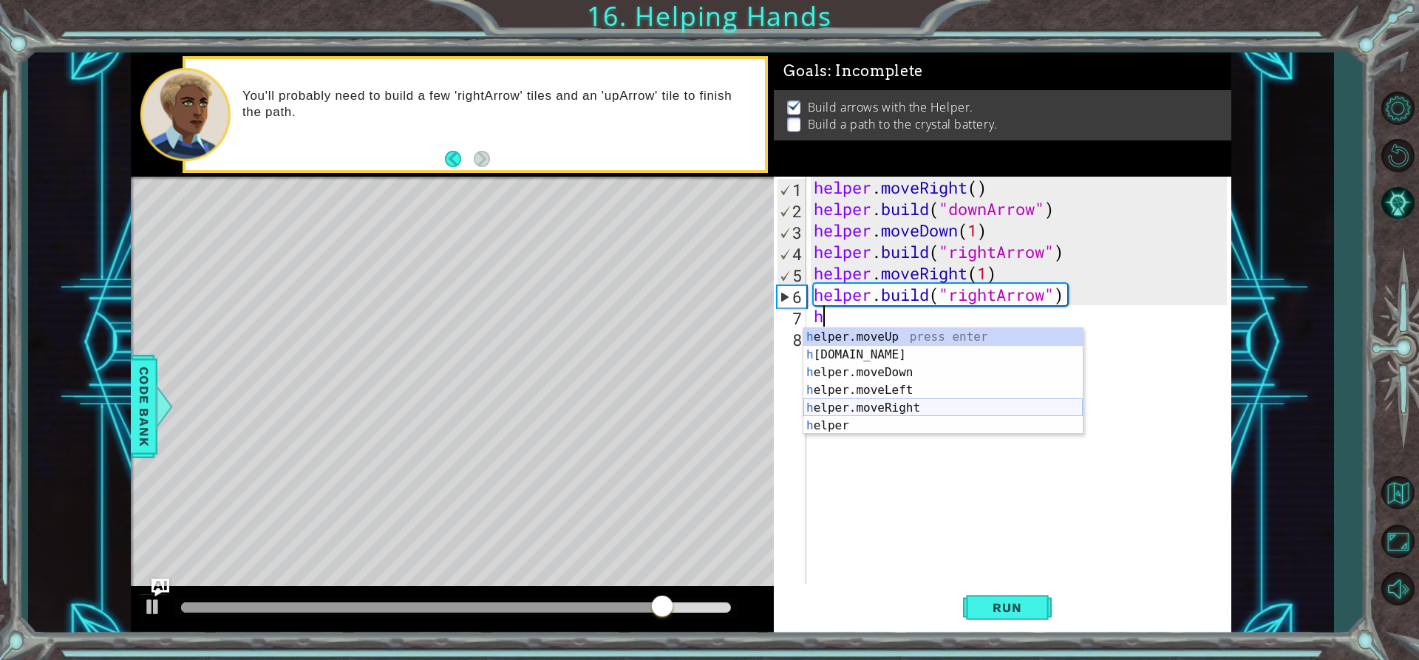
click at [894, 406] on div "h elper.moveUp press enter h [DOMAIN_NAME] press enter h elper.moveDown press e…" at bounding box center [942, 399] width 279 height 142
type textarea "helper.moveRight(1)"
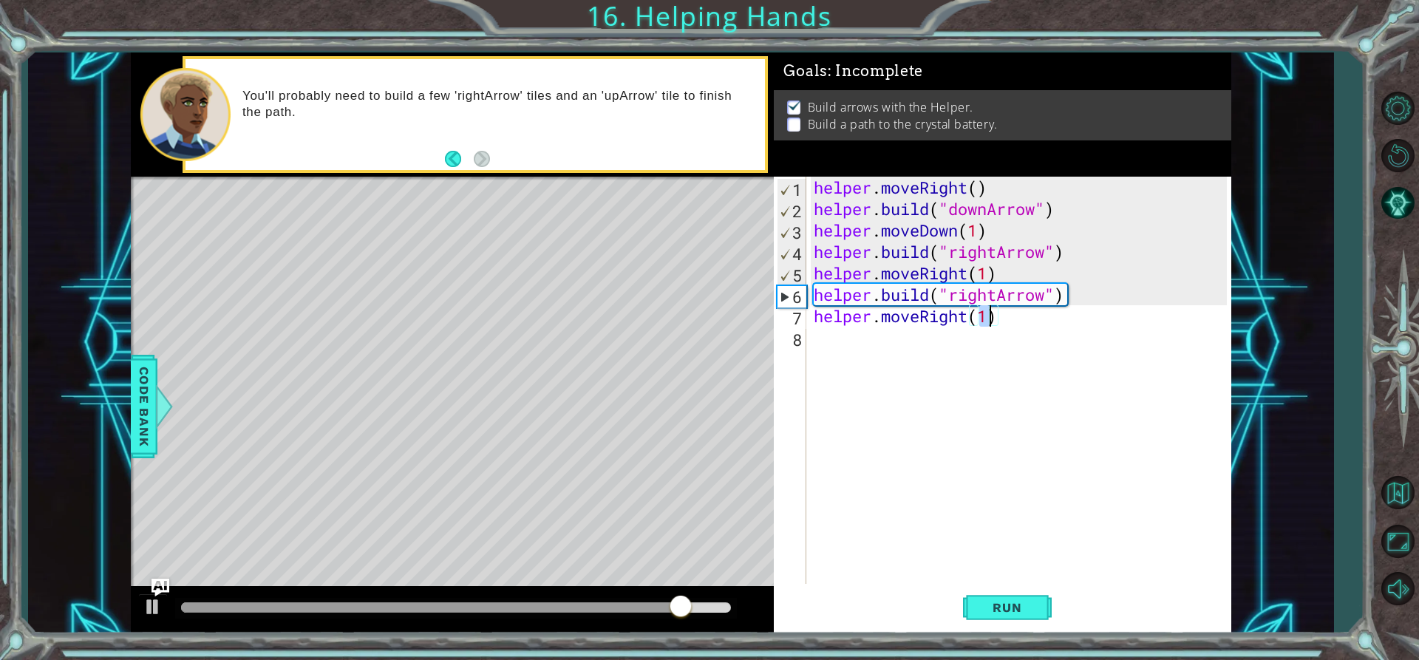
click at [828, 355] on div "helper . moveRight ( ) helper . build ( "downArrow" ) helper . moveDown ( 1 ) h…" at bounding box center [1021, 402] width 423 height 450
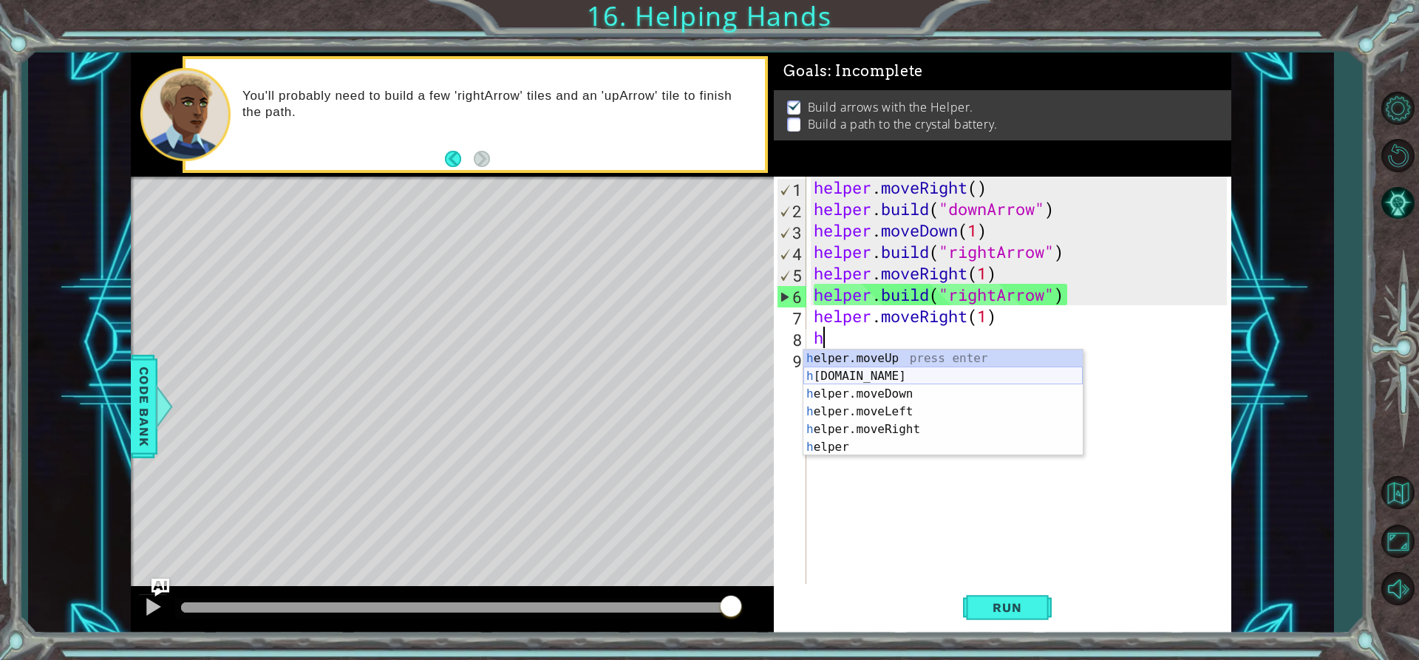
click at [853, 368] on div "h elper.moveUp press enter h [DOMAIN_NAME] press enter h elper.moveDown press e…" at bounding box center [942, 420] width 279 height 142
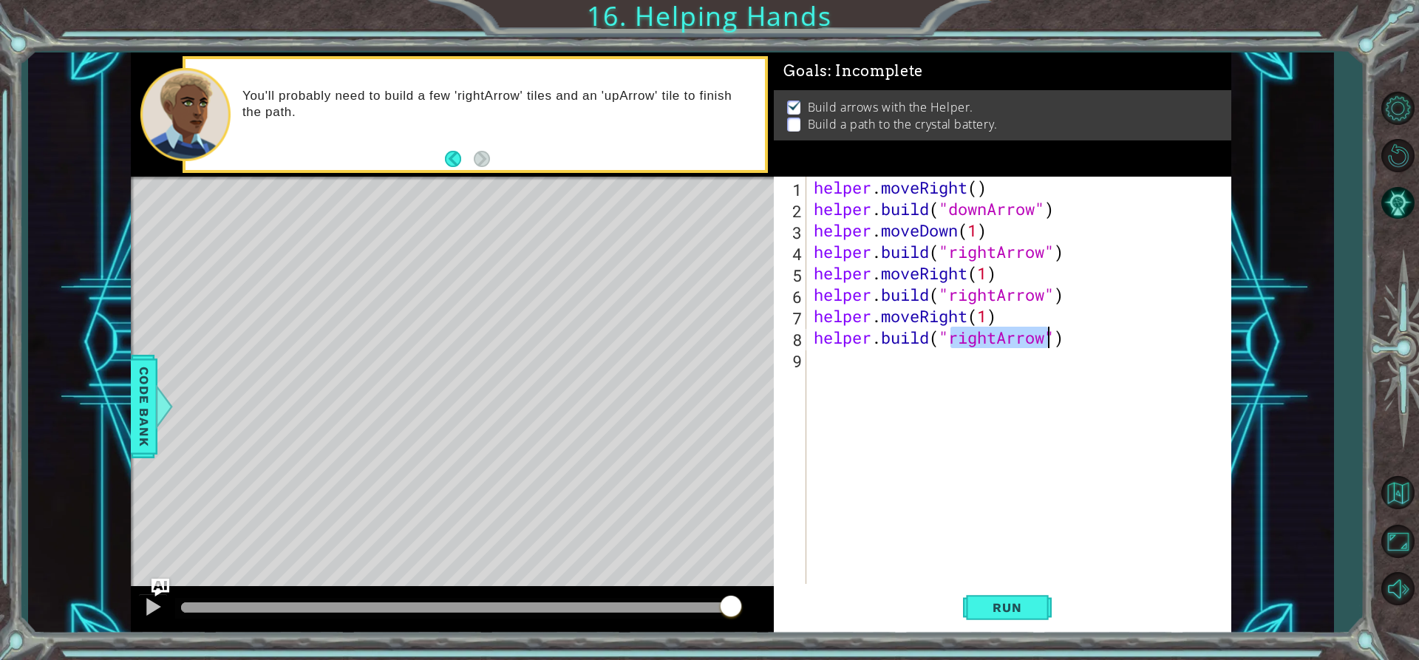
click at [999, 333] on div "helper . moveRight ( ) helper . build ( "downArrow" ) helper . moveDown ( 1 ) h…" at bounding box center [1018, 380] width 416 height 407
type textarea "[DOMAIN_NAME]("upArrow")"
click at [1015, 451] on div "helper . moveRight ( ) helper . build ( "downArrow" ) helper . moveDown ( 1 ) h…" at bounding box center [1021, 402] width 423 height 450
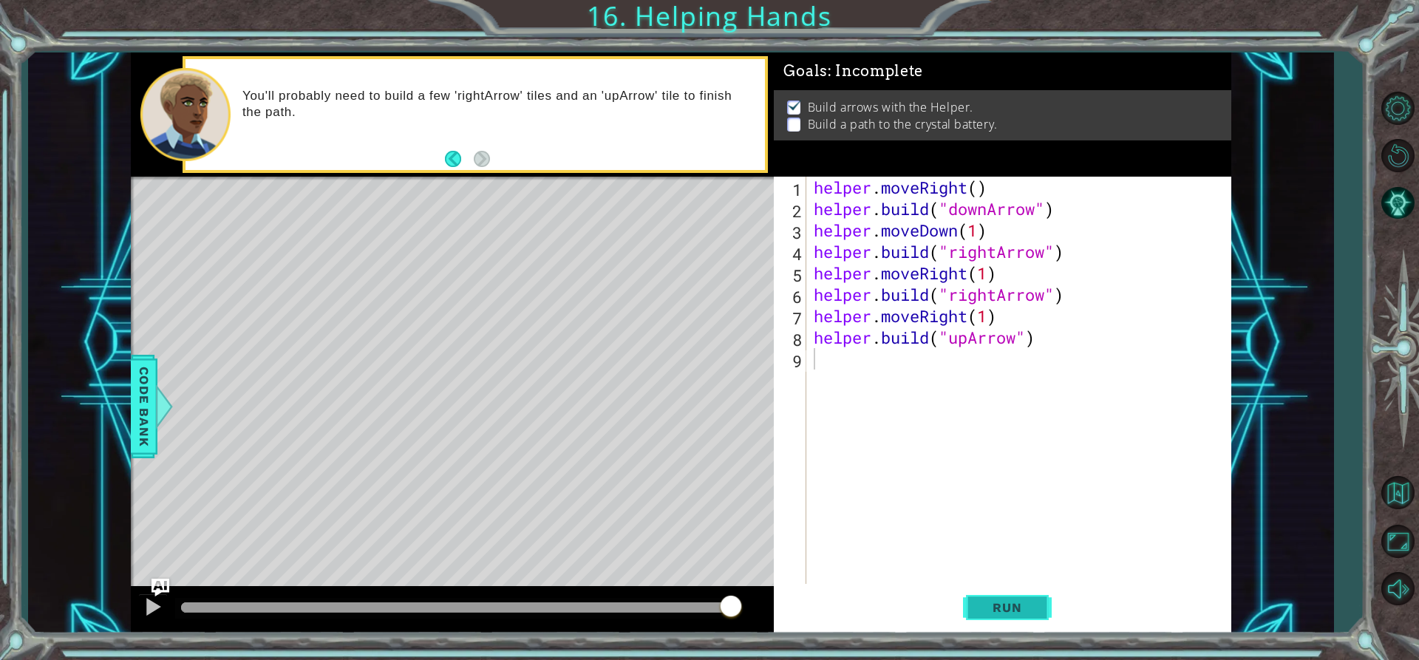
click at [998, 604] on span "Run" at bounding box center [1006, 607] width 58 height 15
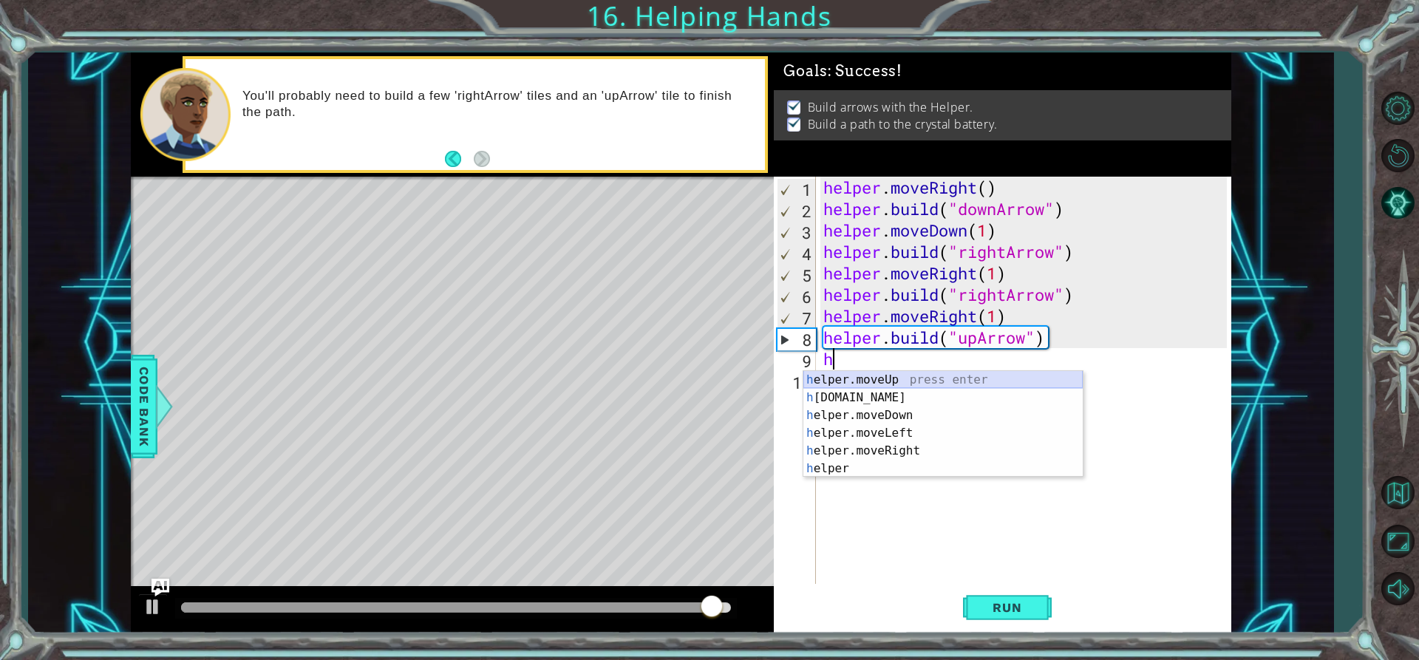
click at [867, 377] on div "h elper.moveUp press enter h [DOMAIN_NAME] press enter h elper.moveDown press e…" at bounding box center [942, 442] width 279 height 142
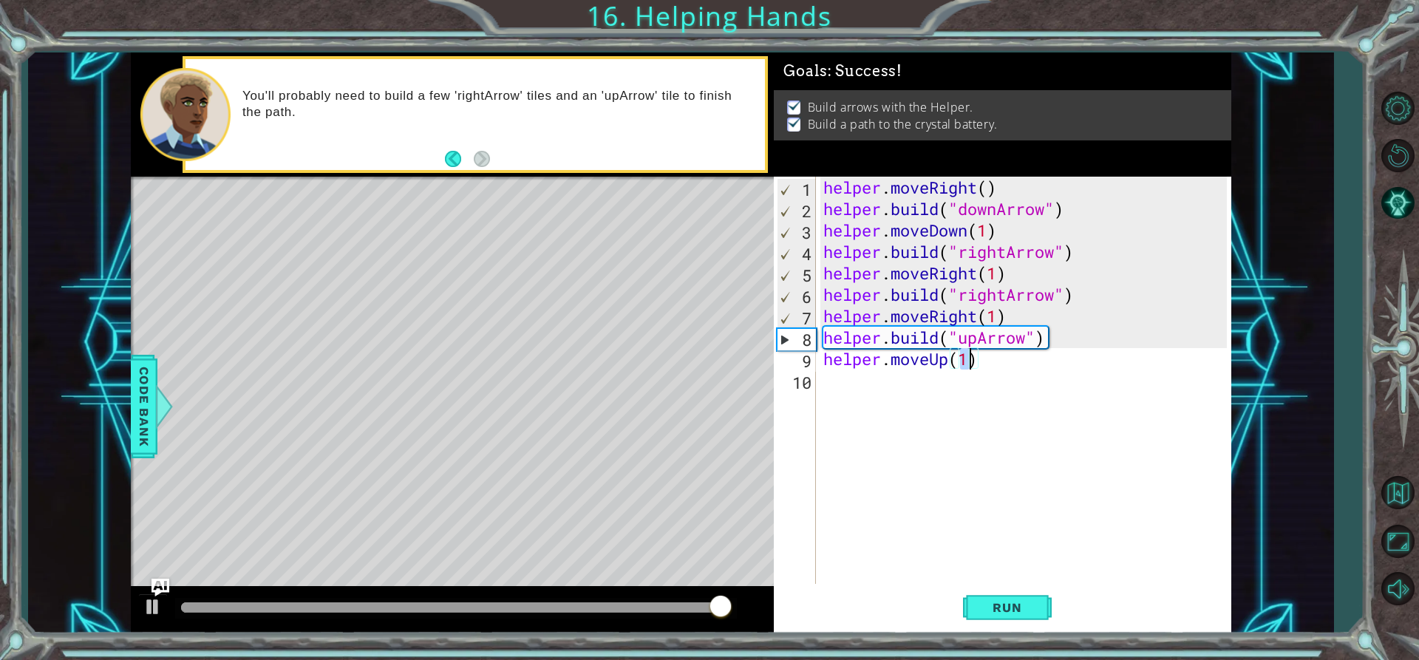
type textarea "helper.moveUp(1)"
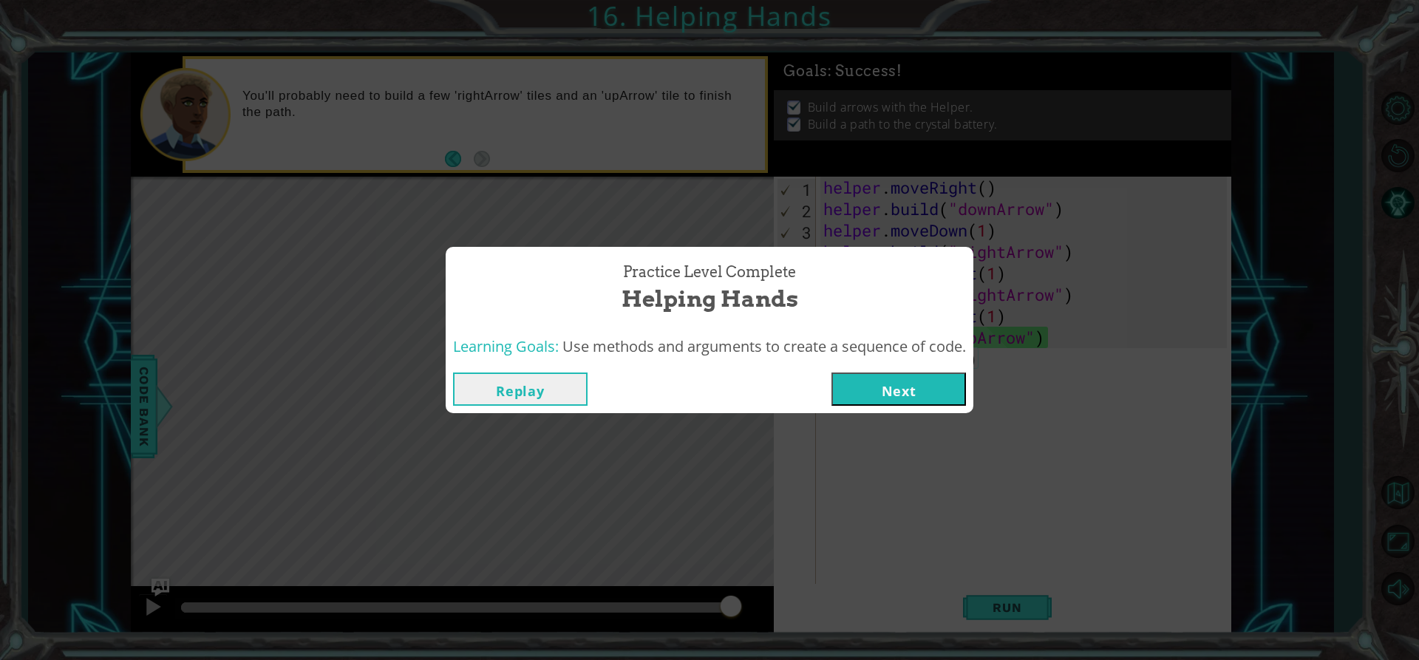
click at [873, 381] on button "Next" at bounding box center [898, 388] width 134 height 33
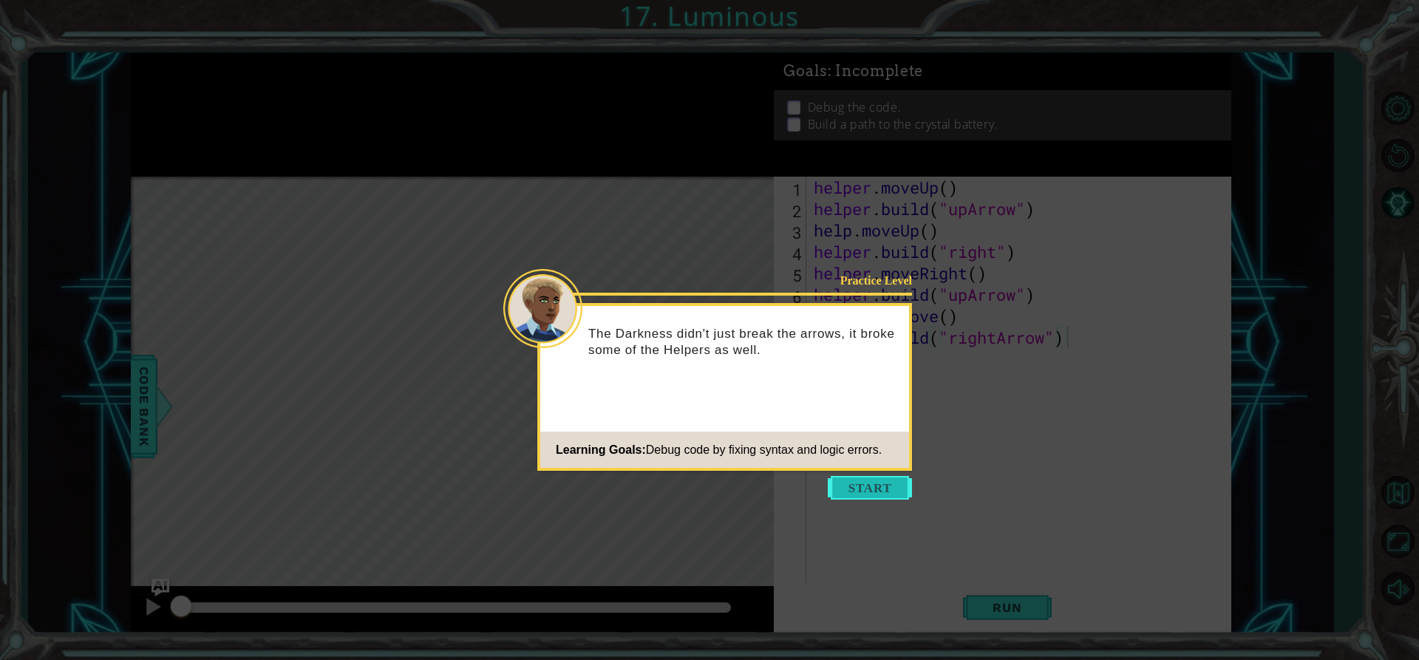
click at [864, 482] on button "Start" at bounding box center [869, 488] width 84 height 24
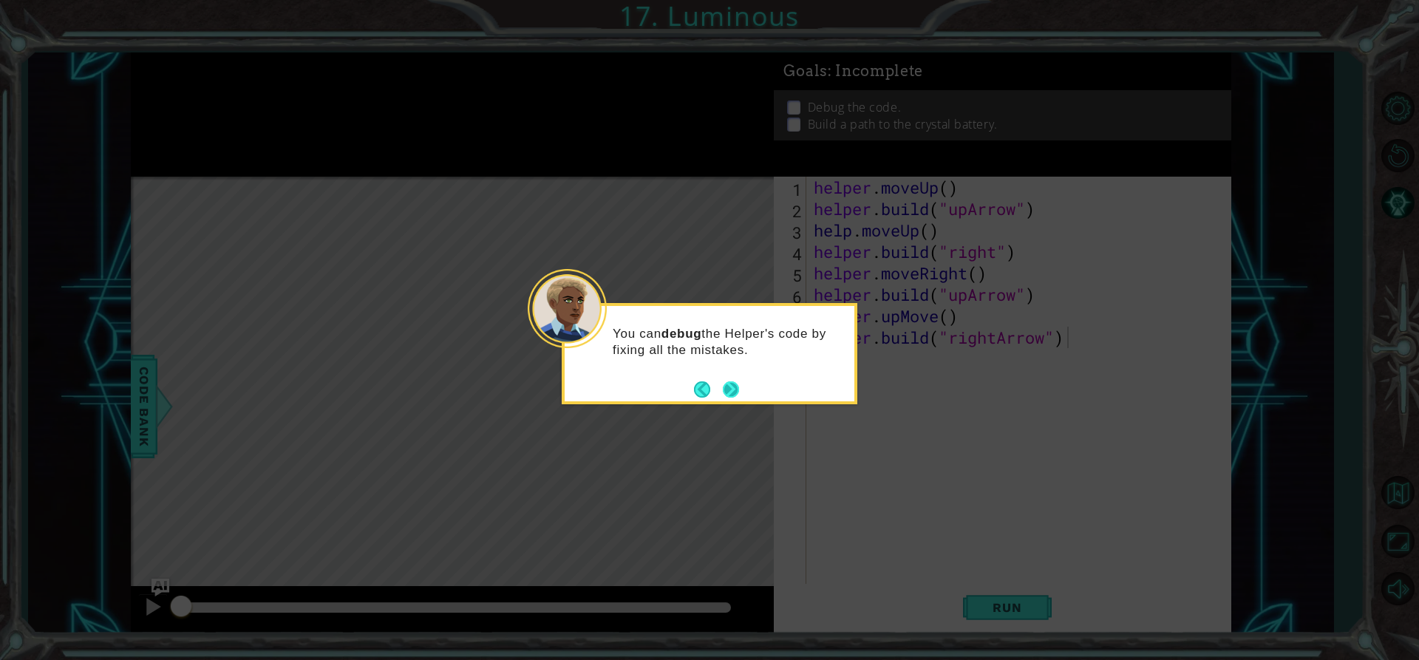
click at [728, 392] on button "Next" at bounding box center [731, 389] width 16 height 16
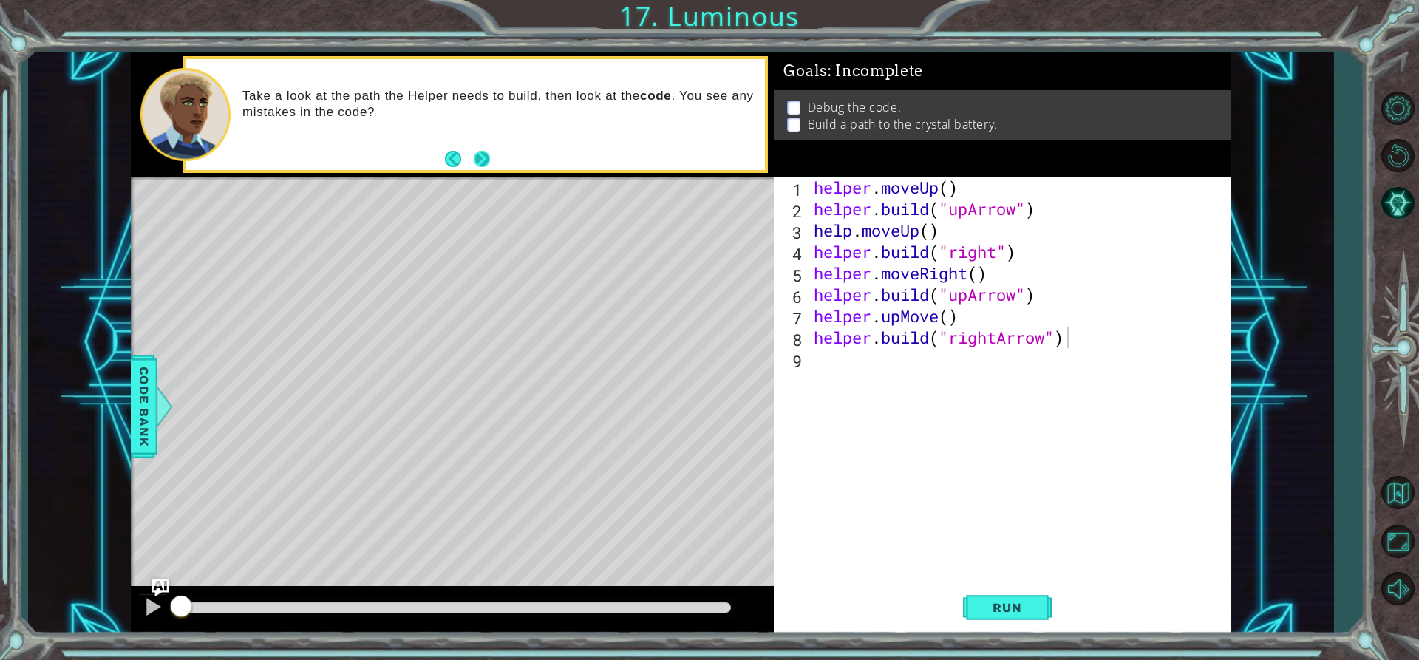
click at [474, 155] on button "Next" at bounding box center [482, 159] width 16 height 16
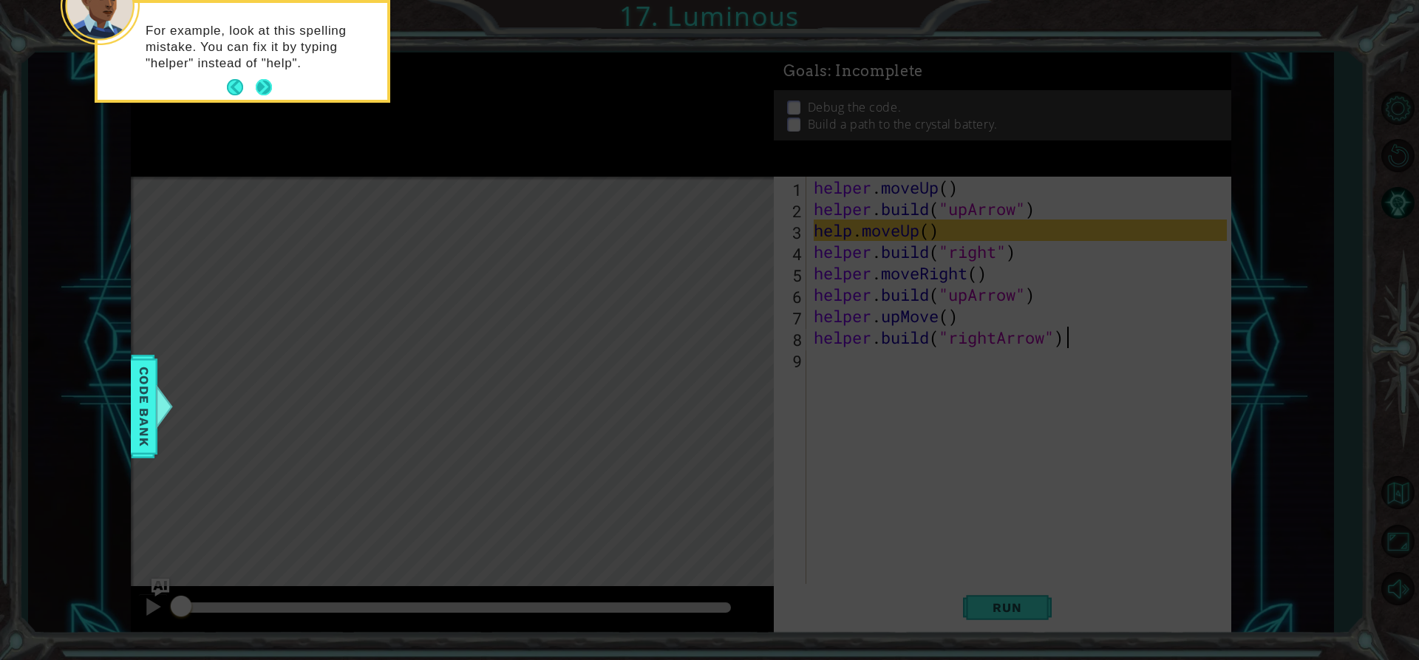
click at [259, 89] on button "Next" at bounding box center [264, 87] width 16 height 16
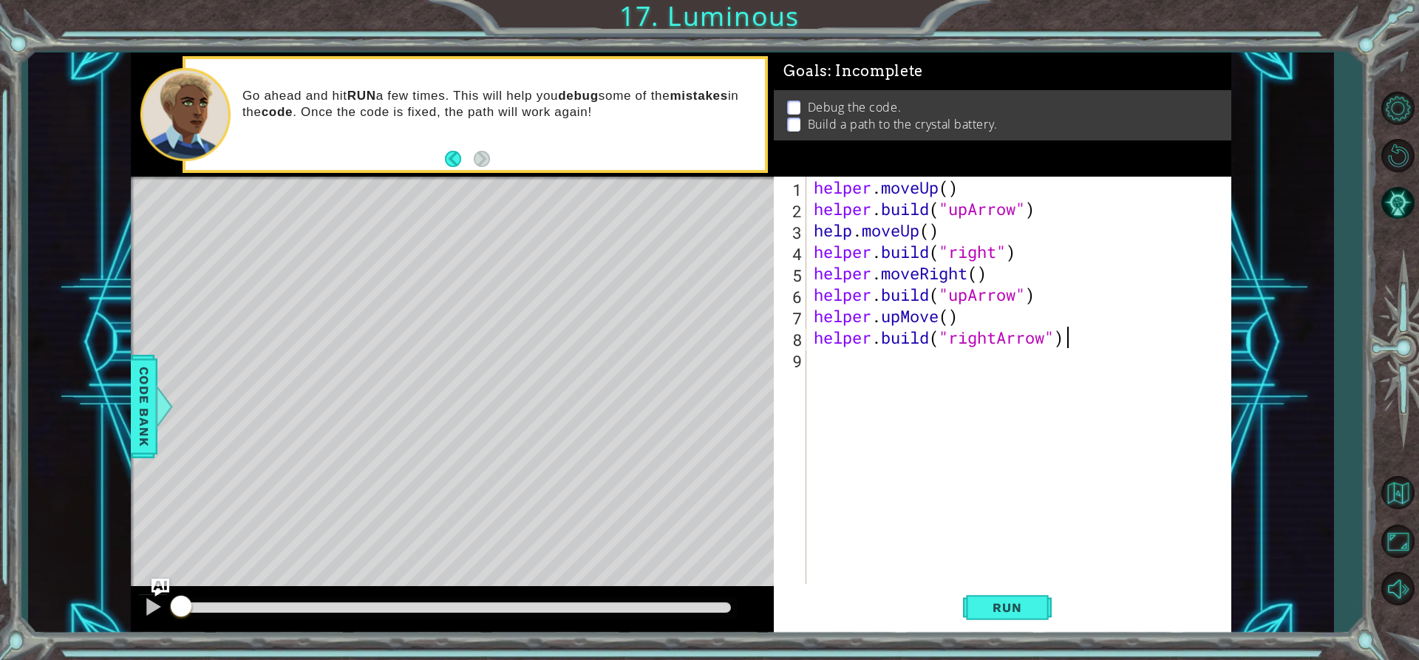
click at [853, 234] on div "helper . moveUp ( ) helper . build ( "upArrow" ) help . moveUp ( ) helper . bui…" at bounding box center [1021, 402] width 423 height 450
click at [1153, 293] on div "helper . moveUp ( ) helper . build ( "upArrow" ) helper . moveUp ( ) helper . b…" at bounding box center [1021, 402] width 423 height 450
click at [997, 248] on div "helper . moveUp ( ) helper . build ( "upArrow" ) helper . moveUp ( ) helper . b…" at bounding box center [1021, 402] width 423 height 450
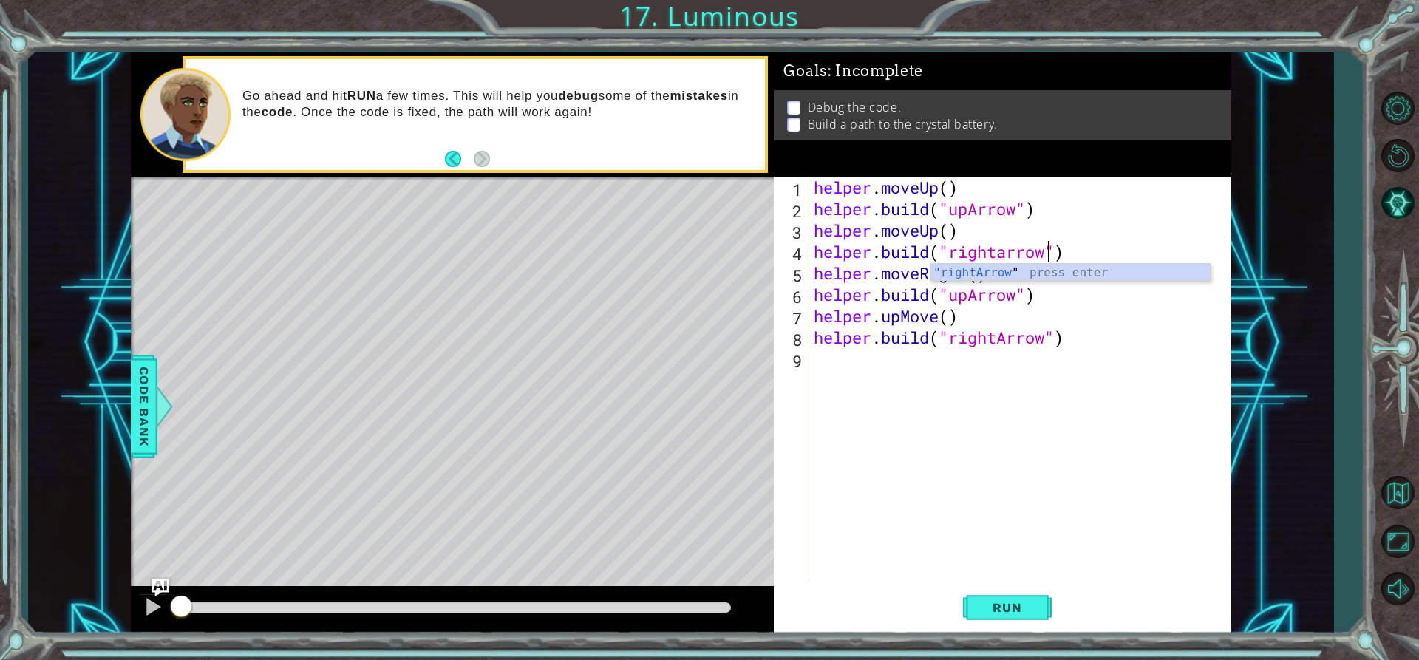
scroll to position [0, 11]
click at [1002, 273] on div ""rightArrow " press enter" at bounding box center [1069, 290] width 279 height 53
click at [939, 316] on div "helper . moveUp ( ) helper . build ( "upArrow" ) helper . moveUp ( ) helper . b…" at bounding box center [1021, 402] width 423 height 450
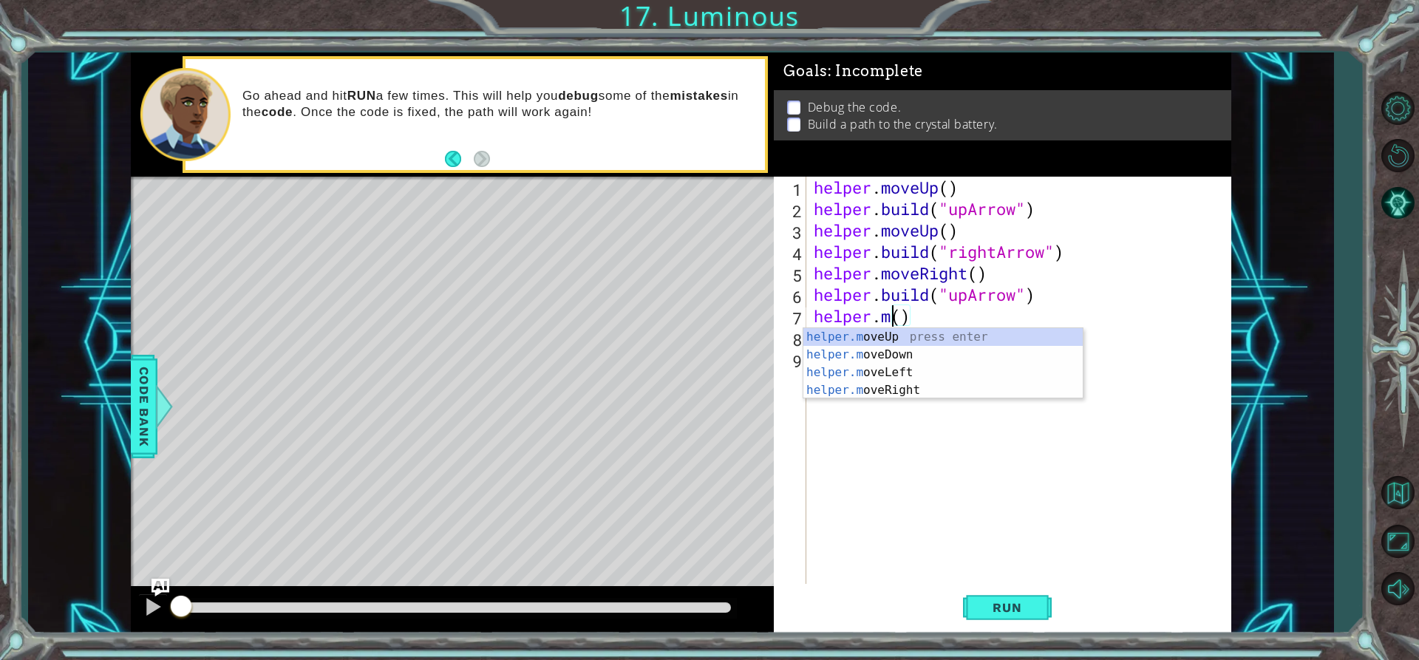
scroll to position [0, 3]
click at [894, 315] on div "helper . moveUp ( ) helper . build ( "upArrow" ) helper . moveUp ( ) helper . b…" at bounding box center [1021, 402] width 423 height 450
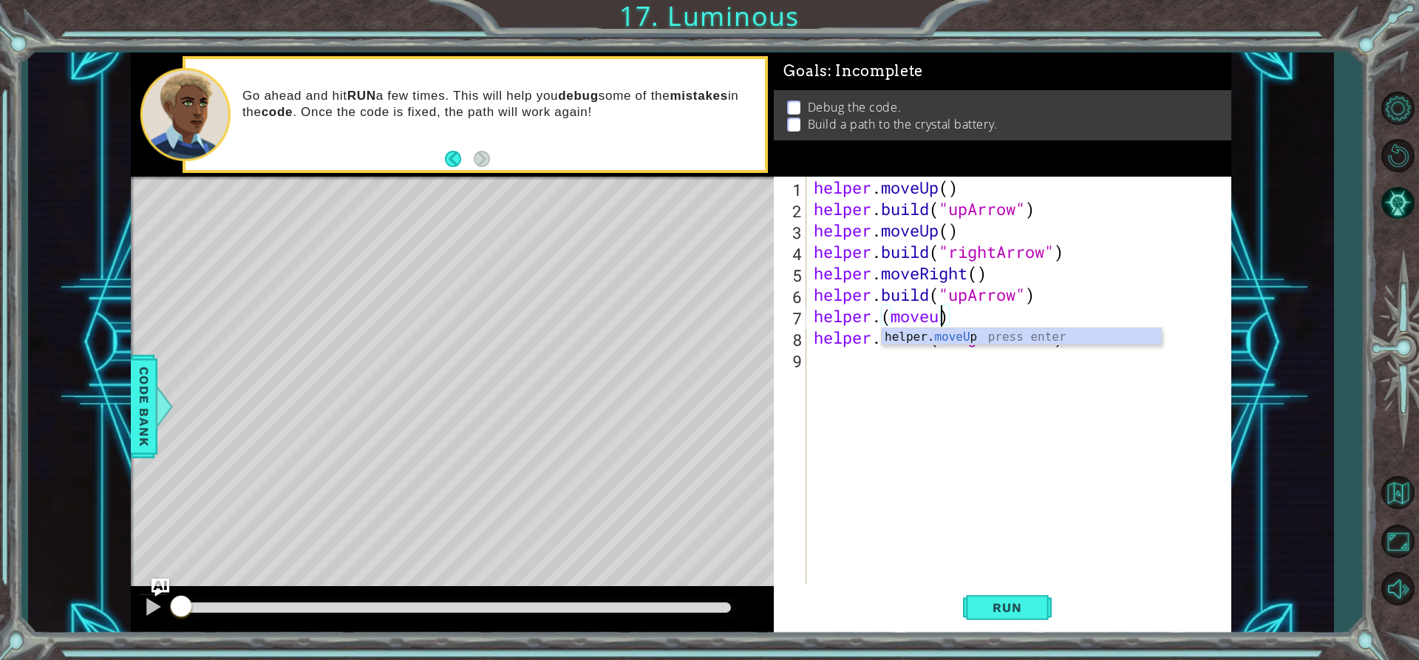
scroll to position [0, 6]
click at [937, 336] on div "helper. moveUp press enter" at bounding box center [1020, 354] width 279 height 53
type textarea "helper.moveUp()"
click at [958, 378] on div "helper . moveUp ( ) helper . build ( "upArrow" ) helper . moveUp ( ) helper . b…" at bounding box center [1021, 402] width 423 height 450
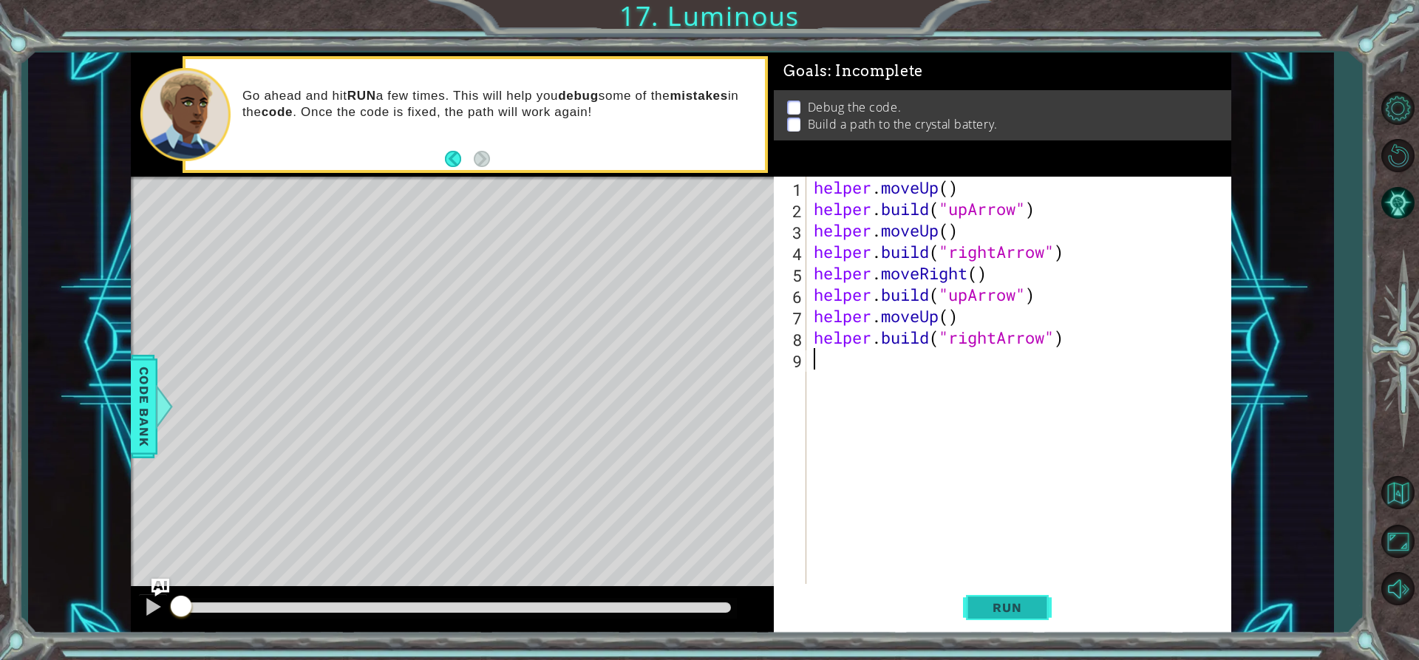
click at [1000, 622] on button "Run" at bounding box center [1007, 607] width 89 height 46
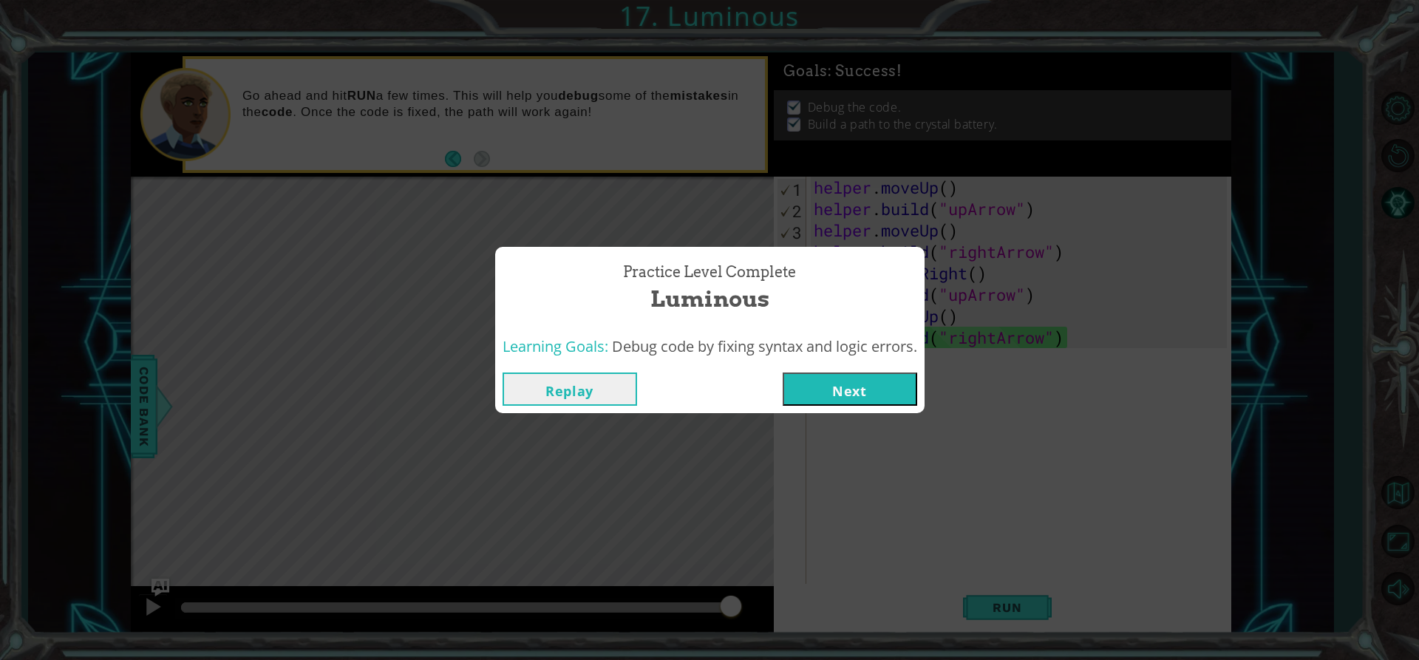
click at [875, 385] on button "Next" at bounding box center [849, 388] width 134 height 33
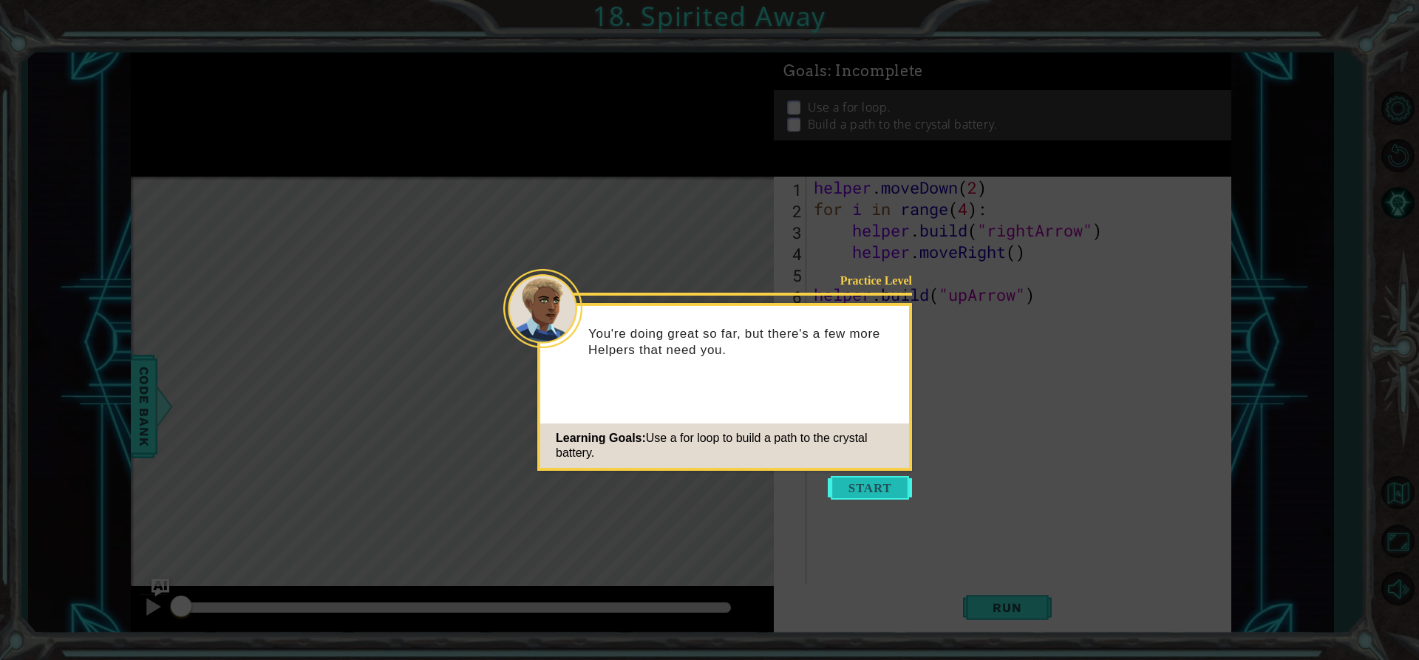
click at [855, 488] on button "Start" at bounding box center [869, 488] width 84 height 24
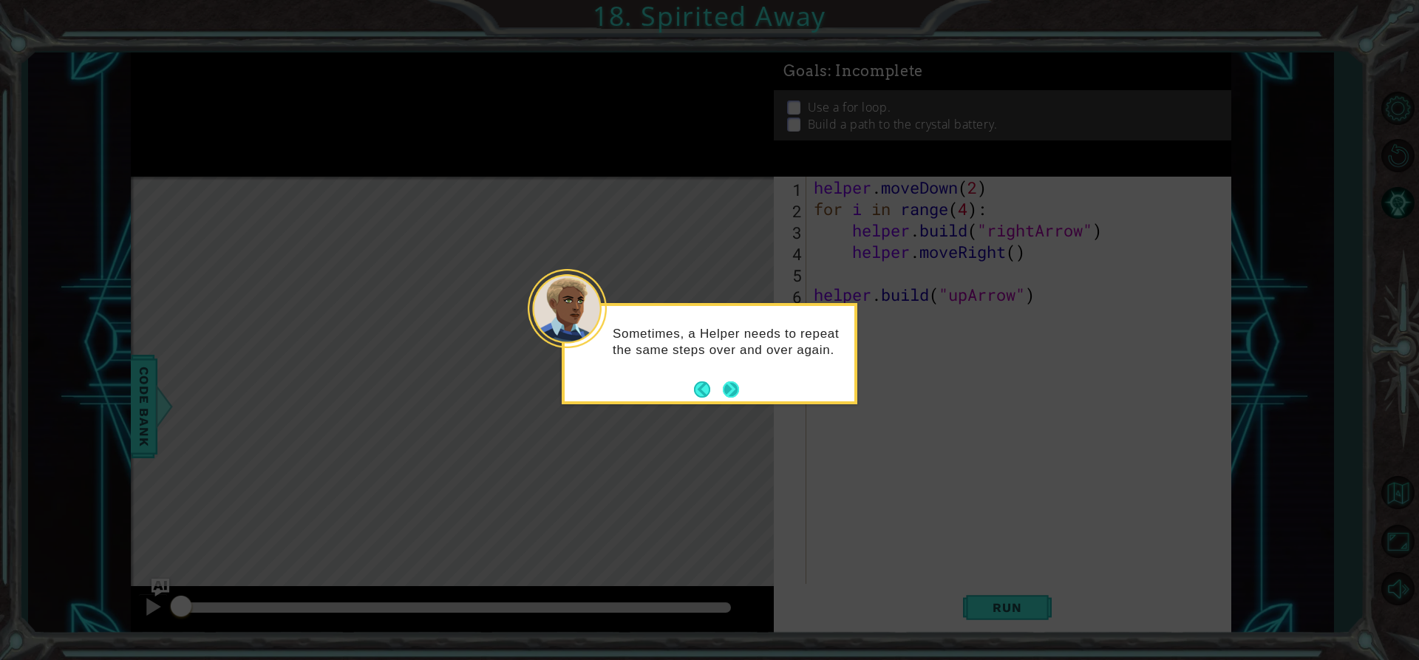
click at [731, 385] on button "Next" at bounding box center [731, 389] width 16 height 16
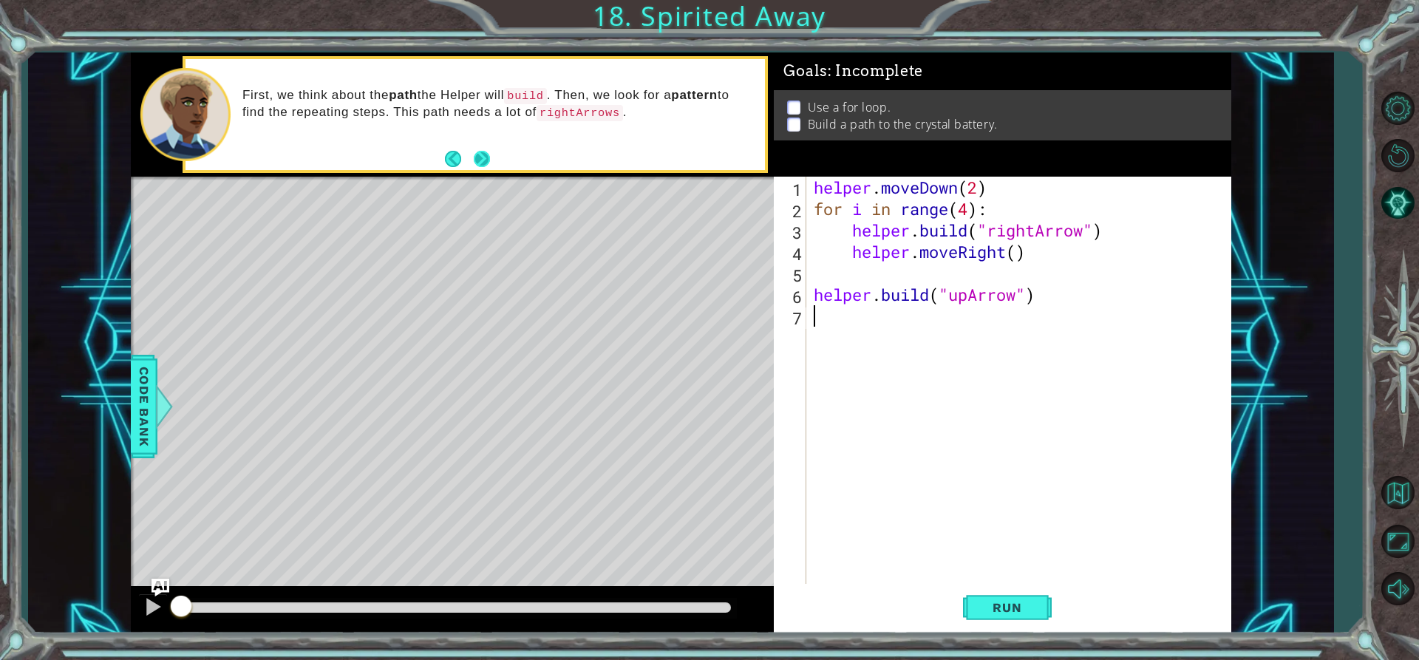
click at [482, 154] on button "Next" at bounding box center [482, 159] width 16 height 16
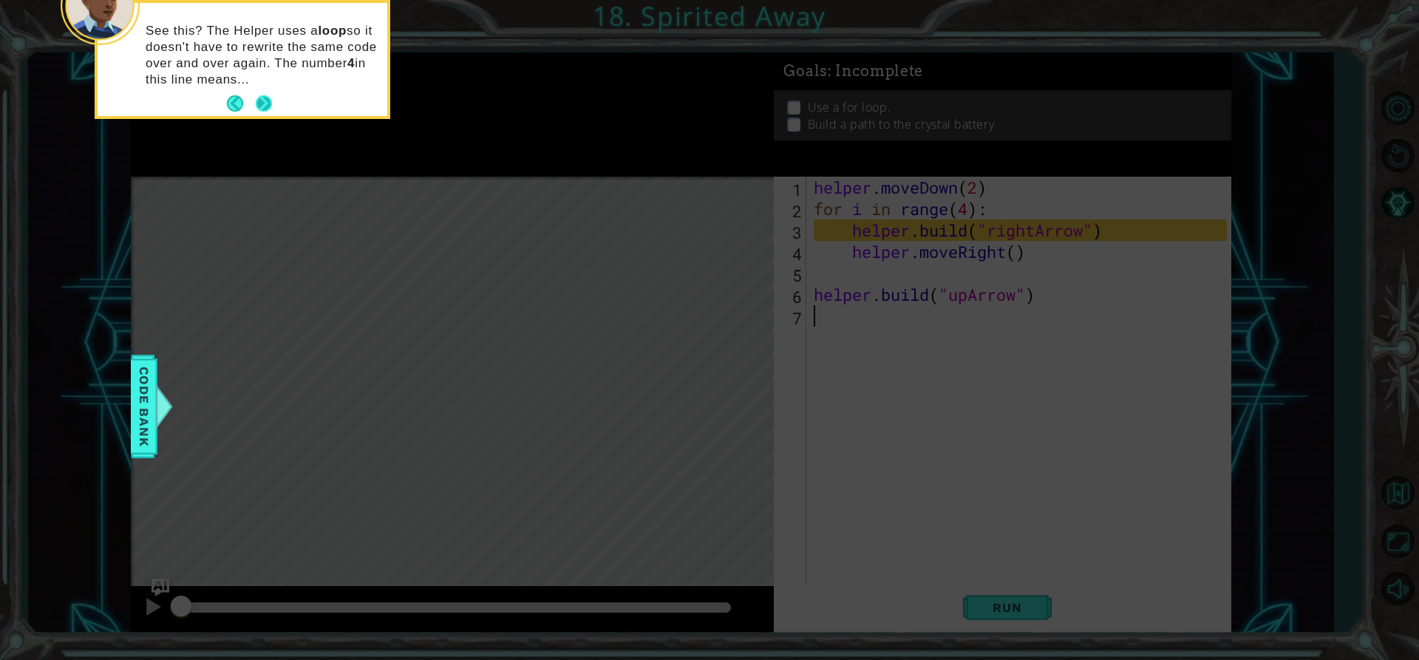
click at [272, 107] on button "Next" at bounding box center [264, 103] width 16 height 16
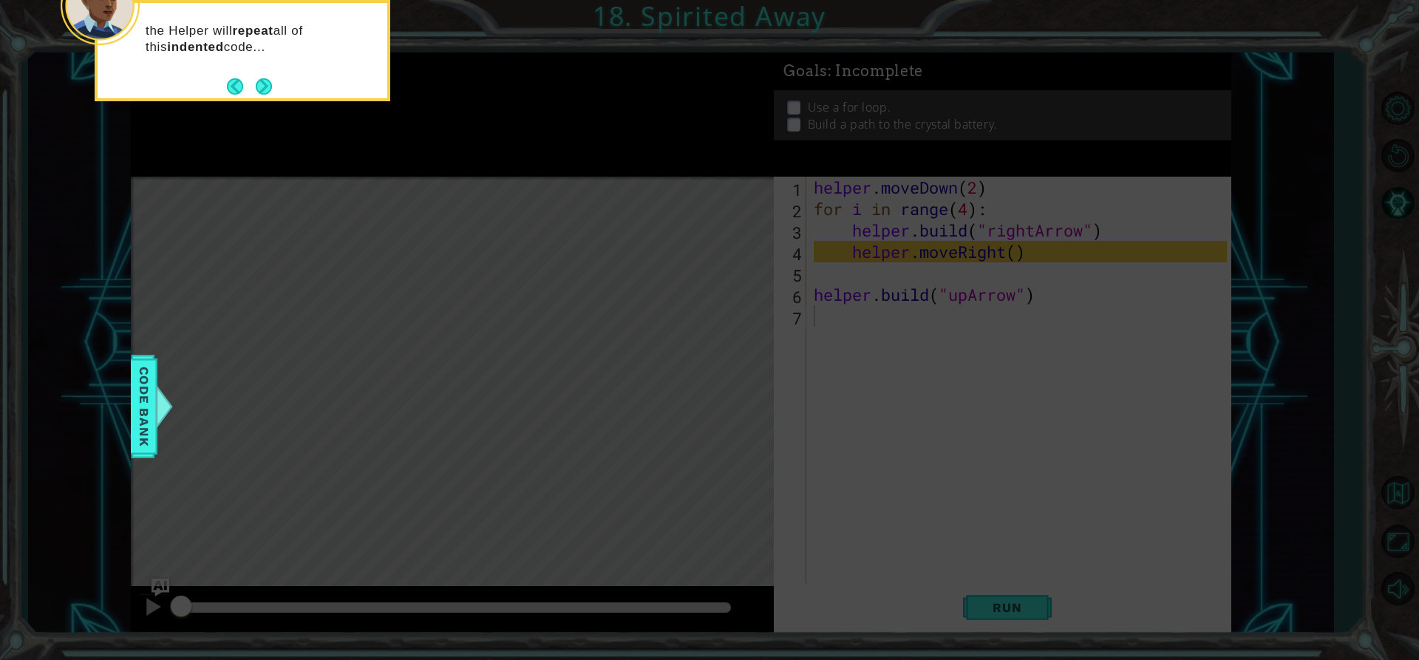
click at [252, 95] on footer at bounding box center [249, 86] width 45 height 22
click at [267, 94] on button "Next" at bounding box center [264, 86] width 16 height 16
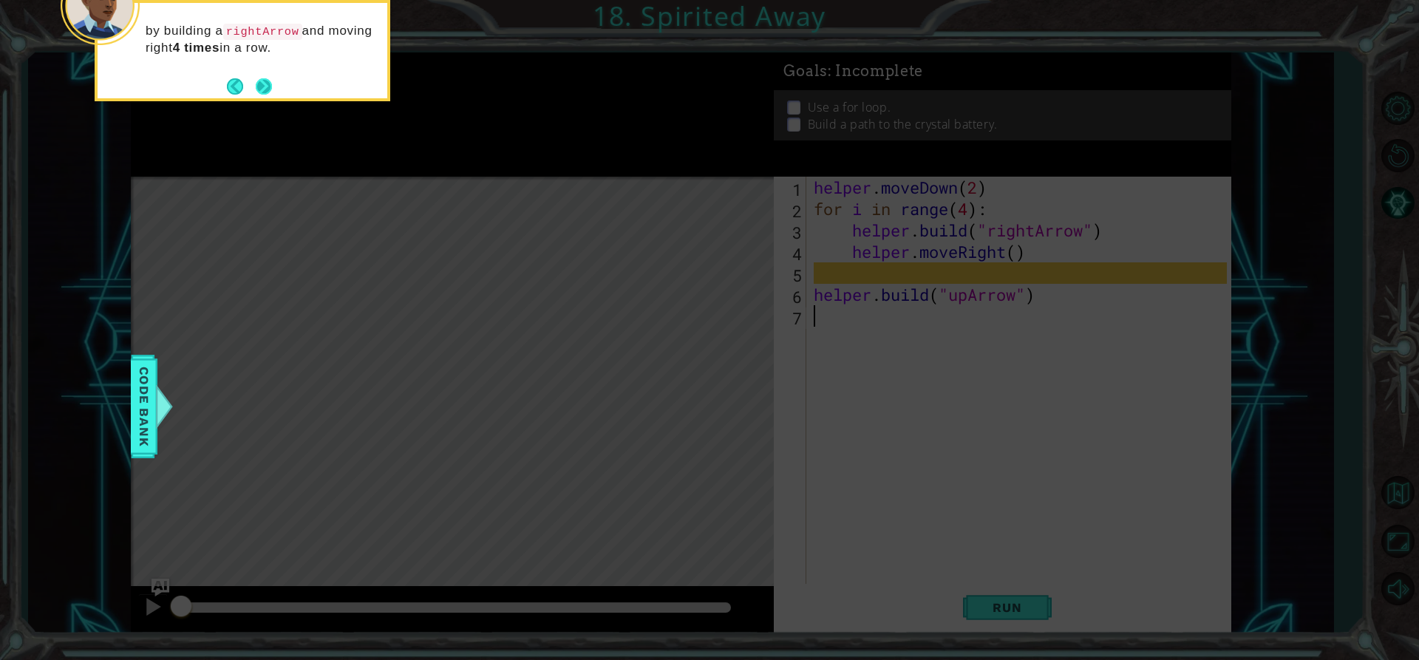
click at [258, 78] on button "Next" at bounding box center [264, 86] width 16 height 16
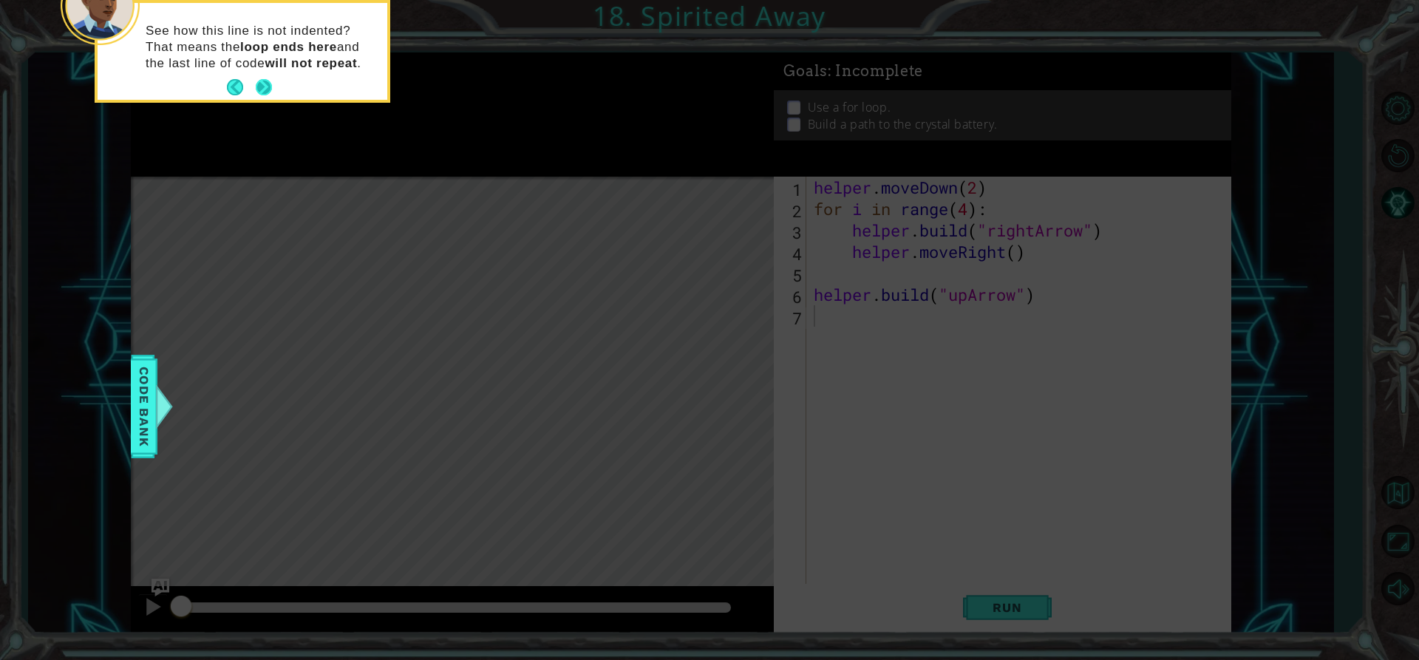
click at [262, 89] on button "Next" at bounding box center [264, 87] width 16 height 16
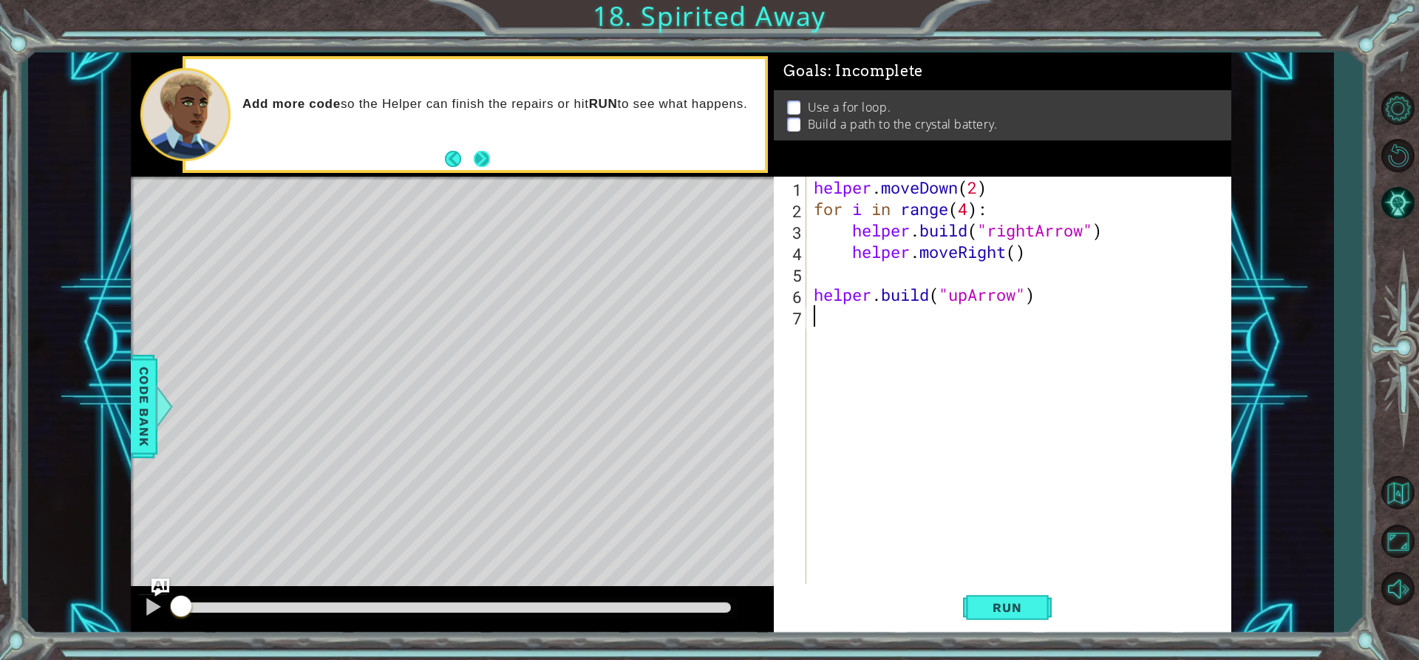
click at [484, 160] on button "Next" at bounding box center [482, 159] width 16 height 16
click at [879, 277] on div "helper . moveDown ( 2 ) for i in range ( 4 ) : helper . build ( "rightArrow" ) …" at bounding box center [1021, 402] width 423 height 450
click at [861, 298] on div "helper. b uild press enter" at bounding box center [942, 311] width 279 height 53
click at [1122, 279] on div "helper . moveDown ( 2 ) for i in range ( 4 ) : helper . build ( "rightArrow" ) …" at bounding box center [1021, 402] width 423 height 450
click at [1017, 249] on div "helper . moveDown ( 2 ) for i in range ( 4 ) : helper . build ( "rightArrow" ) …" at bounding box center [1021, 402] width 423 height 450
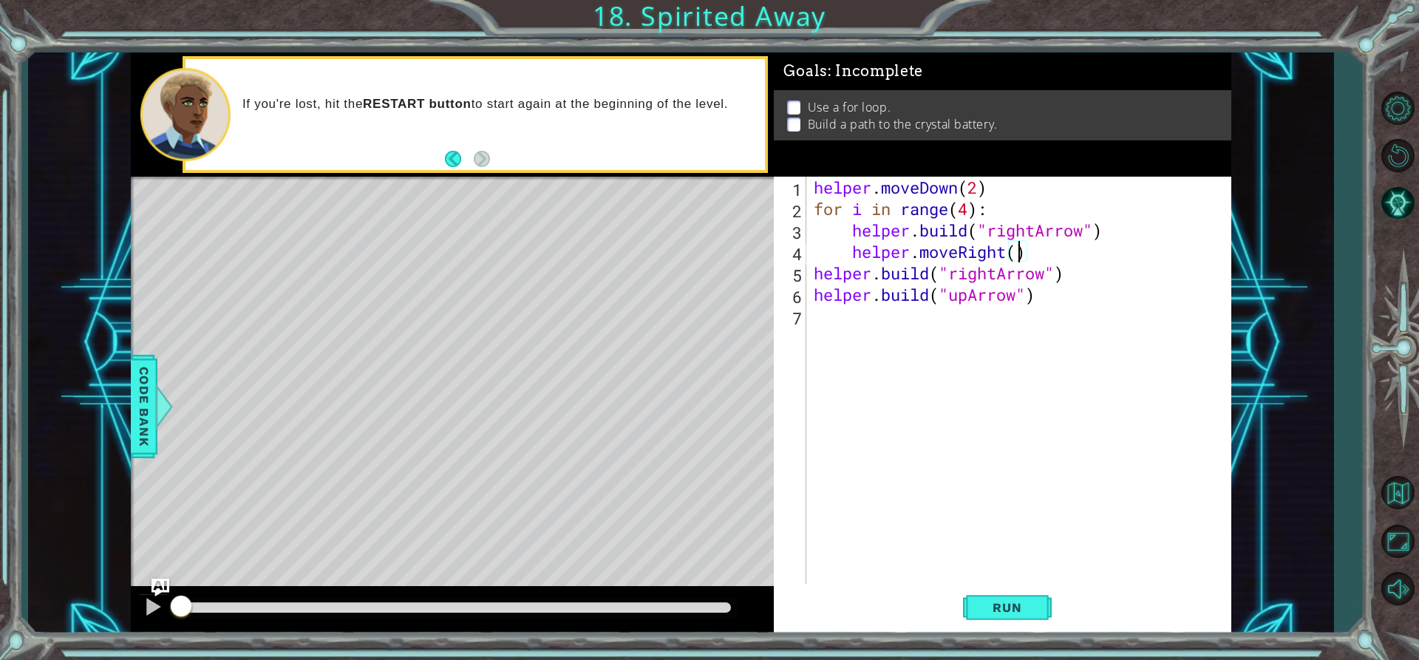
scroll to position [0, 10]
click at [1006, 596] on button "Run" at bounding box center [1007, 607] width 89 height 46
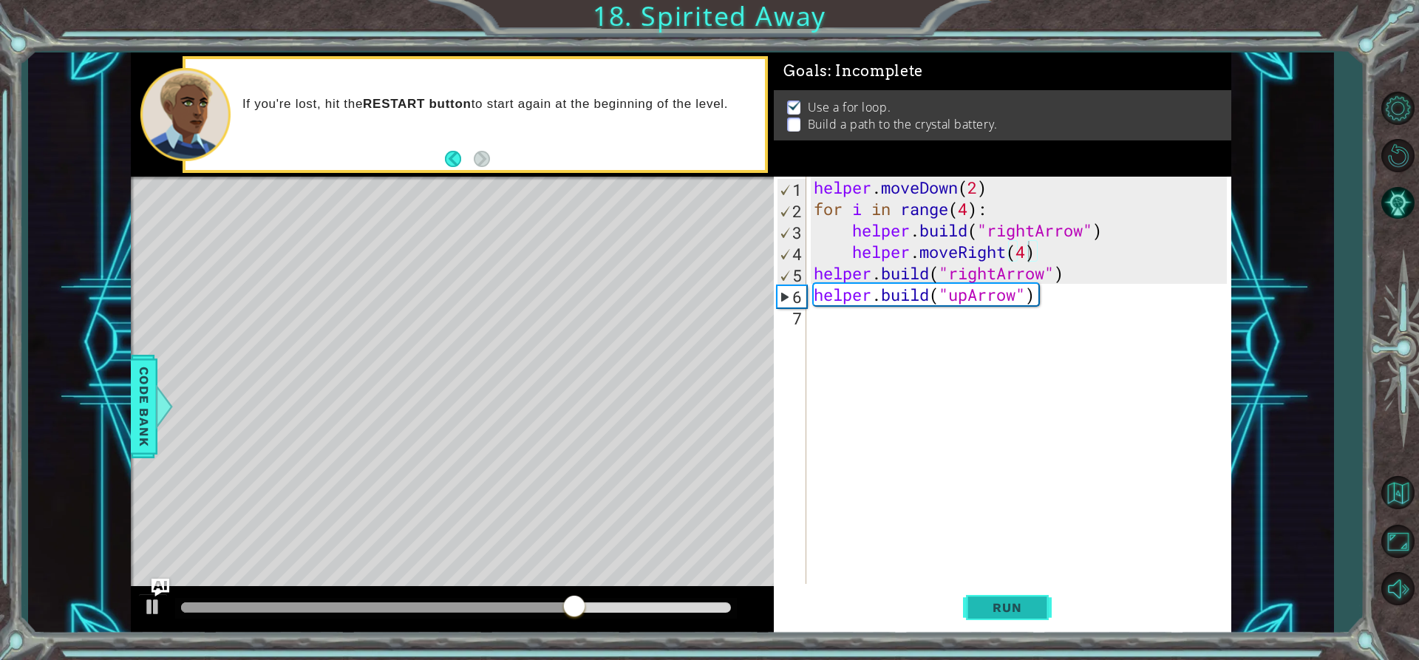
click at [1003, 604] on span "Run" at bounding box center [1006, 607] width 58 height 15
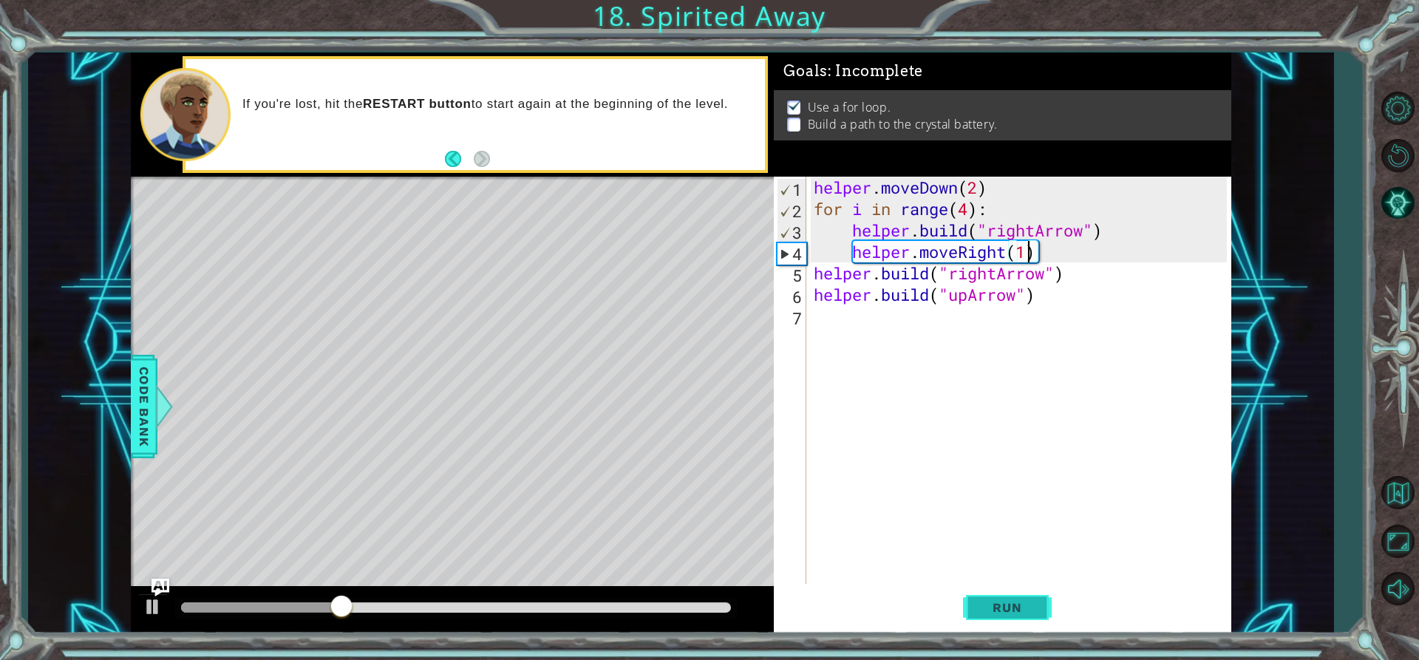
click at [1017, 610] on span "Run" at bounding box center [1006, 607] width 58 height 15
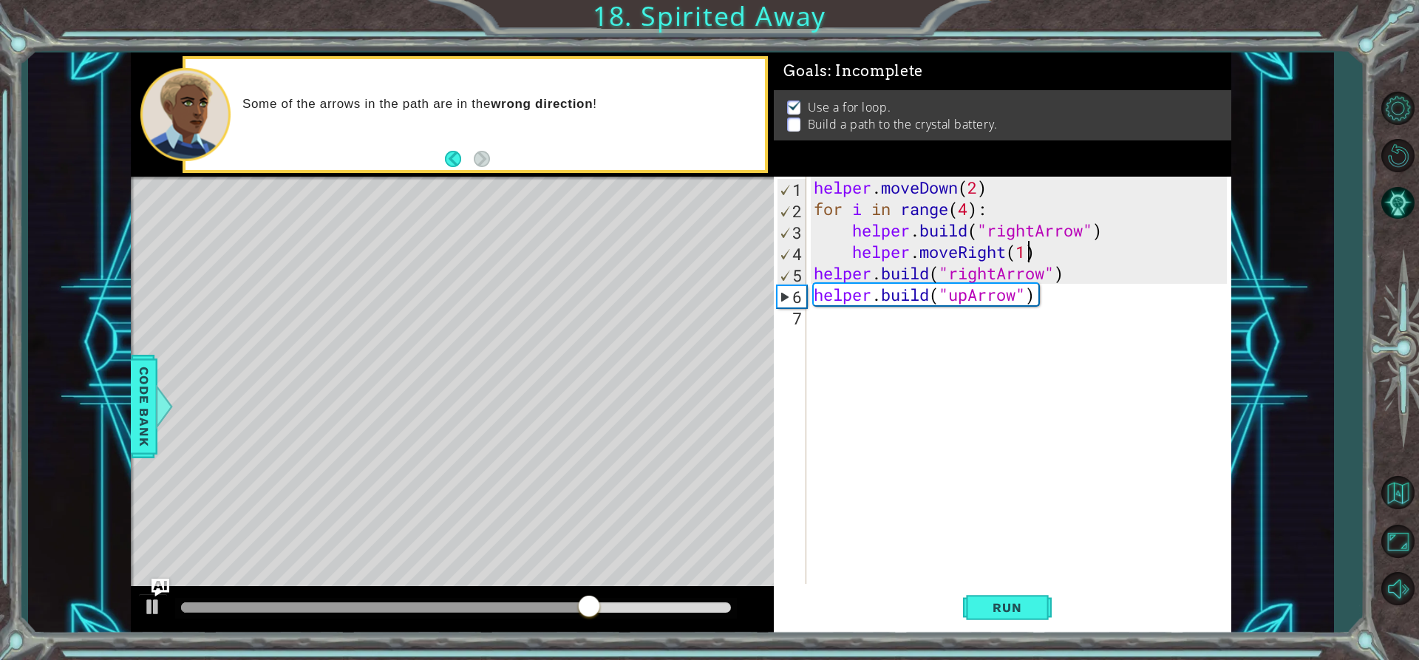
click at [994, 270] on div "helper . moveDown ( 2 ) for i in range ( 4 ) : helper . build ( "rightArrow" ) …" at bounding box center [1021, 402] width 423 height 450
click at [998, 273] on div "helper . moveDown ( 2 ) for i in range ( 4 ) : helper . build ( "rightArrow" ) …" at bounding box center [1021, 402] width 423 height 450
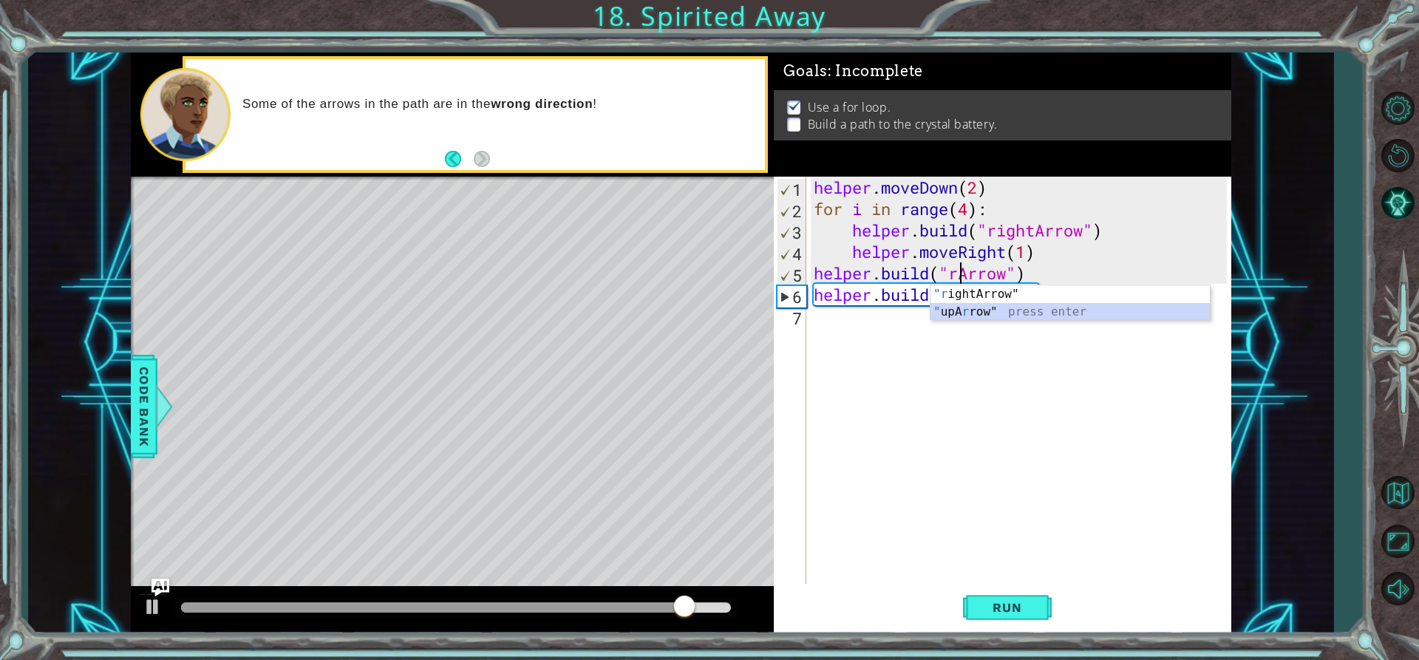
click at [1048, 311] on div ""r ightArrow" press enter " upA r row" press enter" at bounding box center [1069, 320] width 279 height 71
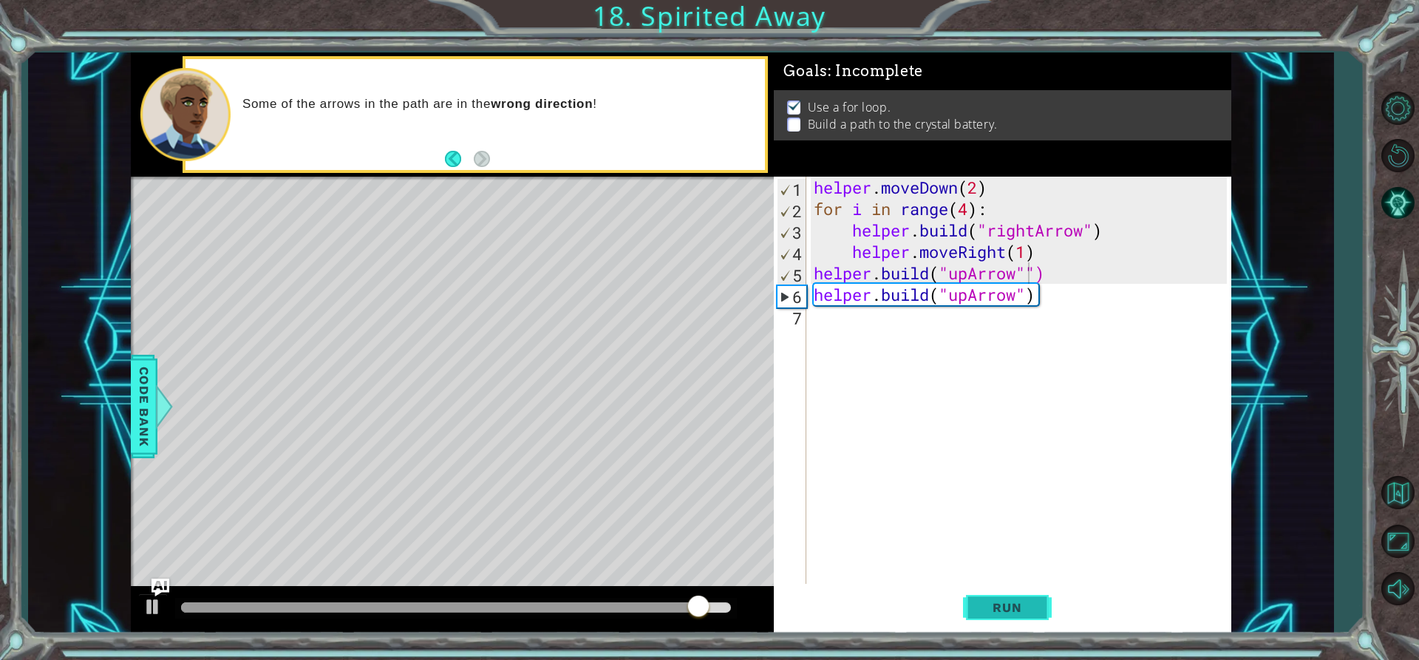
click at [992, 610] on span "Run" at bounding box center [1006, 607] width 58 height 15
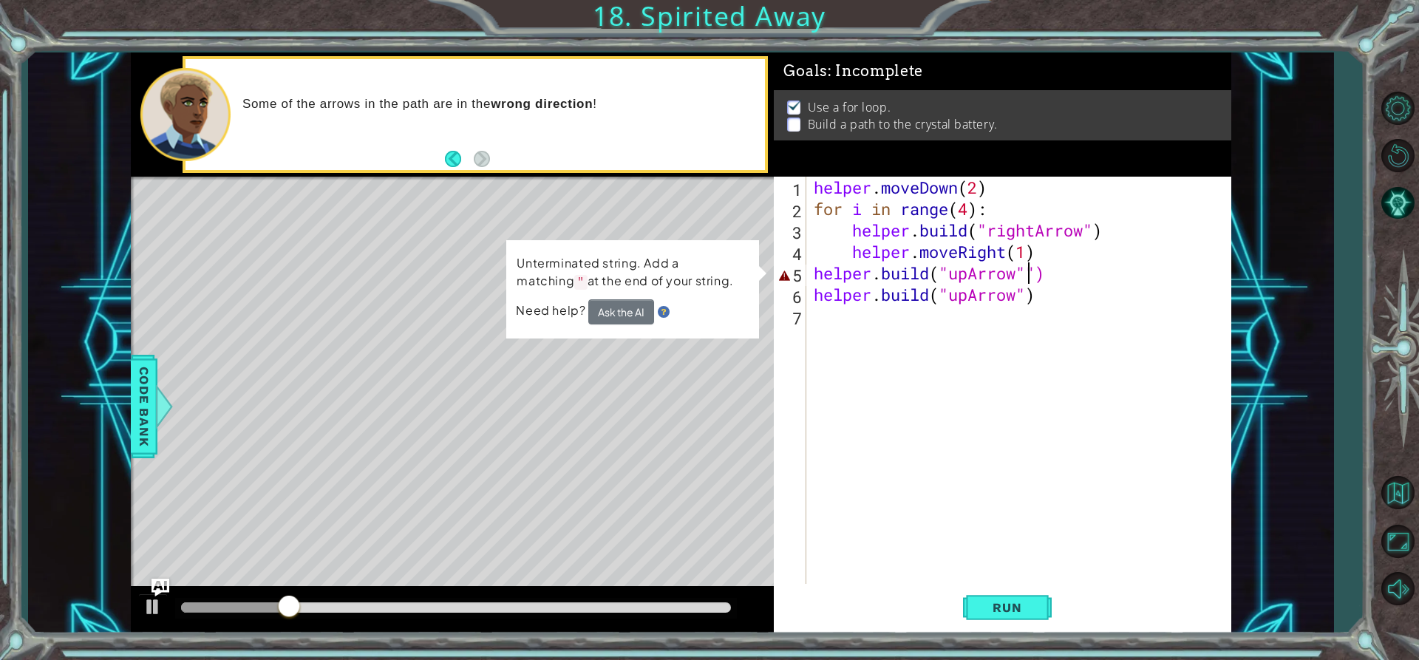
click at [969, 272] on div "helper . moveDown ( 2 ) for i in range ( 4 ) : helper . build ( "rightArrow" ) …" at bounding box center [1021, 402] width 423 height 450
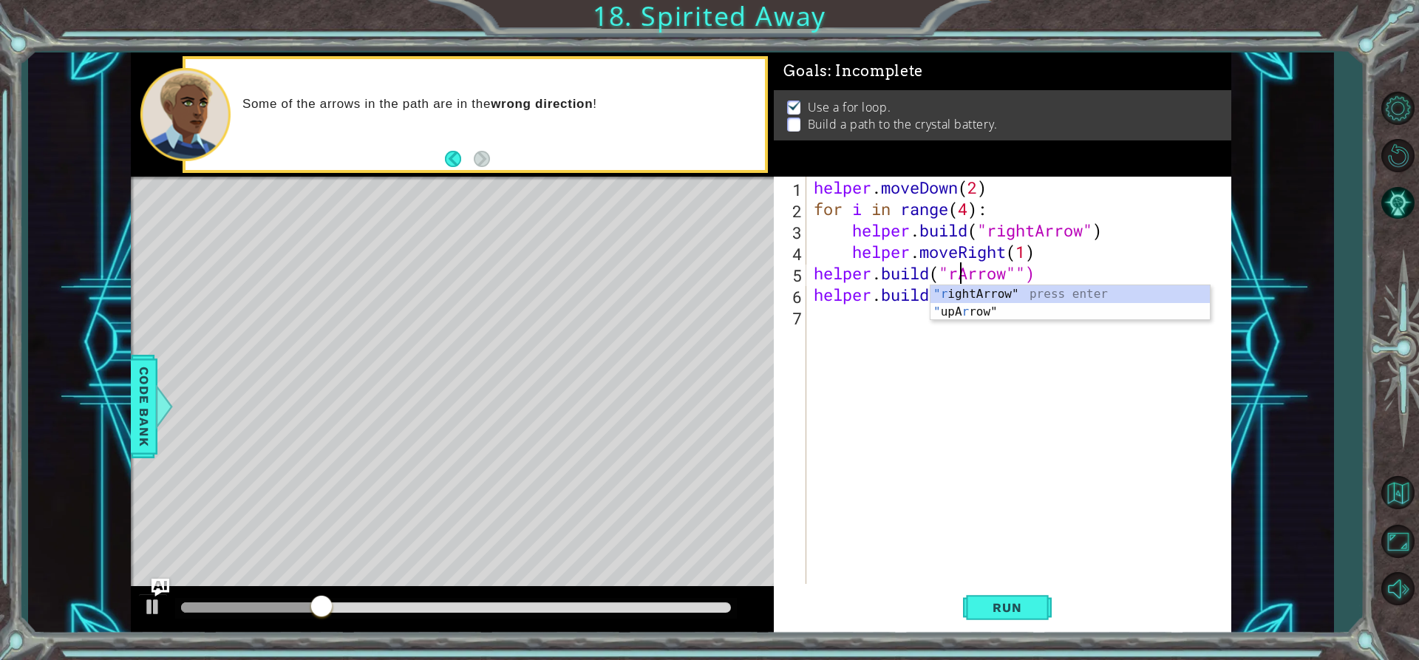
scroll to position [0, 7]
click at [972, 293] on div ""r ightArrow" press enter " upA r row" press enter" at bounding box center [1069, 320] width 279 height 71
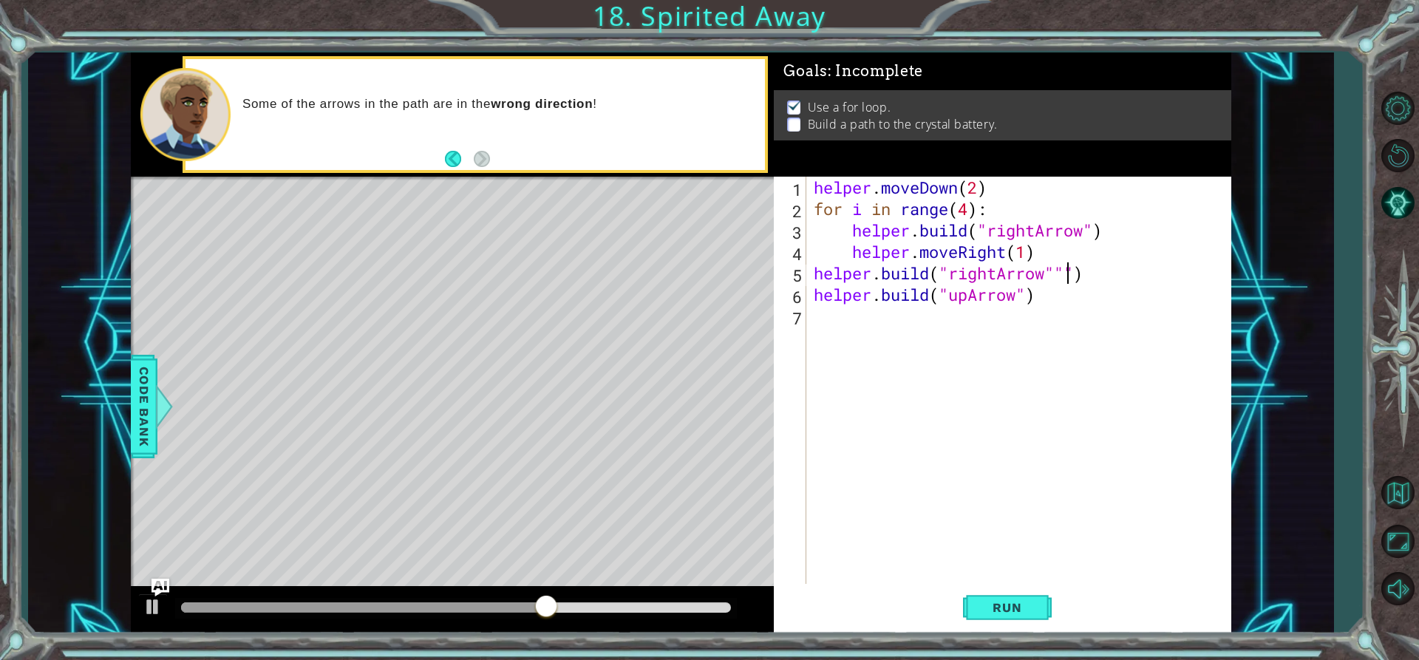
click at [1063, 272] on div "helper . moveDown ( 2 ) for i in range ( 4 ) : helper . build ( "rightArrow" ) …" at bounding box center [1021, 402] width 423 height 450
click at [1020, 586] on button "Run" at bounding box center [1007, 607] width 89 height 46
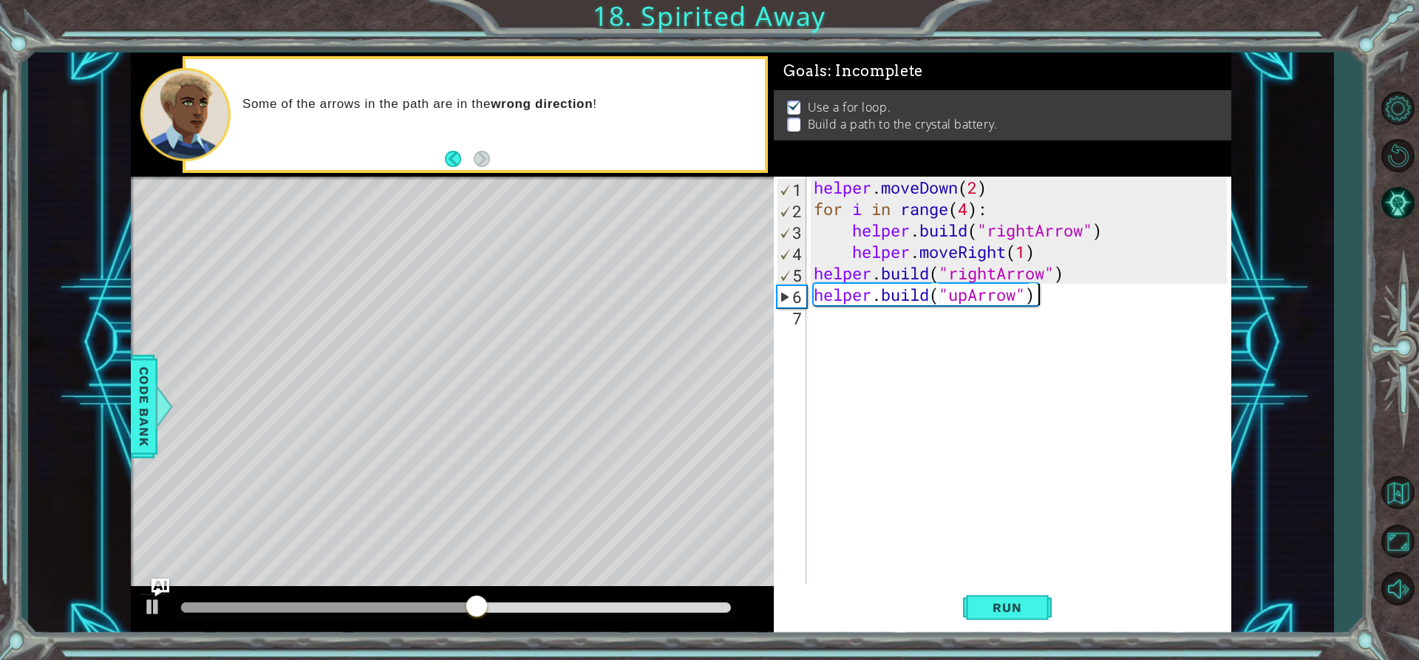
click at [1069, 295] on div "helper . moveDown ( 2 ) for i in range ( 4 ) : helper . build ( "rightArrow" ) …" at bounding box center [1021, 402] width 423 height 450
click at [1020, 296] on div "helper . moveDown ( 2 ) for i in range ( 4 ) : helper . build ( "rightArrow" ) …" at bounding box center [1021, 402] width 423 height 450
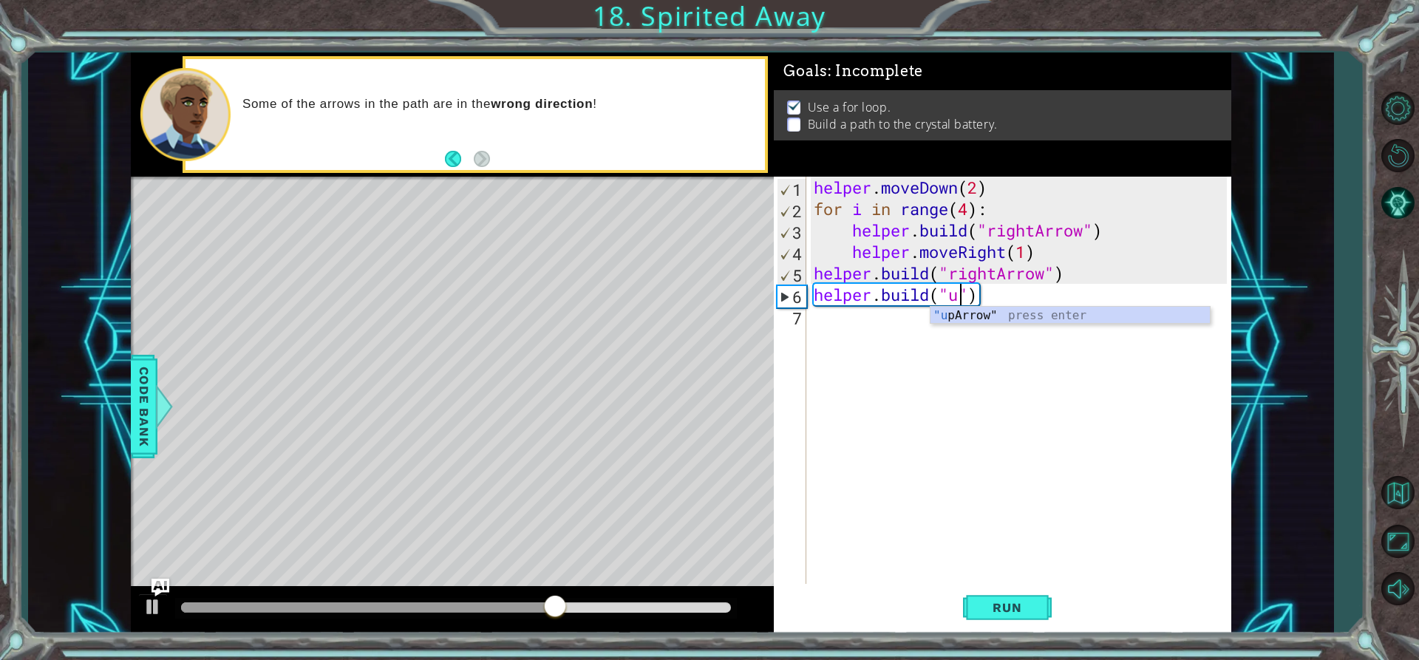
scroll to position [0, 7]
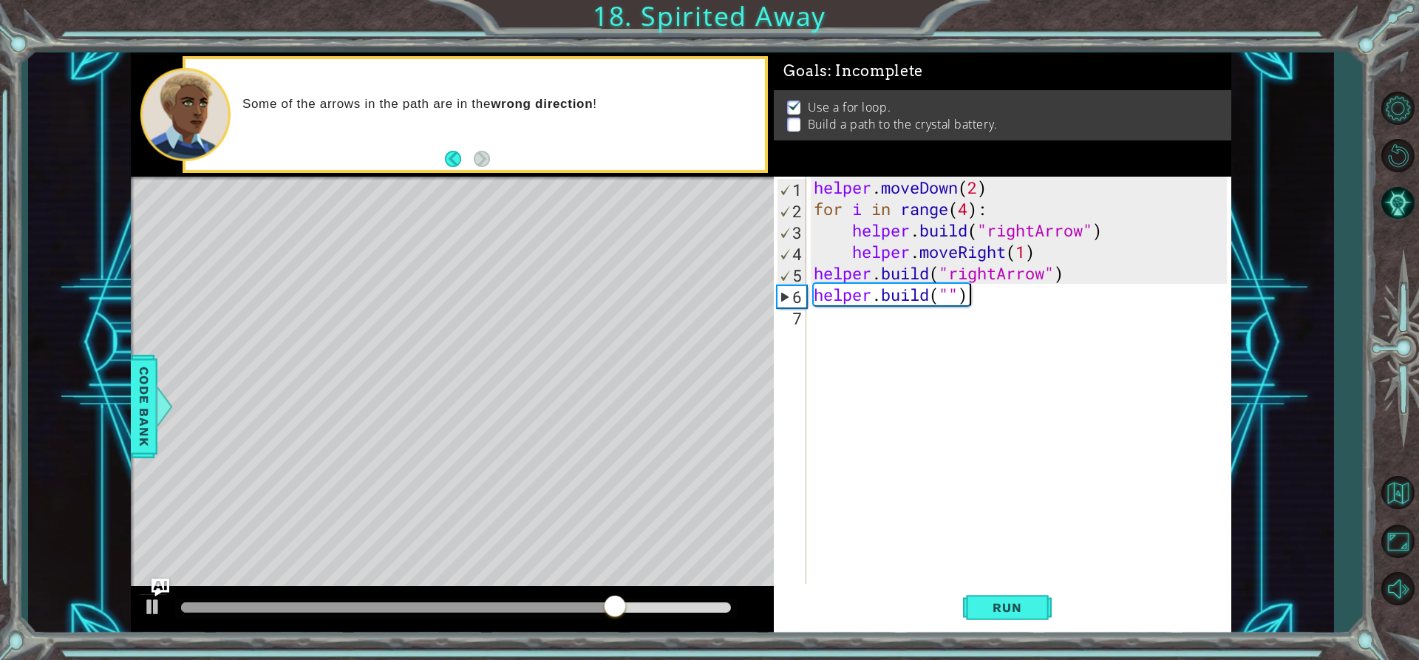
click at [990, 296] on div "helper . moveDown ( 2 ) for i in range ( 4 ) : helper . build ( "rightArrow" ) …" at bounding box center [1021, 402] width 423 height 450
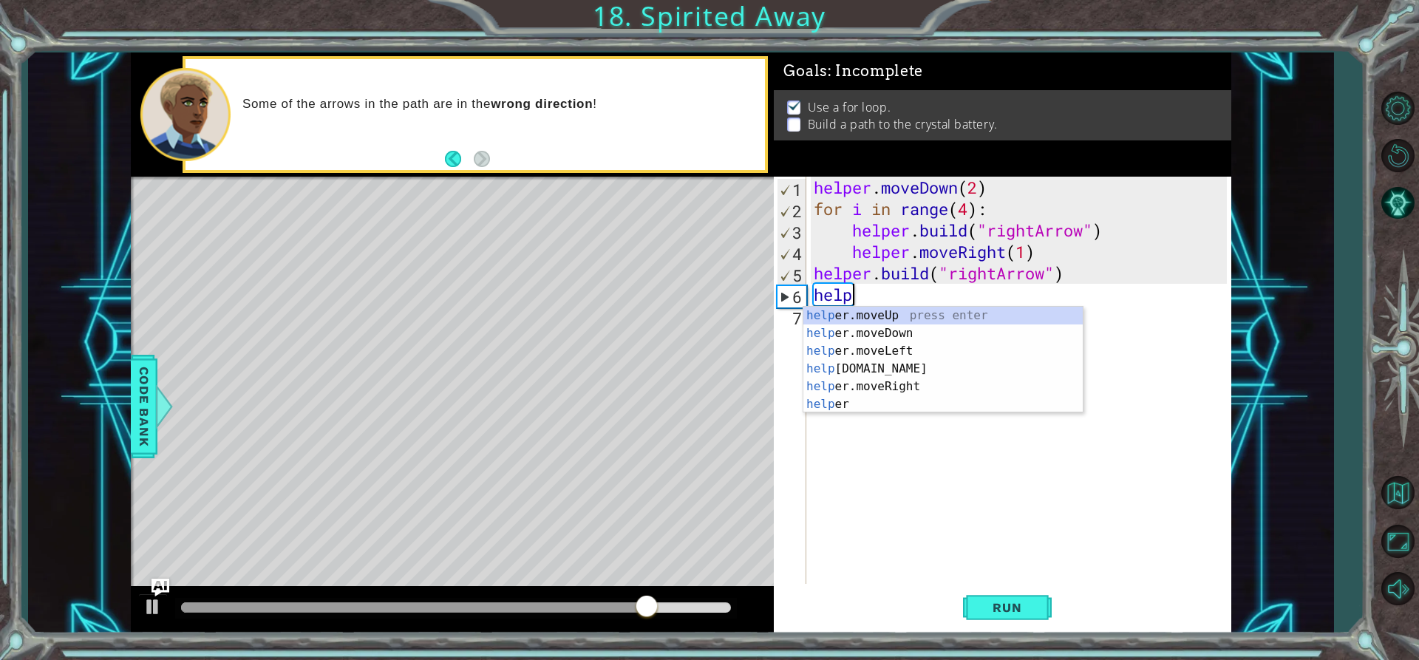
scroll to position [0, 1]
type textarea "h"
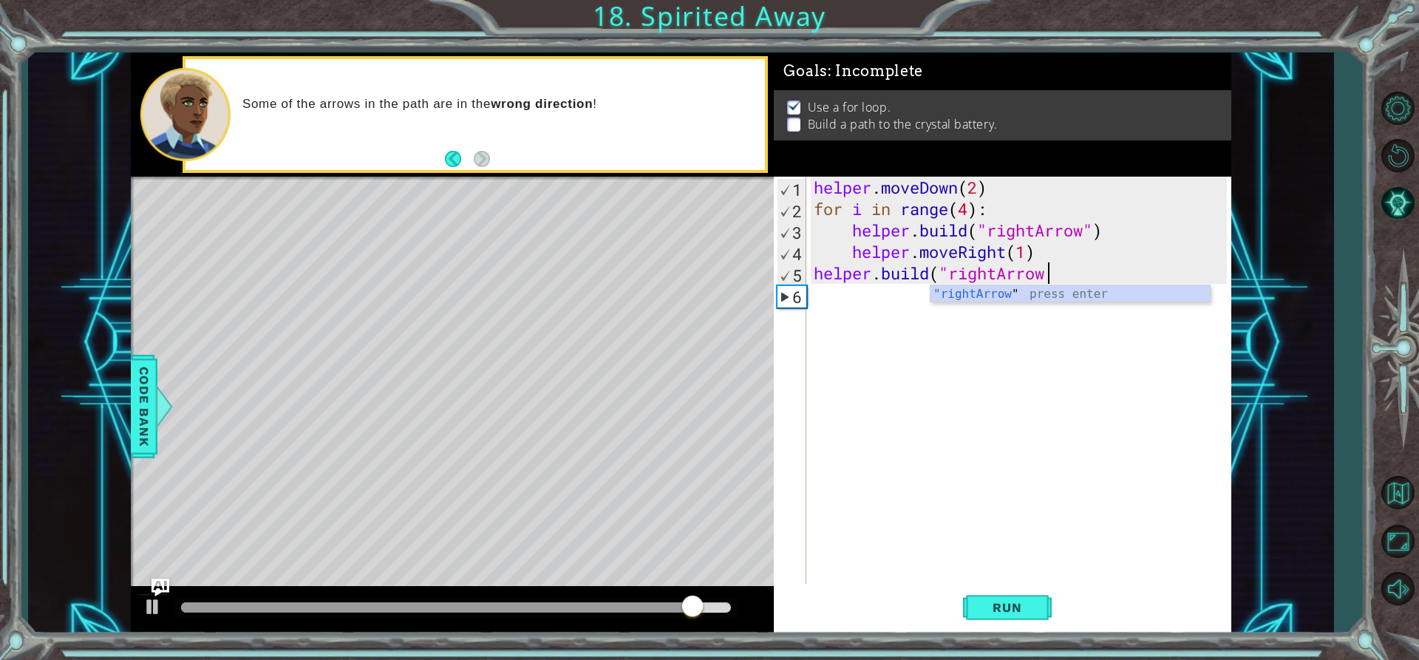
click at [990, 296] on div ""rightArrow " press enter" at bounding box center [1069, 311] width 279 height 53
type textarea "[DOMAIN_NAME]("rightArrow""
click at [990, 296] on div "helper . moveDown ( 2 ) for i in range ( 4 ) : helper . build ( "rightArrow" ) …" at bounding box center [1021, 402] width 423 height 450
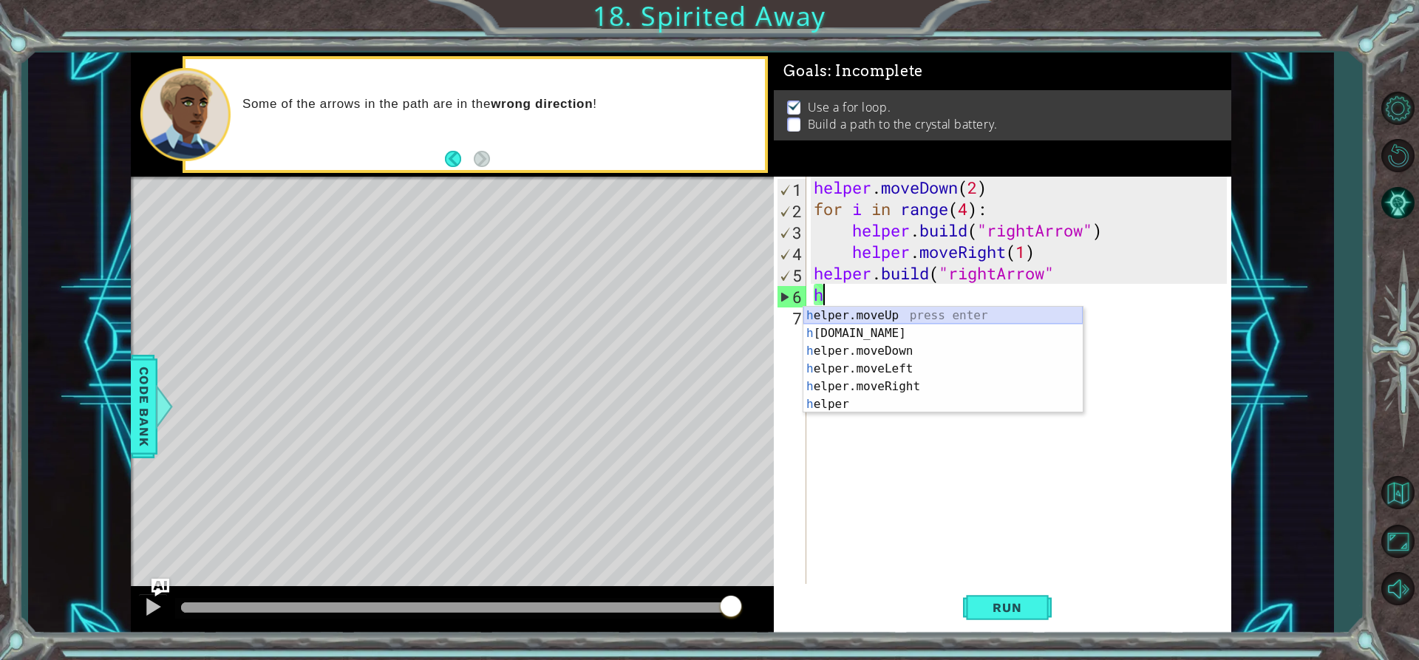
click at [859, 315] on div "h elper.moveUp press enter h [DOMAIN_NAME] press enter h elper.moveDown press e…" at bounding box center [942, 378] width 279 height 142
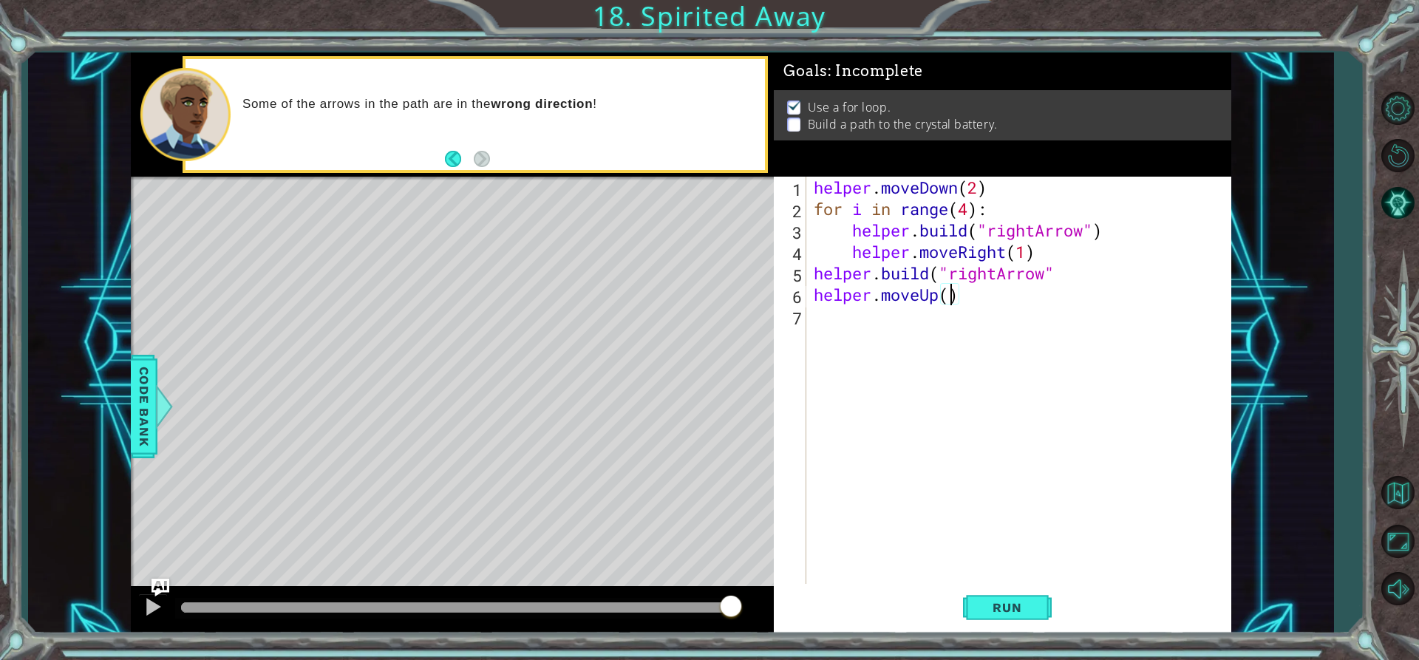
scroll to position [0, 7]
type textarea "helper.moveUp(1)"
click at [989, 299] on div "helper . moveDown ( 2 ) for i in range ( 4 ) : helper . build ( "rightArrow" ) …" at bounding box center [1021, 402] width 423 height 450
click at [845, 307] on div "helper . moveDown ( 2 ) for i in range ( 4 ) : helper . build ( "rightArrow" ) …" at bounding box center [1021, 402] width 423 height 450
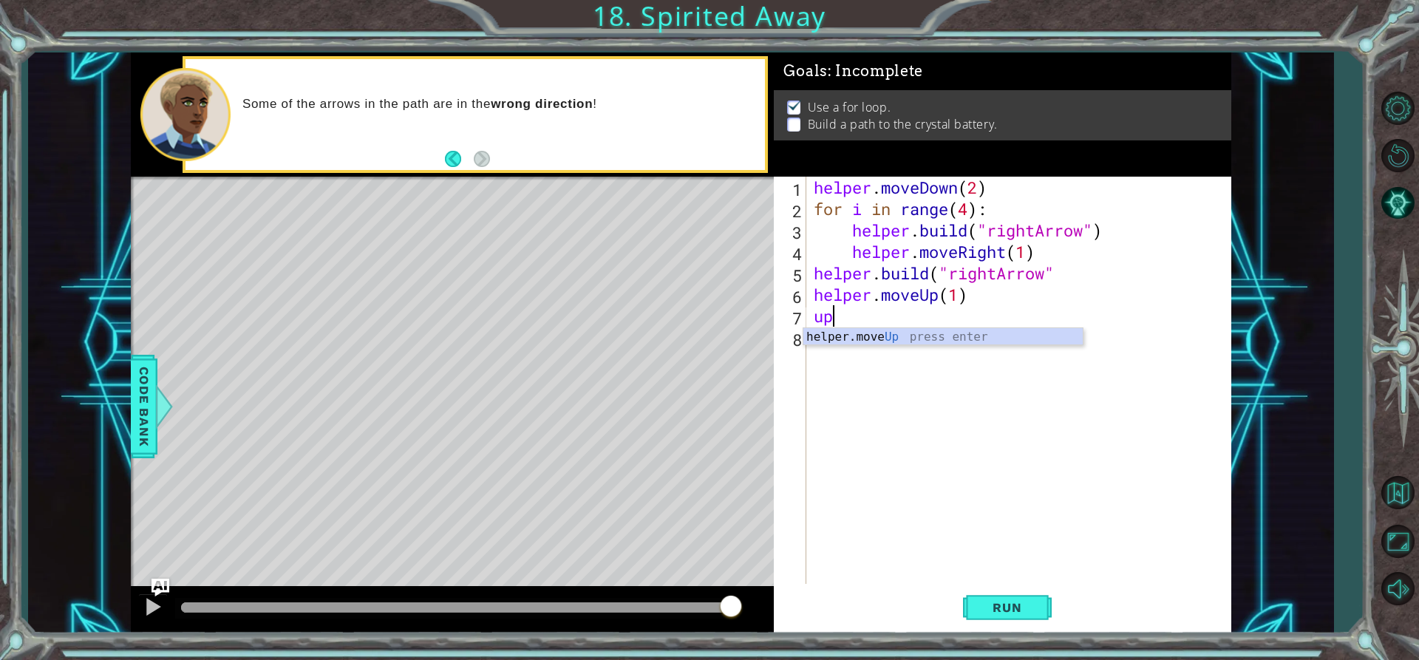
type textarea "u"
click at [855, 352] on div "h elper.moveUp press enter h [DOMAIN_NAME] press enter h elper.moveDown press e…" at bounding box center [942, 399] width 279 height 142
click at [994, 310] on div "helper . moveDown ( 2 ) for i in range ( 4 ) : helper . build ( "rightArrow" ) …" at bounding box center [1018, 380] width 416 height 407
click at [994, 315] on div "helper . moveDown ( 2 ) for i in range ( 4 ) : helper . build ( "rightArrow" ) …" at bounding box center [1018, 380] width 416 height 407
click at [997, 317] on div "helper . moveDown ( 2 ) for i in range ( 4 ) : helper . build ( "rightArrow" ) …" at bounding box center [1021, 402] width 423 height 450
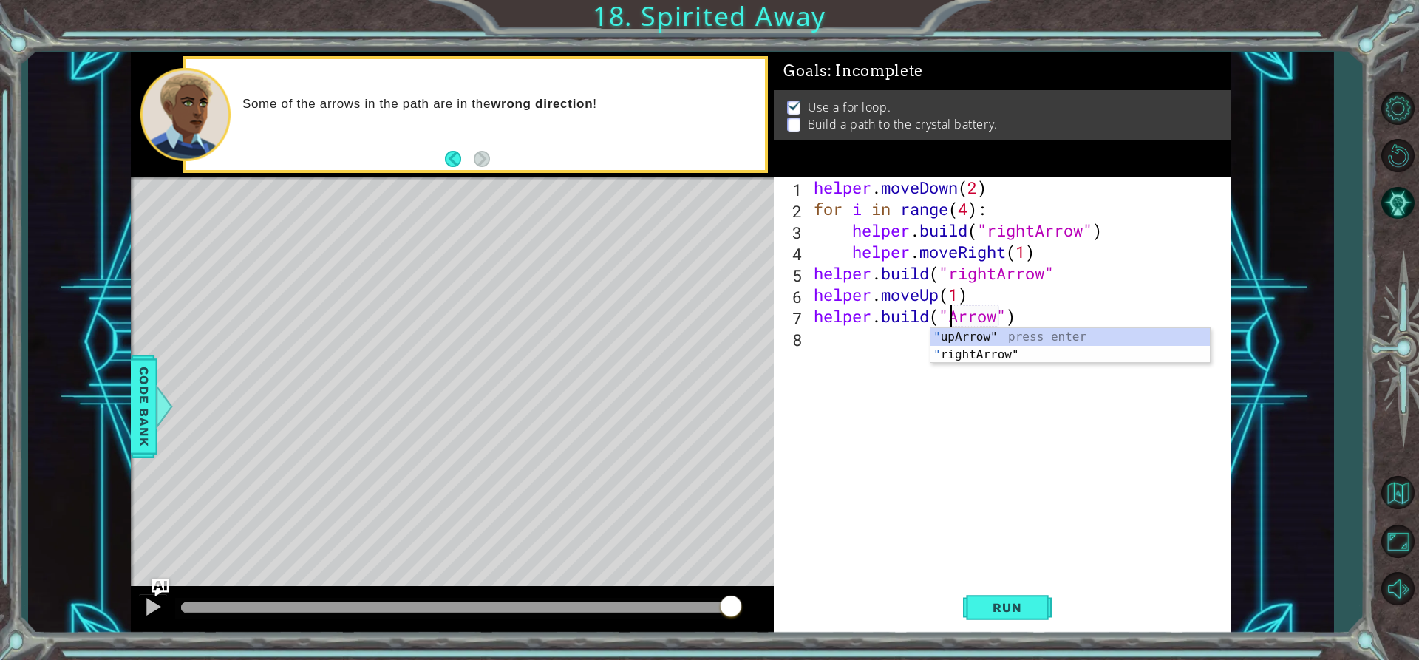
scroll to position [0, 7]
click at [989, 343] on div ""up Arrow" press enter" at bounding box center [1069, 354] width 279 height 53
click at [1187, 243] on div "helper . moveDown ( 2 ) for i in range ( 4 ) : helper . build ( "rightArrow" ) …" at bounding box center [1021, 402] width 423 height 450
click at [976, 291] on div "helper . moveDown ( 2 ) for i in range ( 4 ) : helper . build ( "rightArrow" ) …" at bounding box center [1021, 402] width 423 height 450
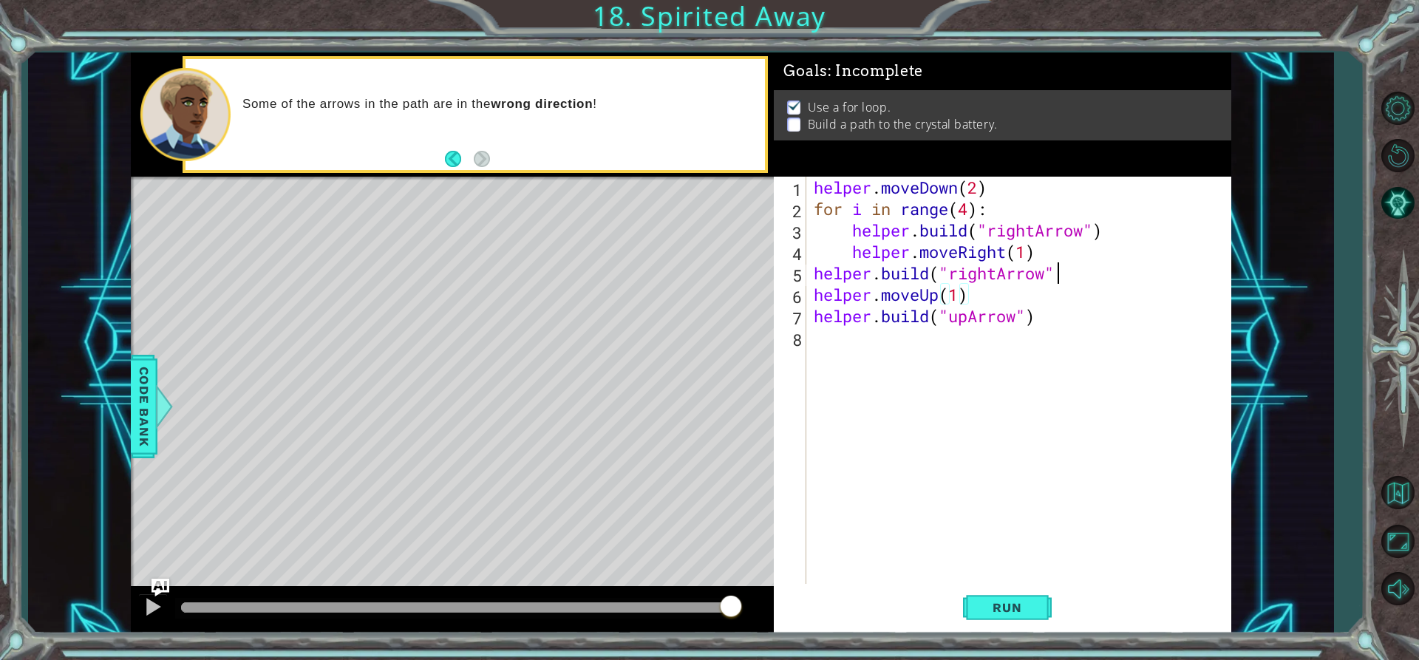
click at [1068, 272] on div "helper . moveDown ( 2 ) for i in range ( 4 ) : helper . build ( "rightArrow" ) …" at bounding box center [1021, 402] width 423 height 450
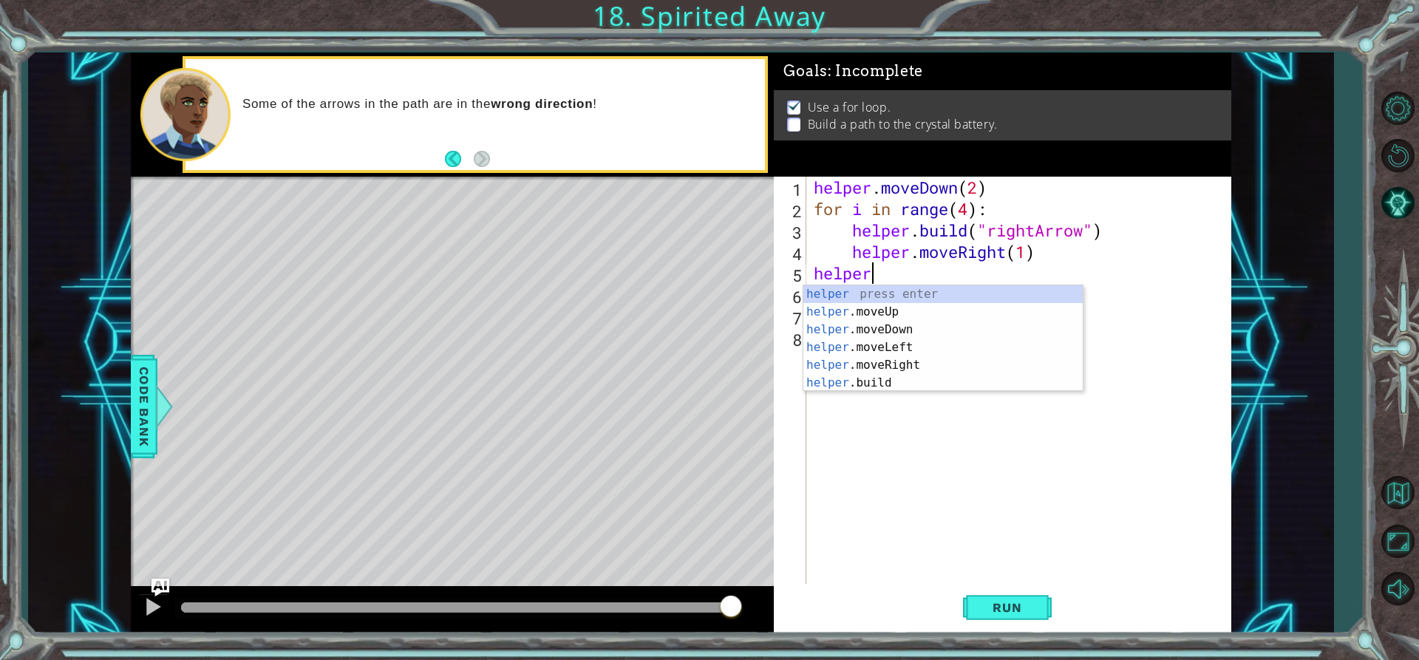
scroll to position [0, 1]
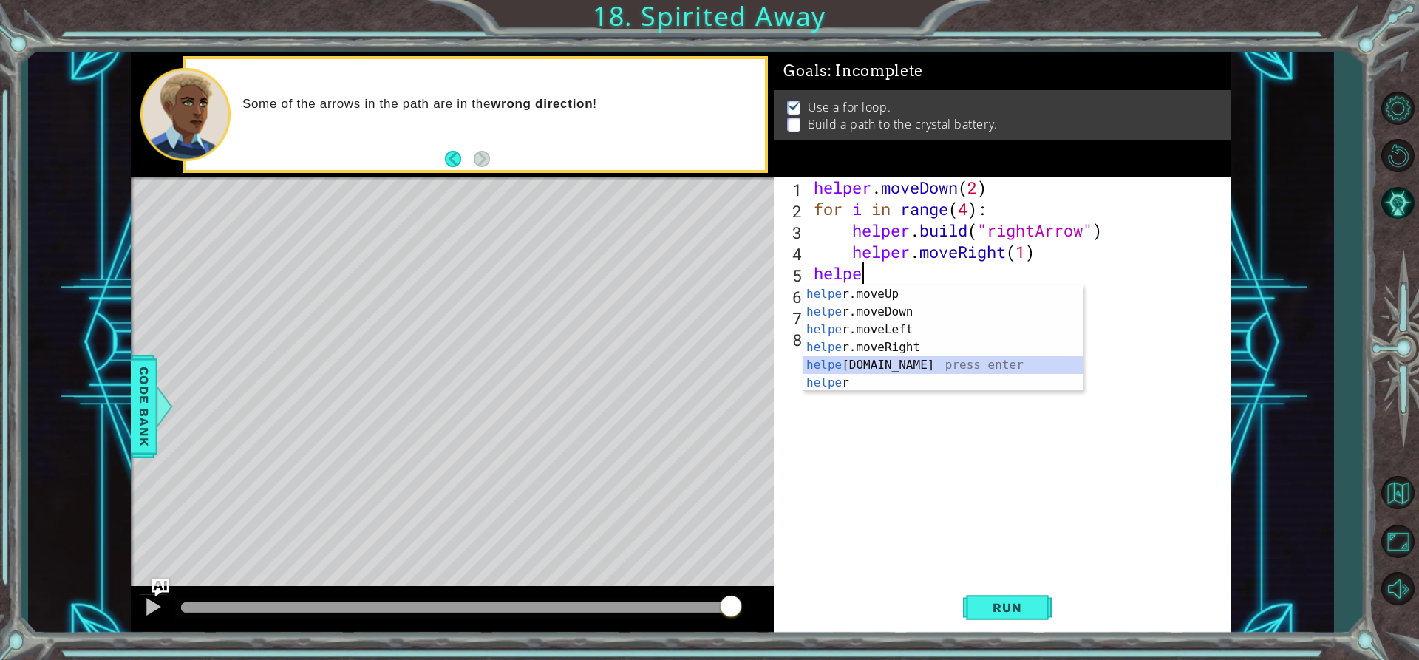
click at [882, 358] on div "helpe [PERSON_NAME]moveUp press enter helpe [PERSON_NAME]moveDown press enter h…" at bounding box center [942, 356] width 279 height 142
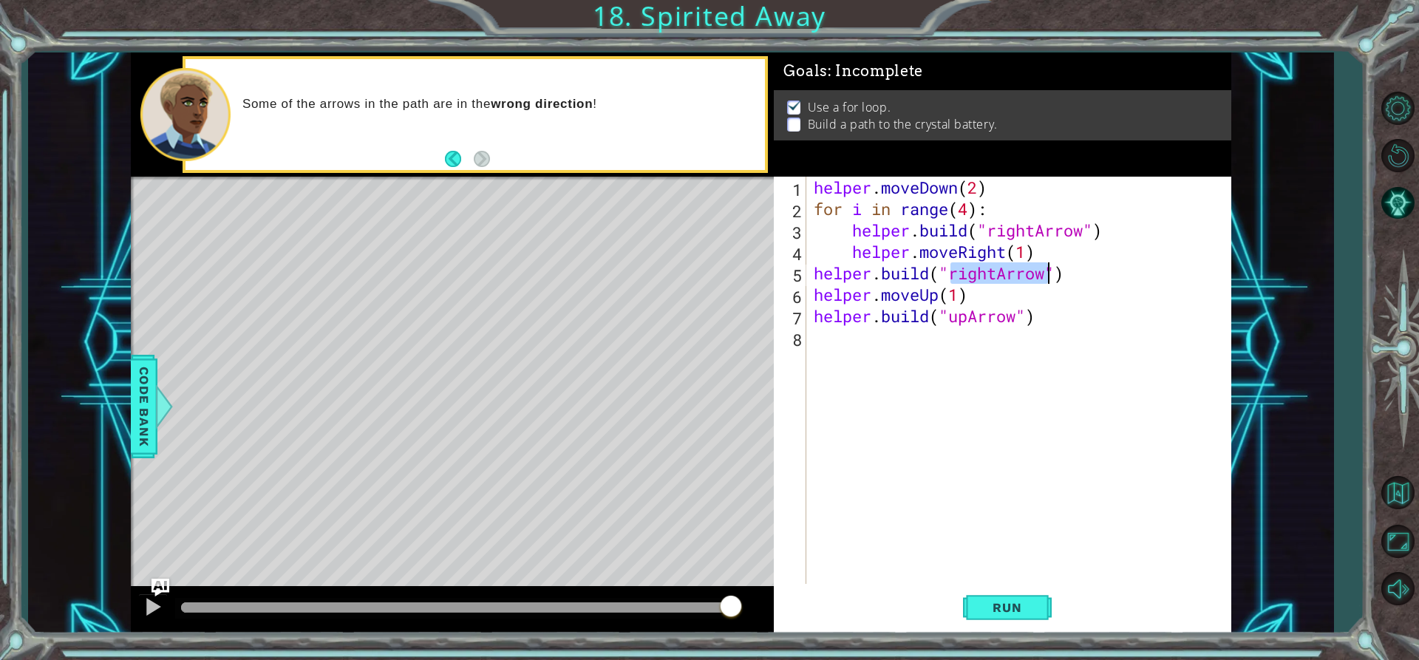
click at [995, 275] on div "helper . moveDown ( 2 ) for i in range ( 4 ) : helper . build ( "rightArrow" ) …" at bounding box center [1018, 380] width 416 height 407
click at [995, 274] on div "helper . moveDown ( 2 ) for i in range ( 4 ) : helper . build ( "rightArrow" ) …" at bounding box center [1021, 402] width 423 height 450
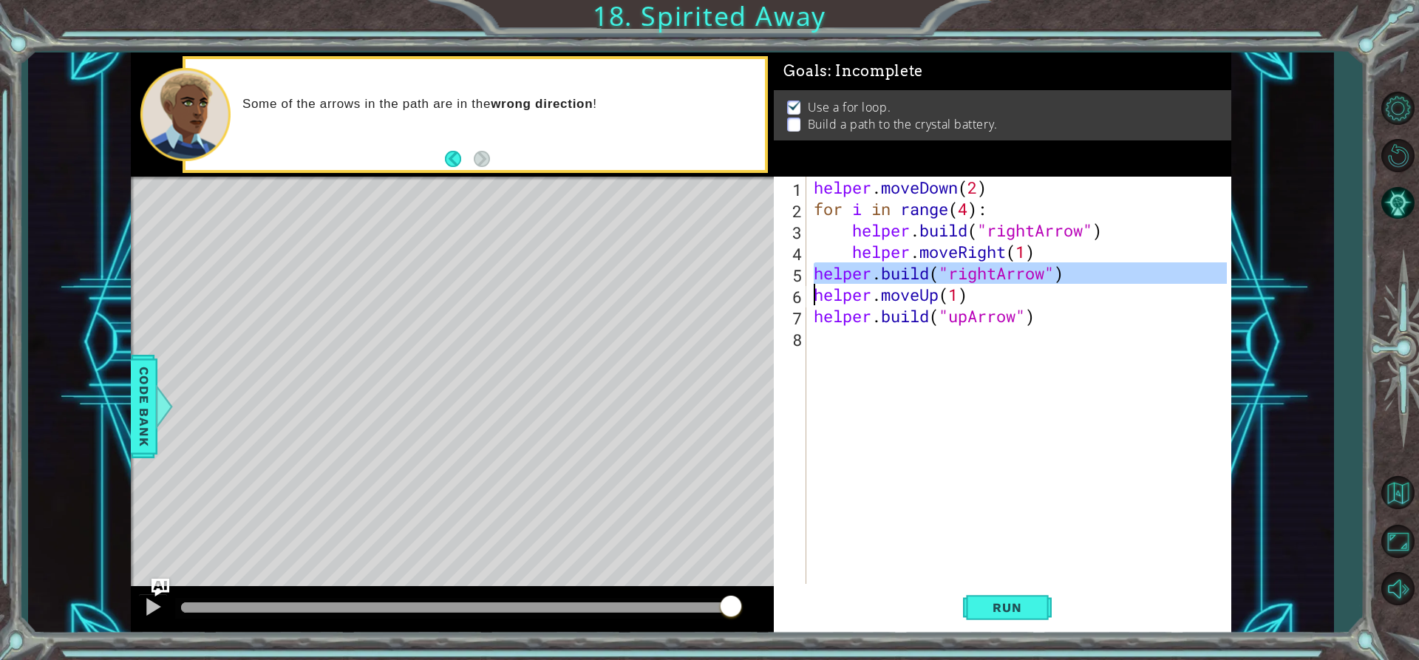
click at [995, 274] on div "helper . moveDown ( 2 ) for i in range ( 4 ) : helper . build ( "rightArrow" ) …" at bounding box center [1021, 402] width 423 height 450
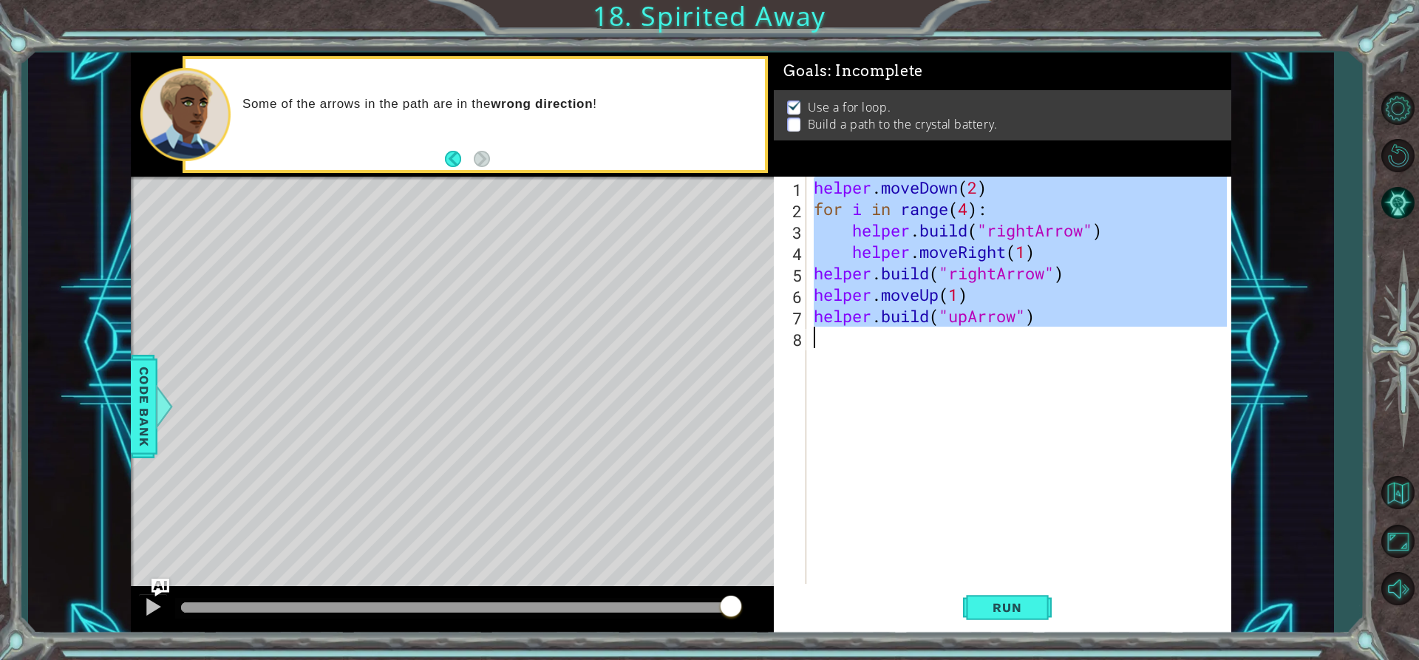
click at [995, 274] on div "helper . moveDown ( 2 ) for i in range ( 4 ) : helper . build ( "rightArrow" ) …" at bounding box center [1021, 402] width 423 height 450
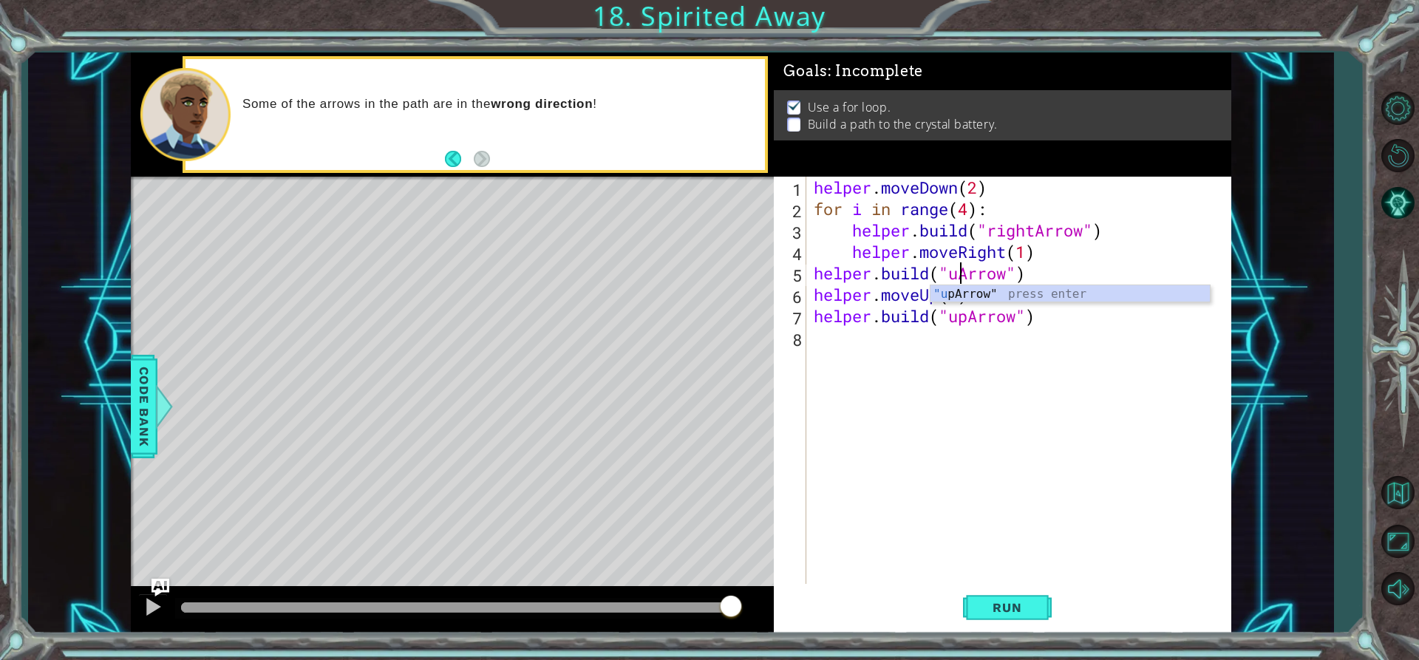
scroll to position [0, 7]
type textarea "[DOMAIN_NAME]("upArrow")"
click at [985, 602] on span "Run" at bounding box center [1006, 607] width 58 height 15
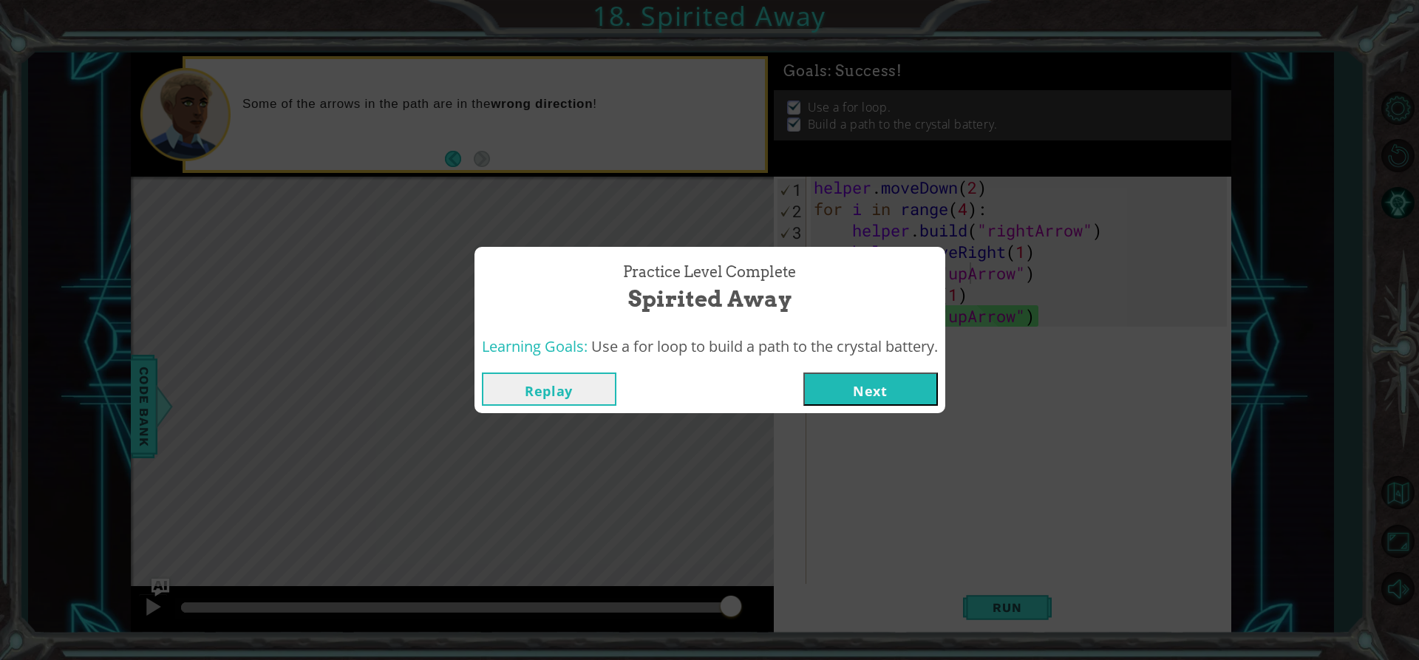
click at [836, 371] on div "Replay Next" at bounding box center [709, 389] width 471 height 48
click at [826, 389] on button "Next" at bounding box center [870, 388] width 134 height 33
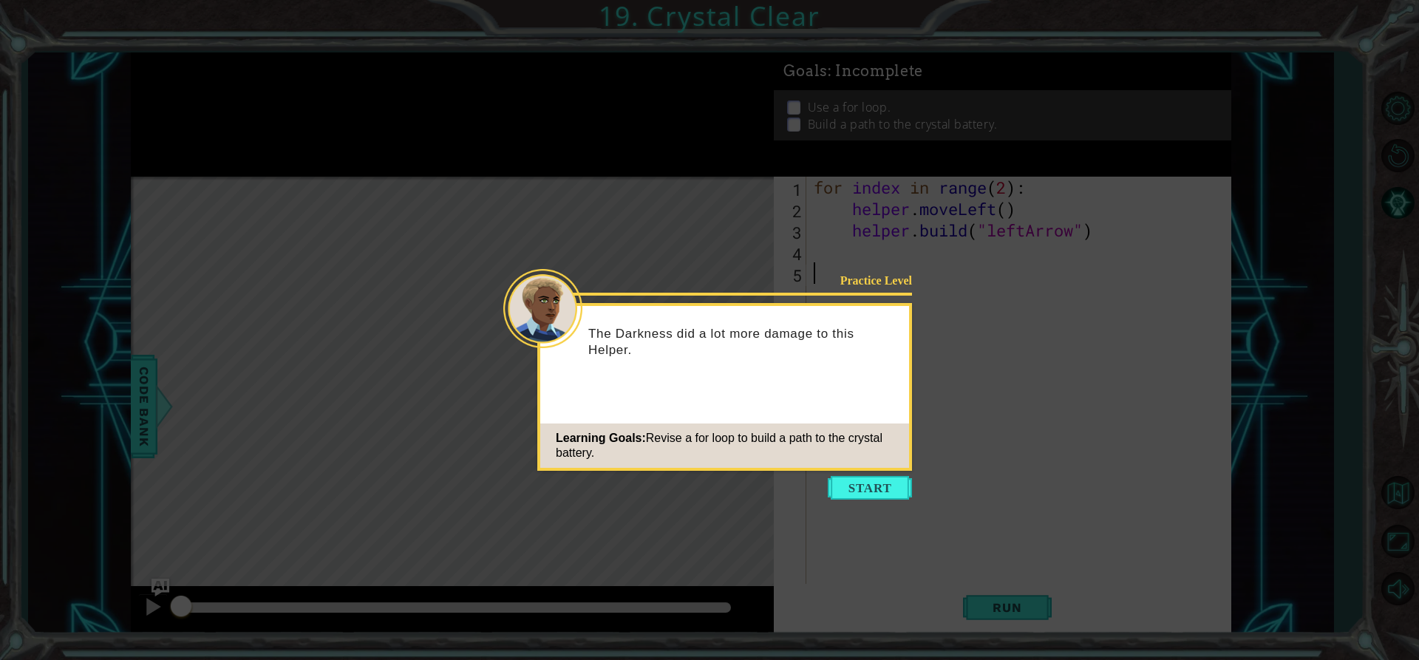
click at [839, 487] on button "Start" at bounding box center [869, 488] width 84 height 24
